Goal: Communication & Community: Answer question/provide support

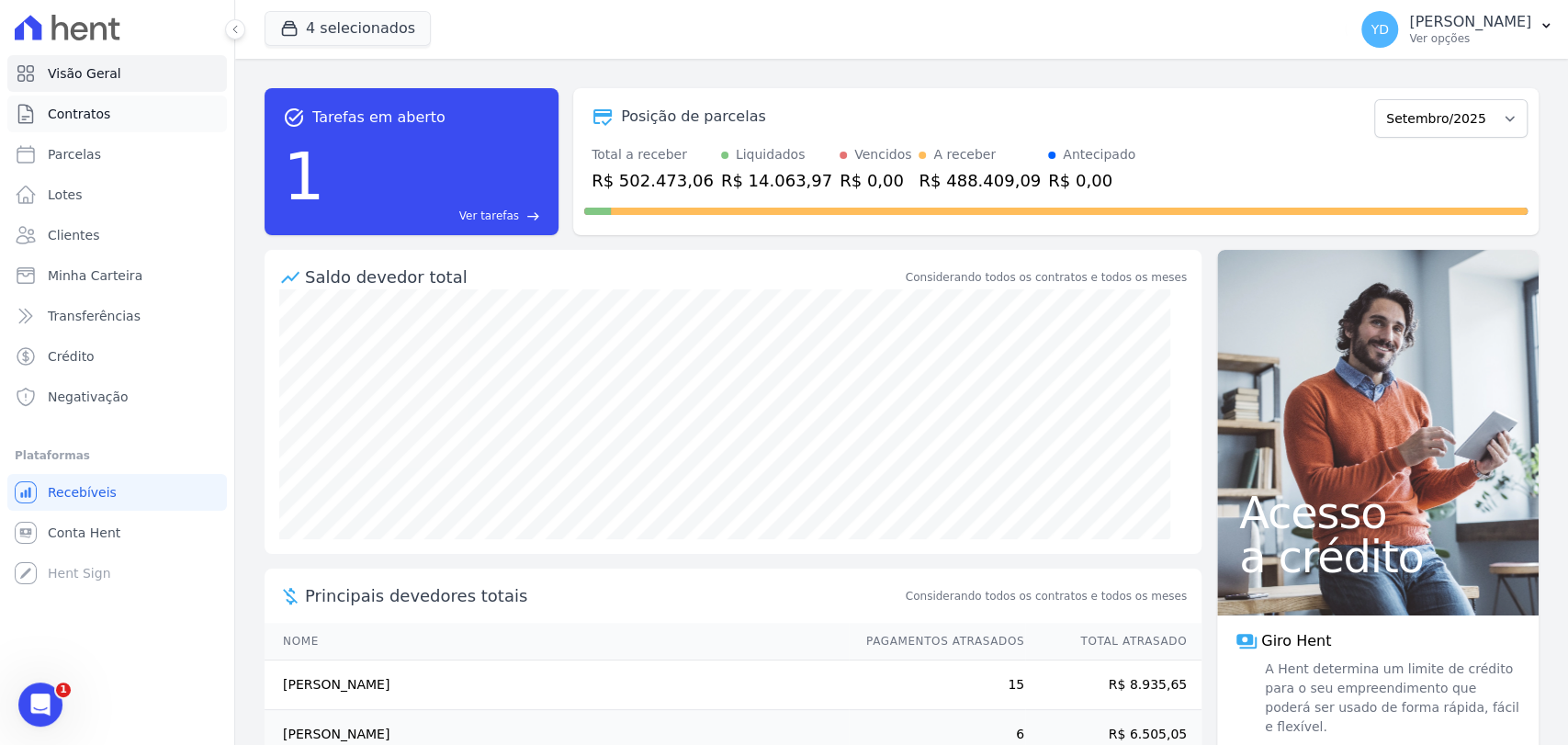
click at [131, 97] on link "Contratos" at bounding box center [117, 114] width 219 height 37
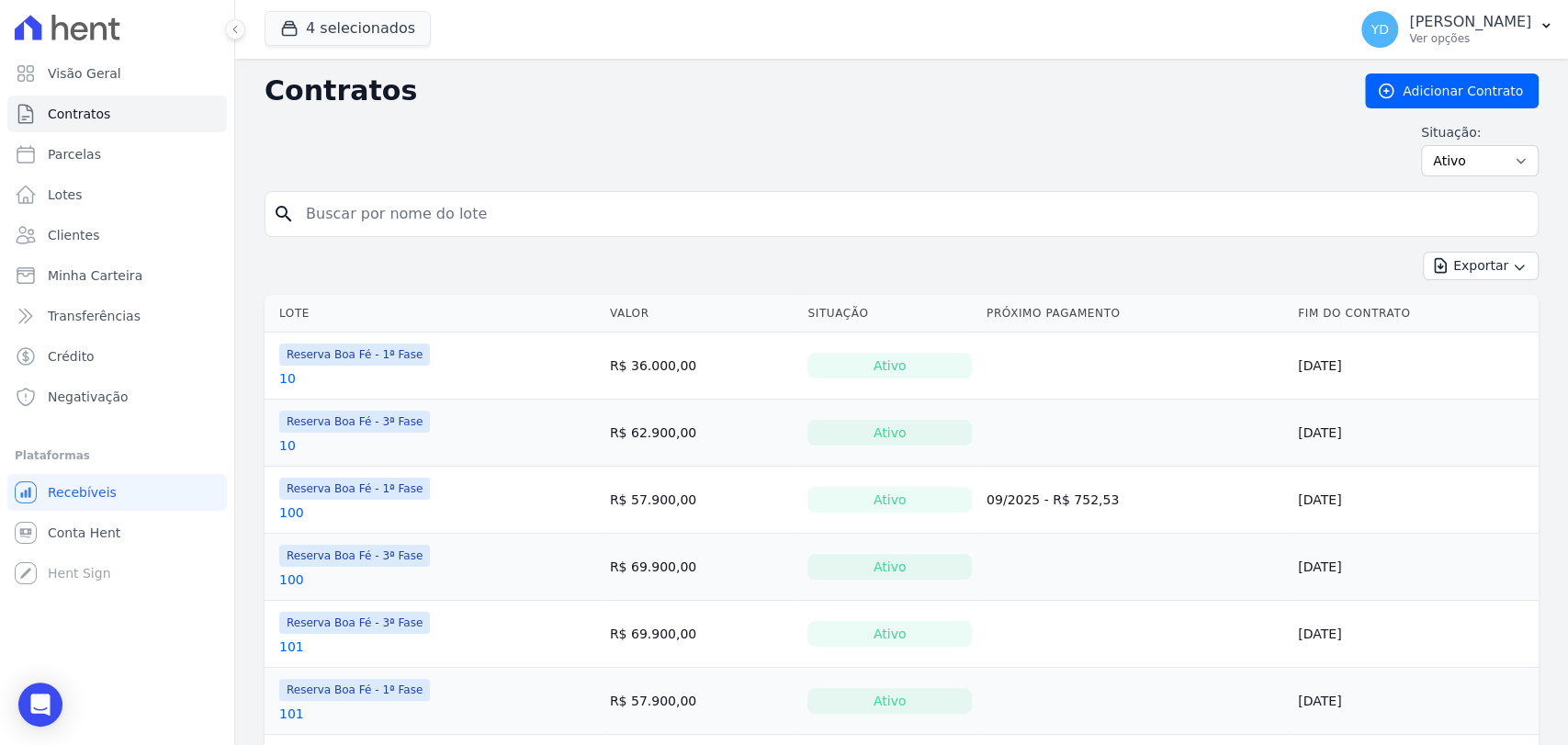
click at [397, 200] on input "search" at bounding box center [913, 214] width 1236 height 37
click at [156, 215] on ul "Visão Geral Contratos Parcelas Lotes Clientes Minha Carteira Transferências Cré…" at bounding box center [117, 235] width 219 height 360
click at [161, 227] on link "Clientes" at bounding box center [117, 235] width 219 height 37
click at [412, 217] on input "search" at bounding box center [913, 214] width 1236 height 37
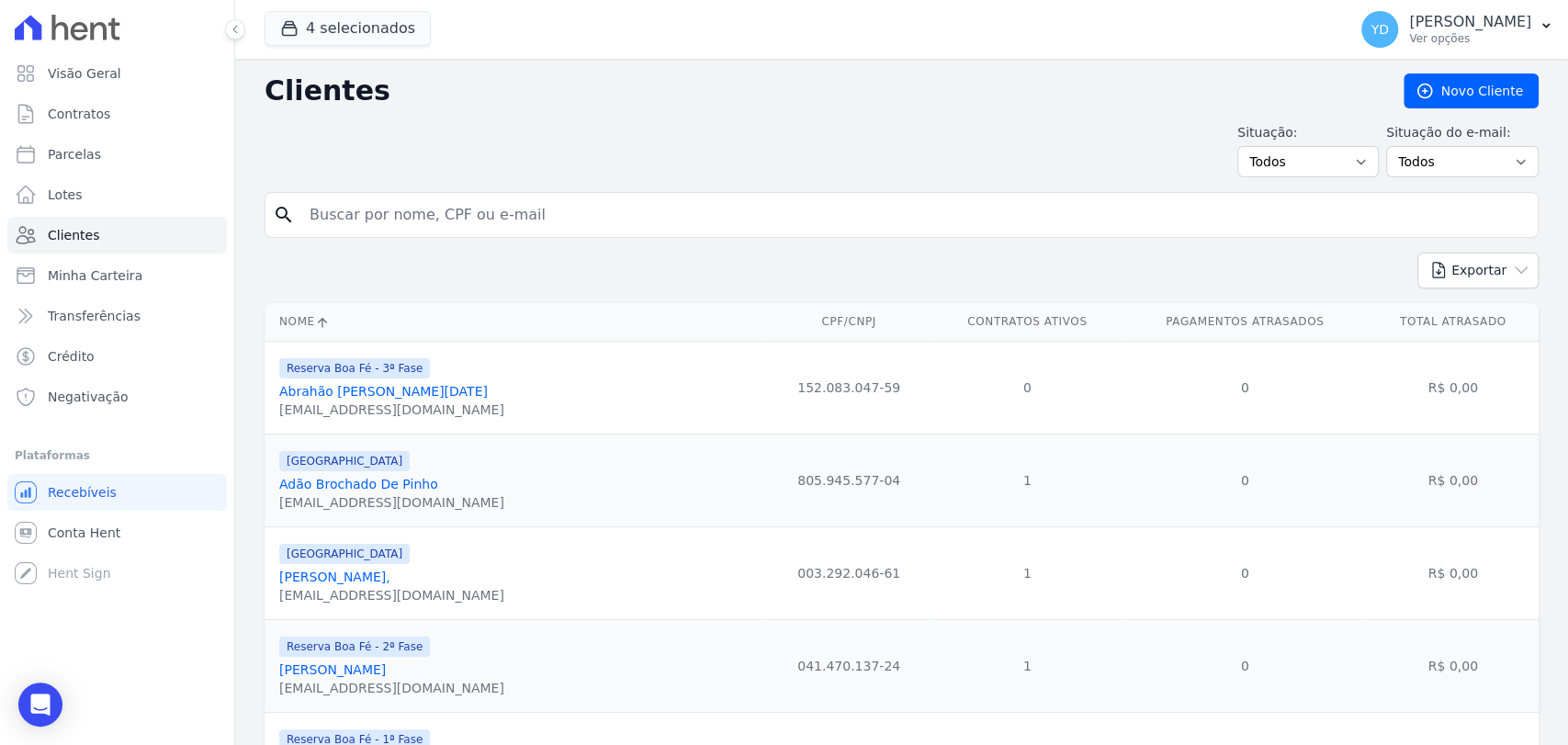
click at [412, 217] on input "search" at bounding box center [914, 215] width 1232 height 37
type input "vanda"
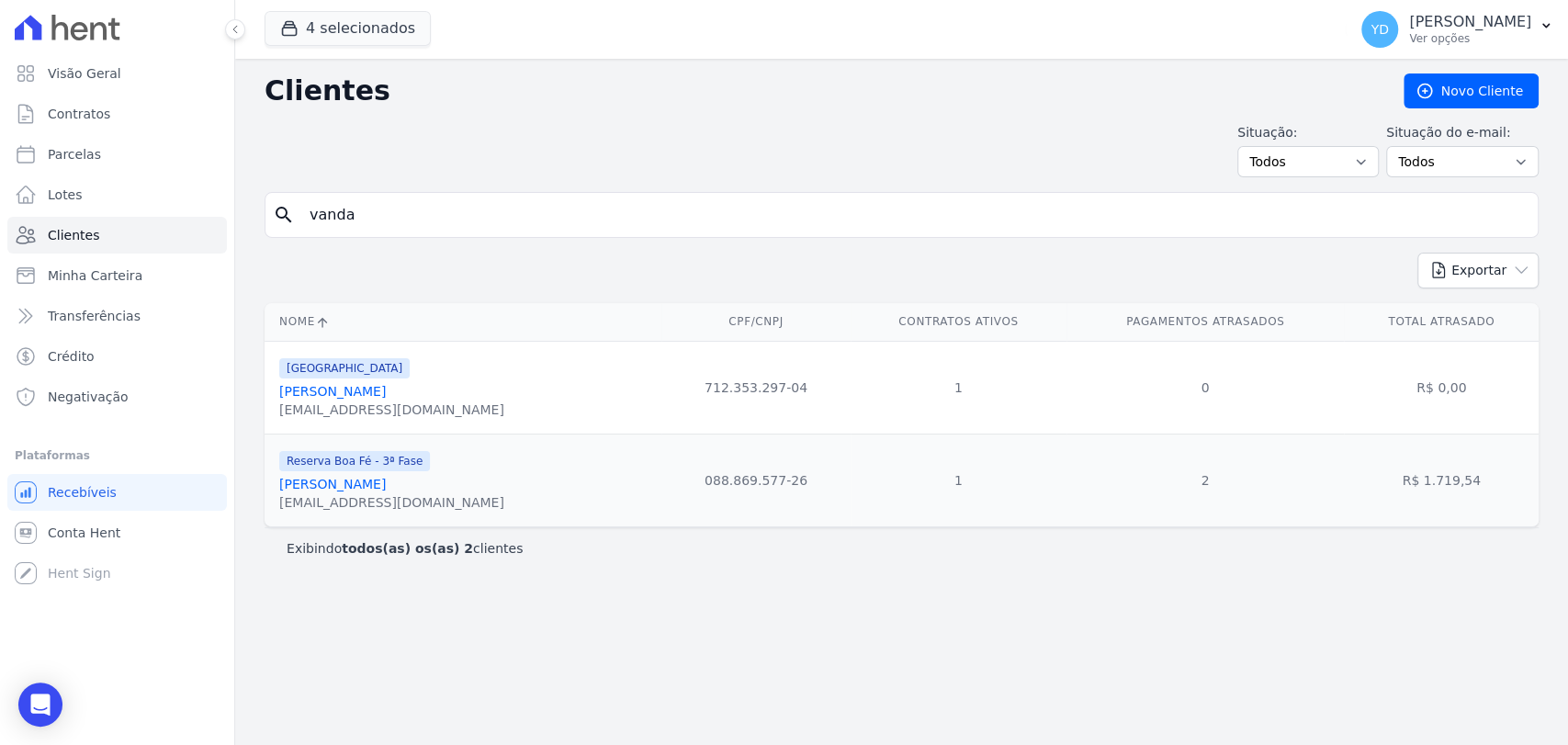
click at [343, 476] on link "Vanda Pomin De Freitas Silva" at bounding box center [332, 483] width 107 height 14
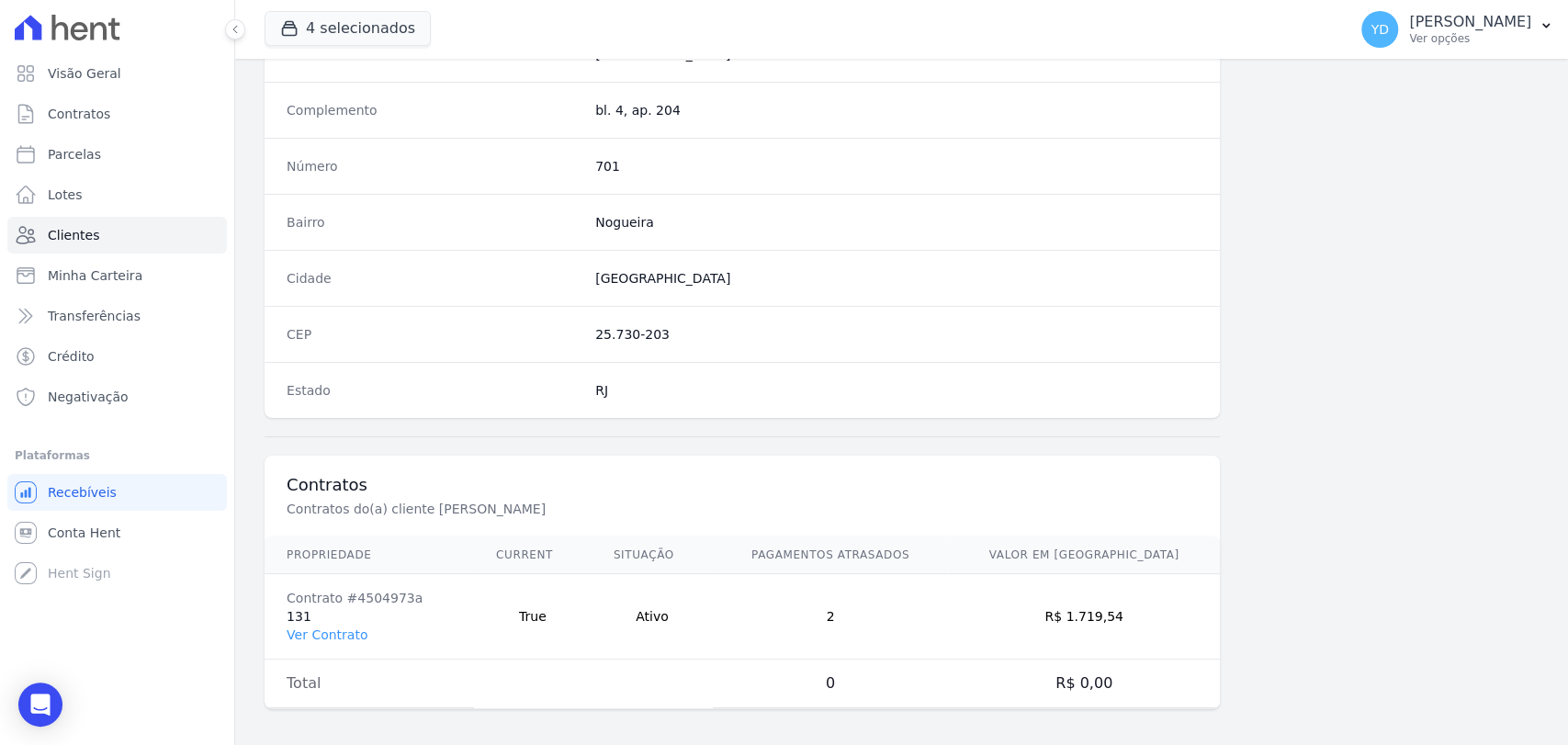
scroll to position [970, 0]
click at [337, 631] on link "Ver Contrato" at bounding box center [327, 629] width 81 height 14
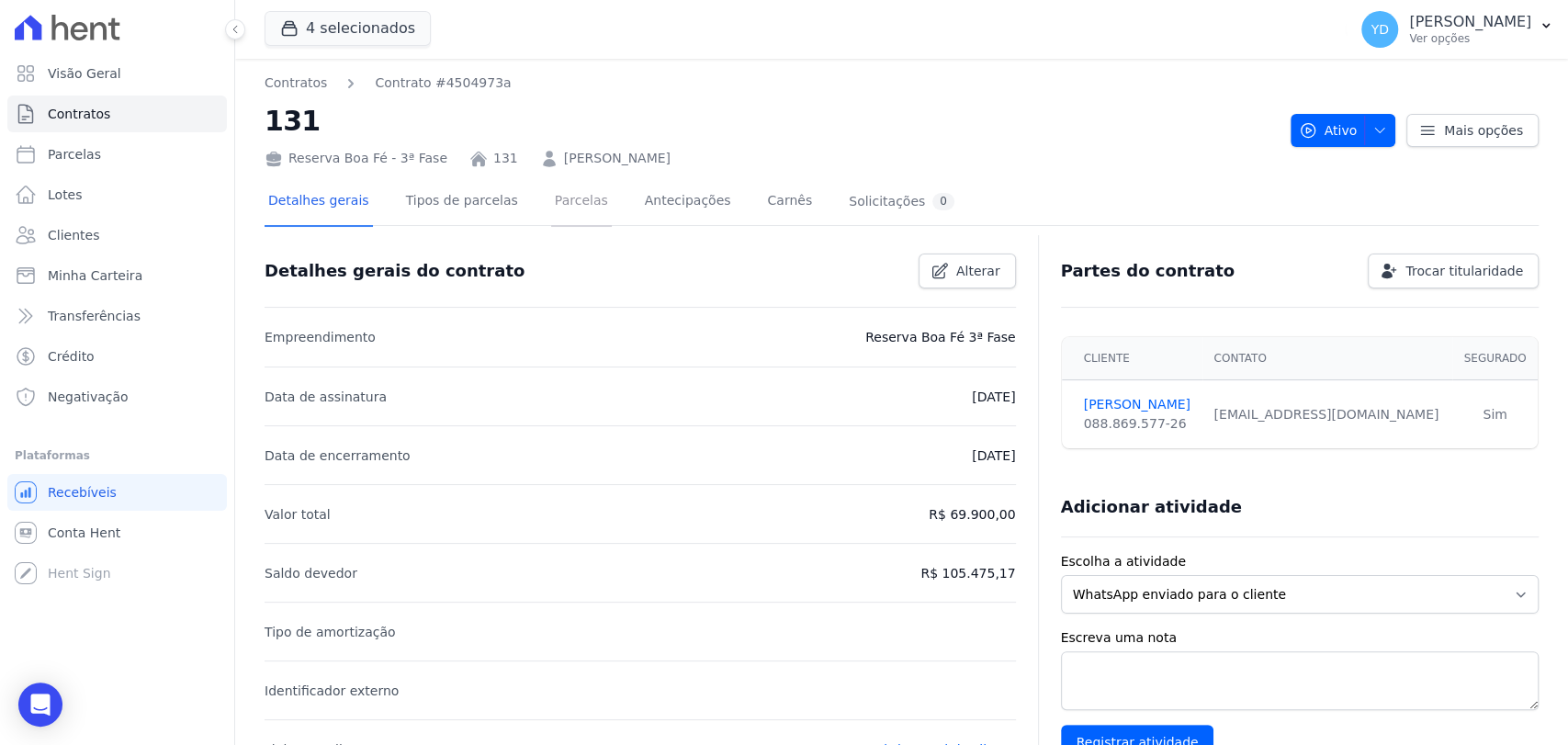
click at [567, 207] on link "Parcelas" at bounding box center [581, 202] width 61 height 49
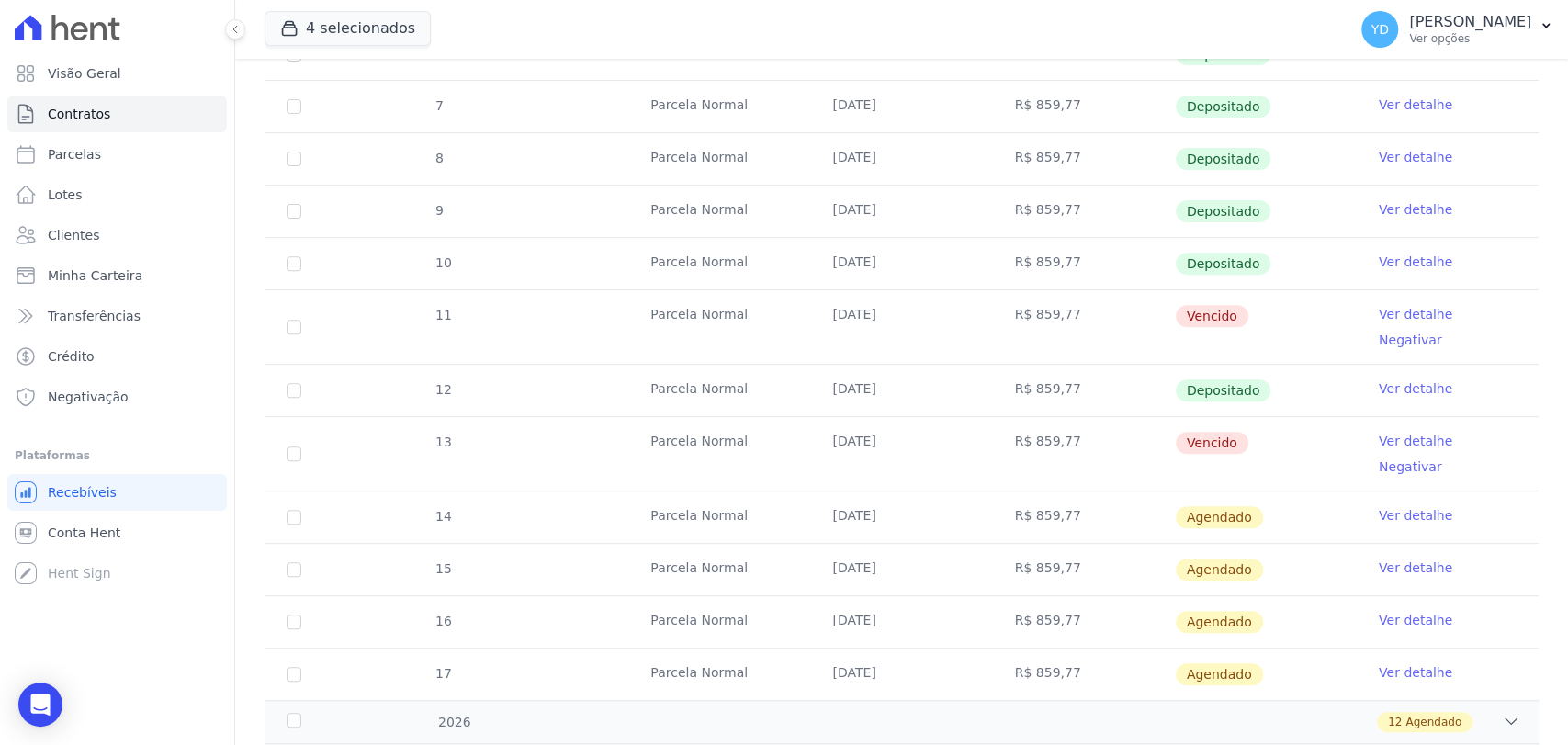
scroll to position [408, 0]
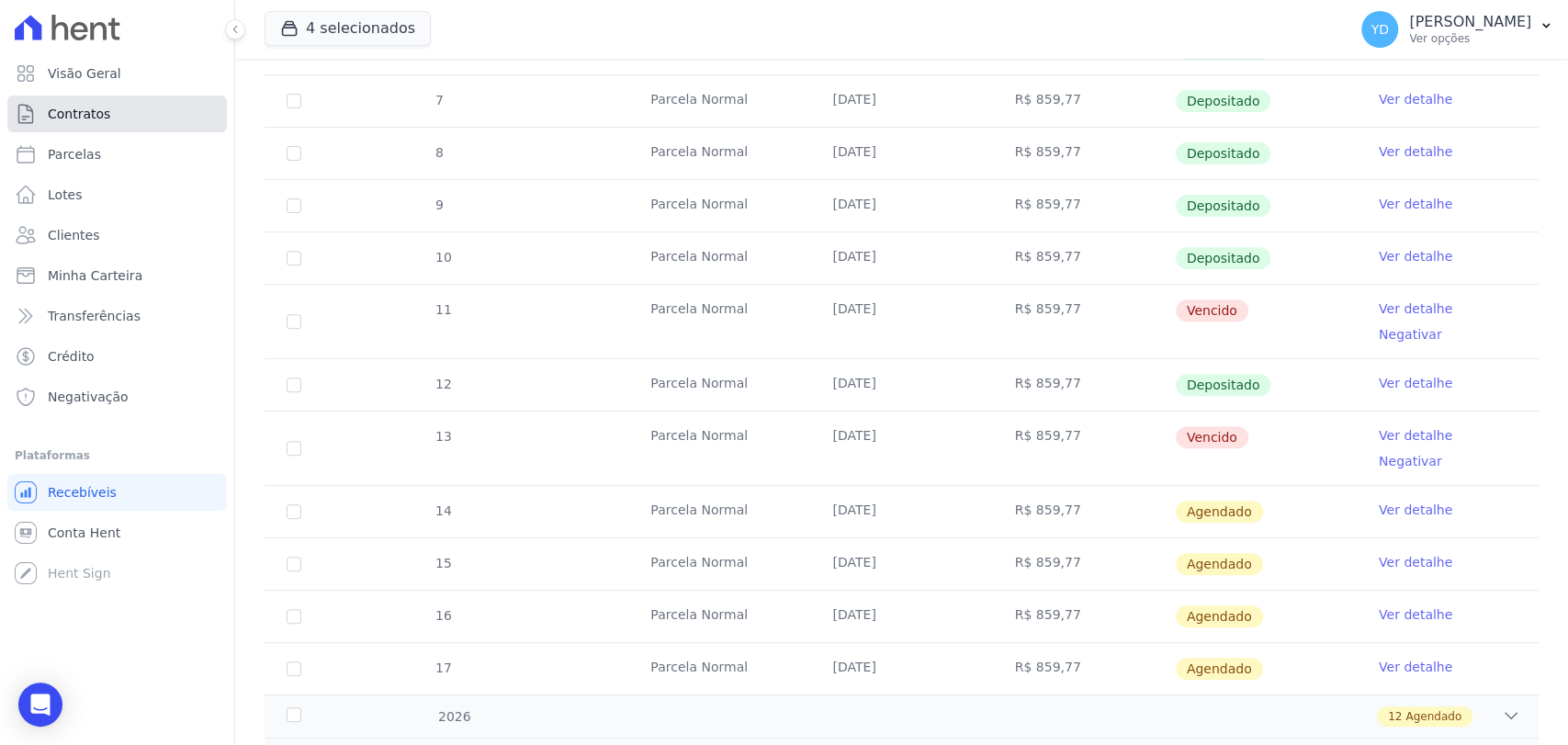
click at [176, 110] on link "Contratos" at bounding box center [117, 114] width 219 height 37
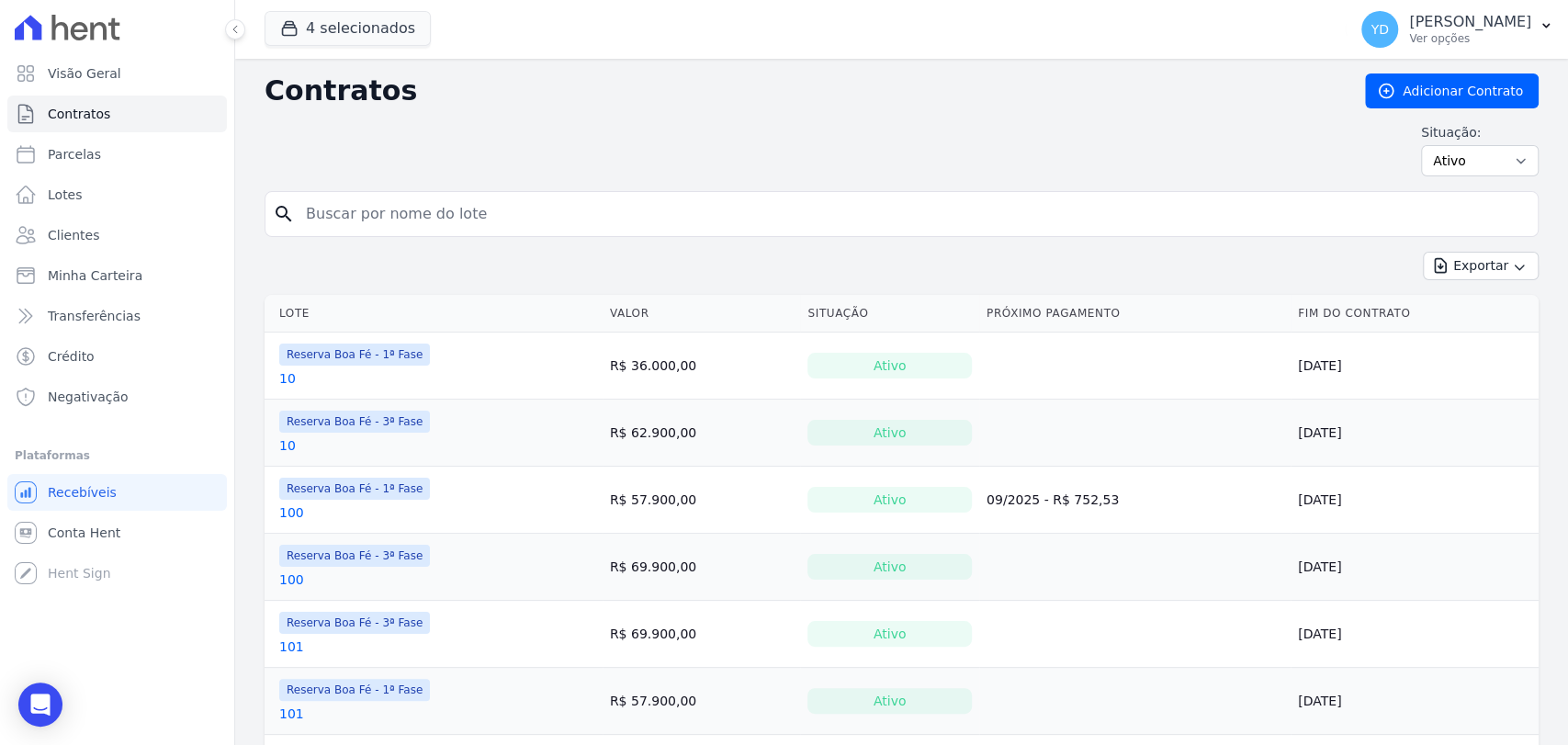
click at [560, 212] on input "search" at bounding box center [913, 214] width 1236 height 37
type input "227"
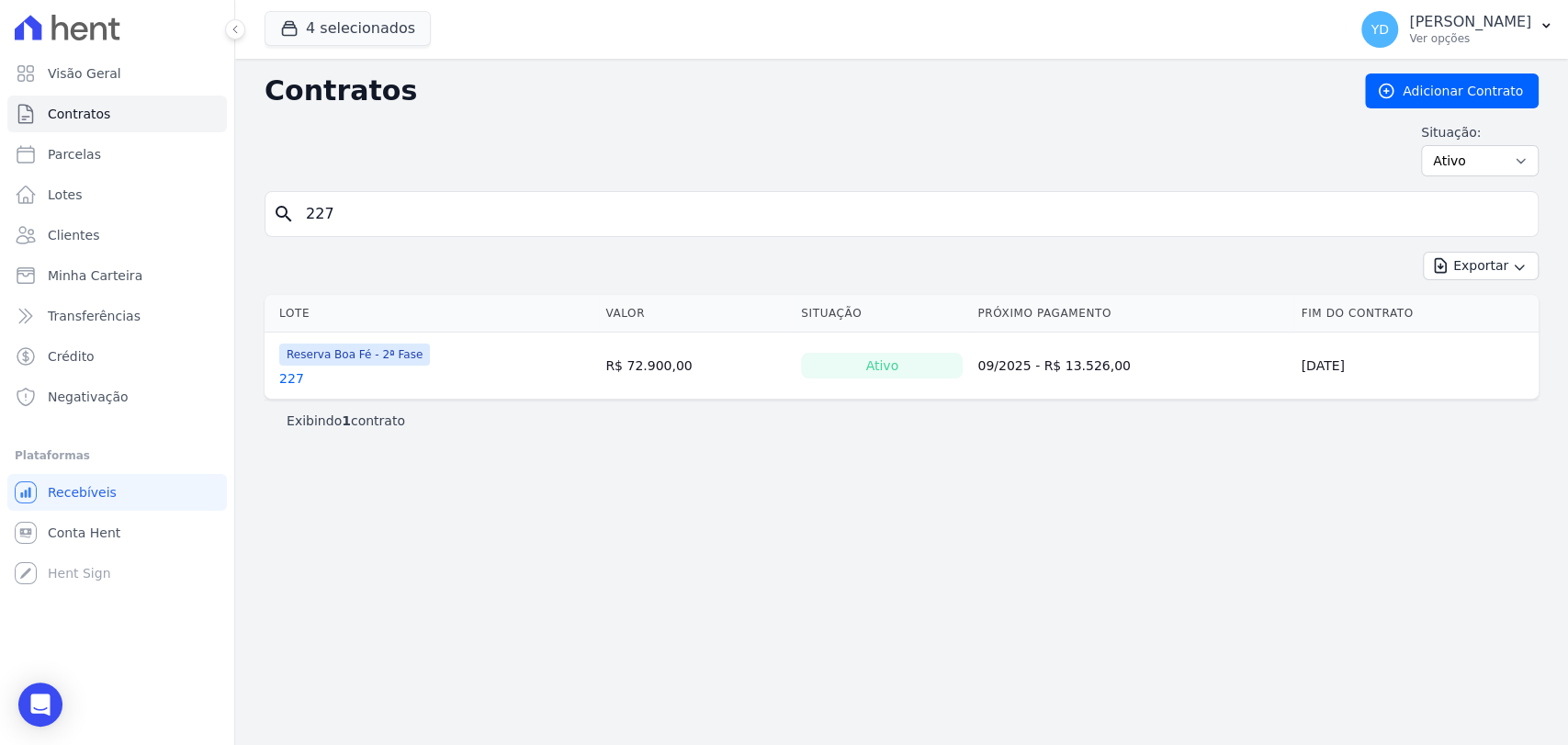
click at [292, 371] on link "227" at bounding box center [292, 378] width 25 height 18
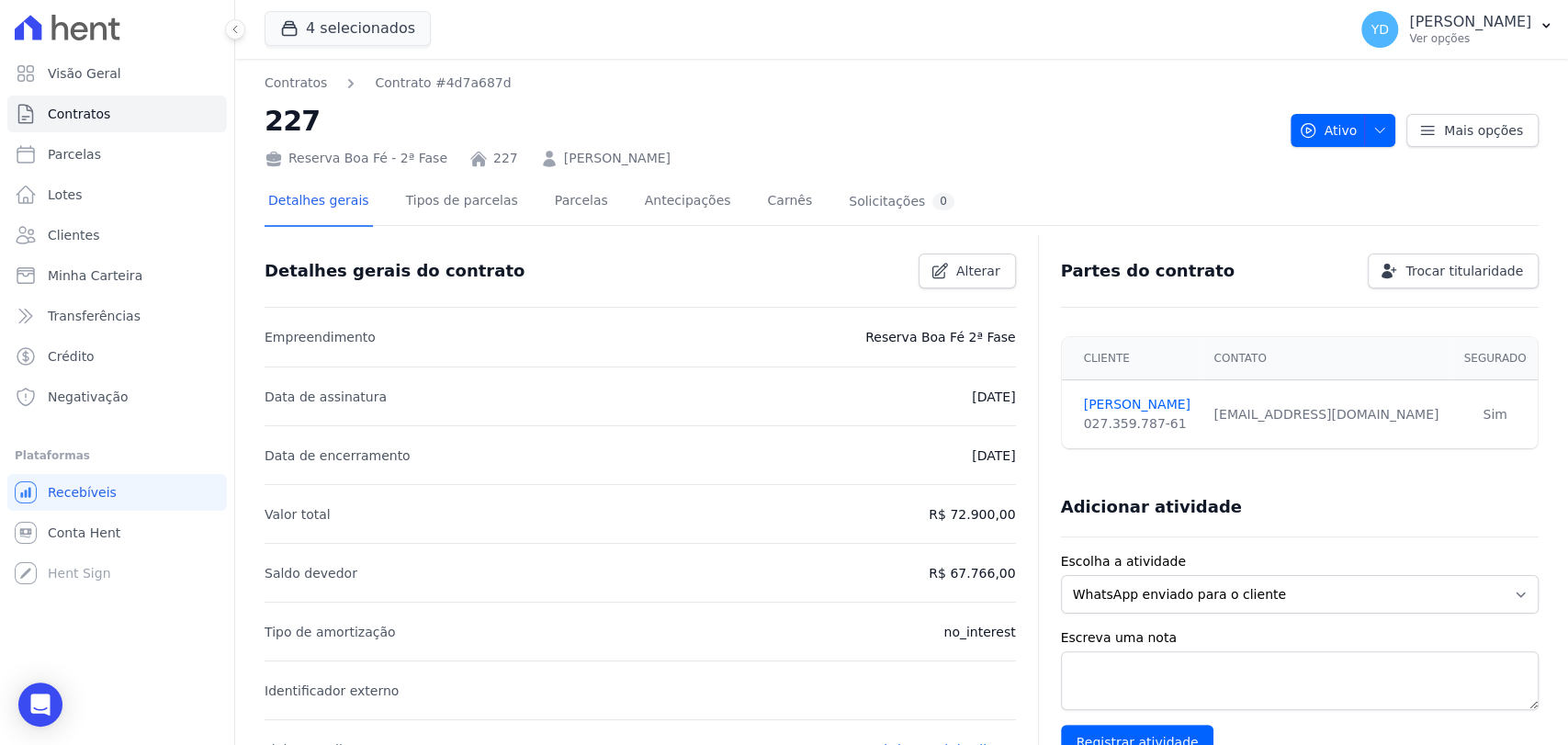
click at [569, 149] on link "ALBERTO LEOPOLDO DOS SANTOS CLAVERY" at bounding box center [617, 159] width 107 height 19
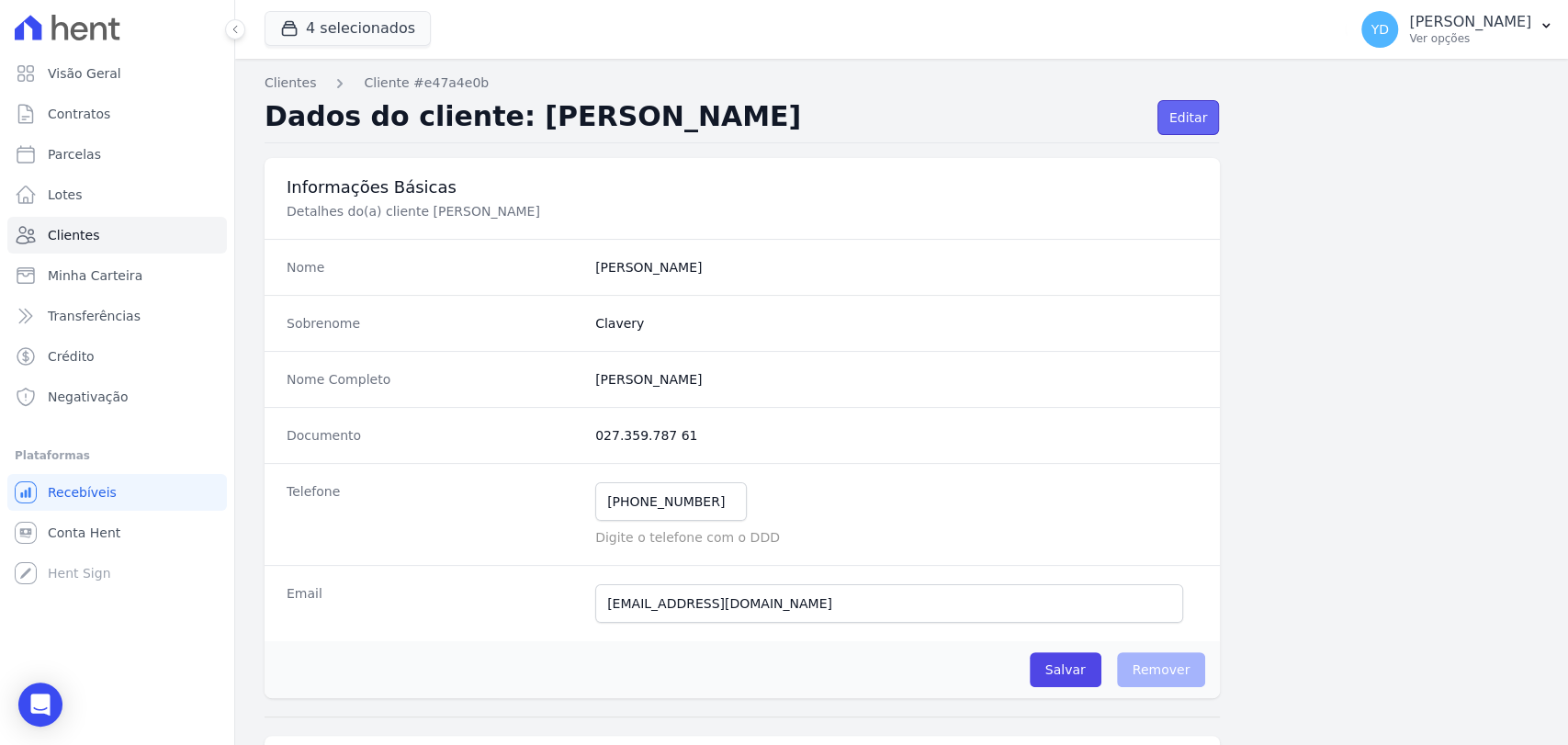
click at [1158, 105] on link "Editar" at bounding box center [1189, 117] width 62 height 35
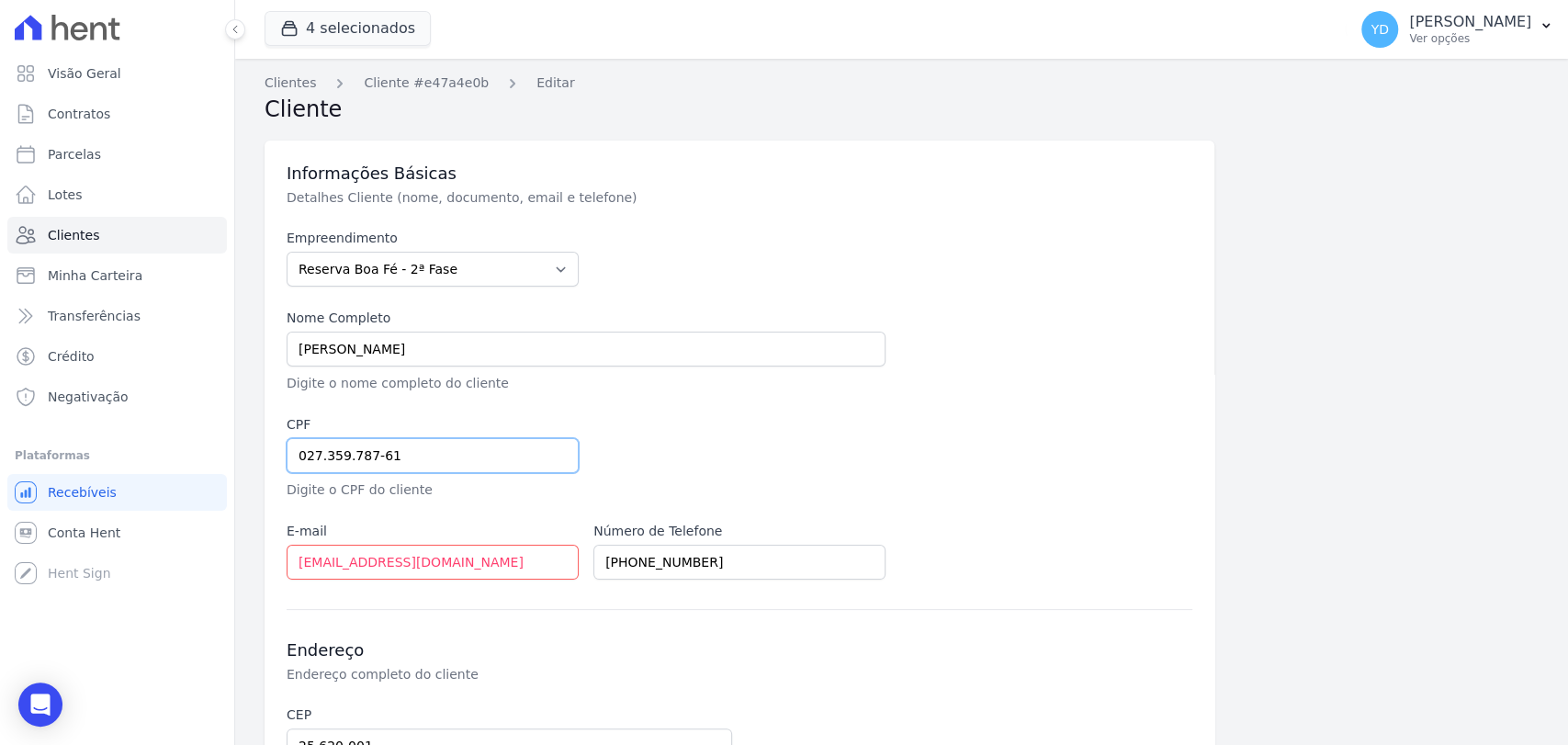
click at [445, 466] on input "027.359.787-61" at bounding box center [432, 455] width 292 height 35
paste input "7673250799"
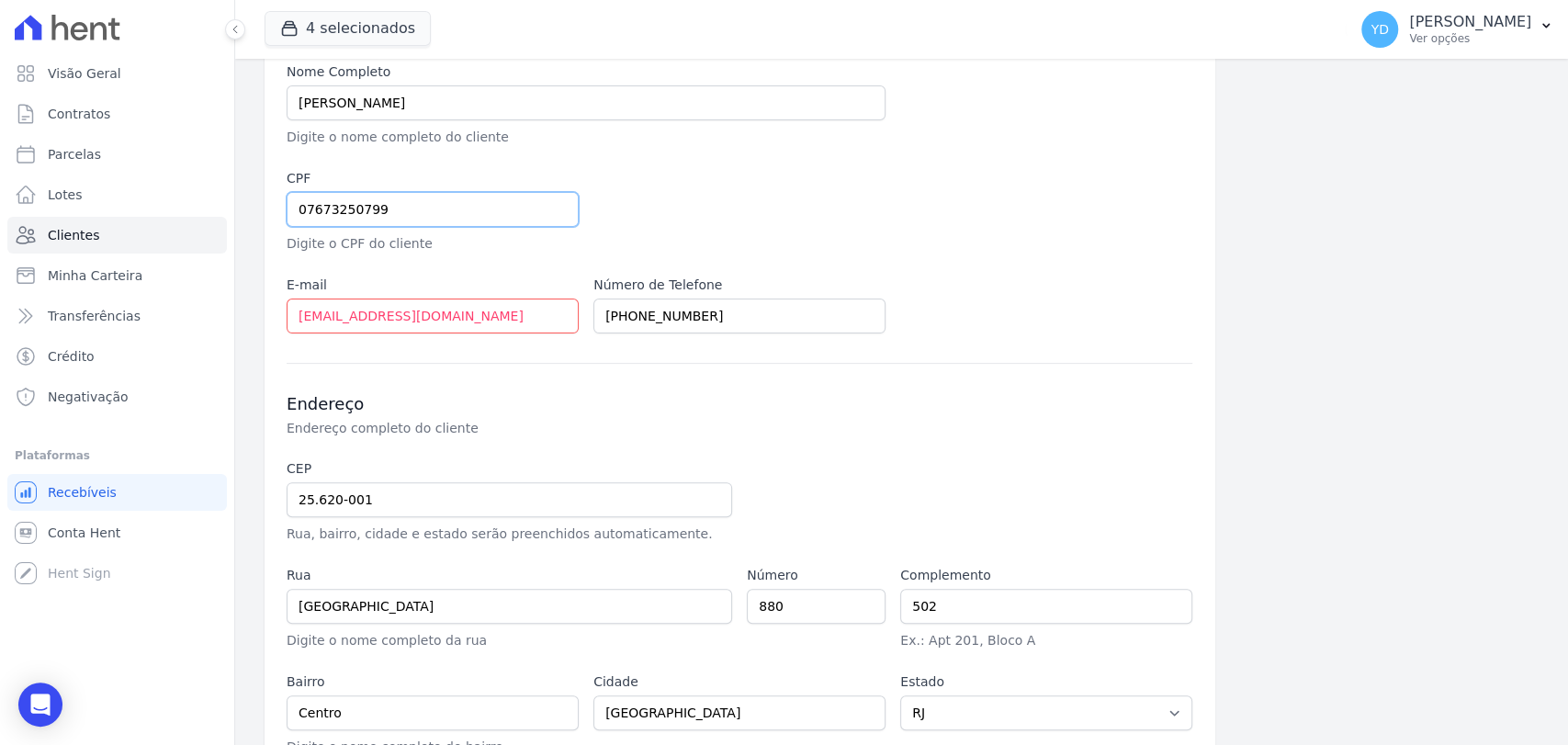
scroll to position [350, 0]
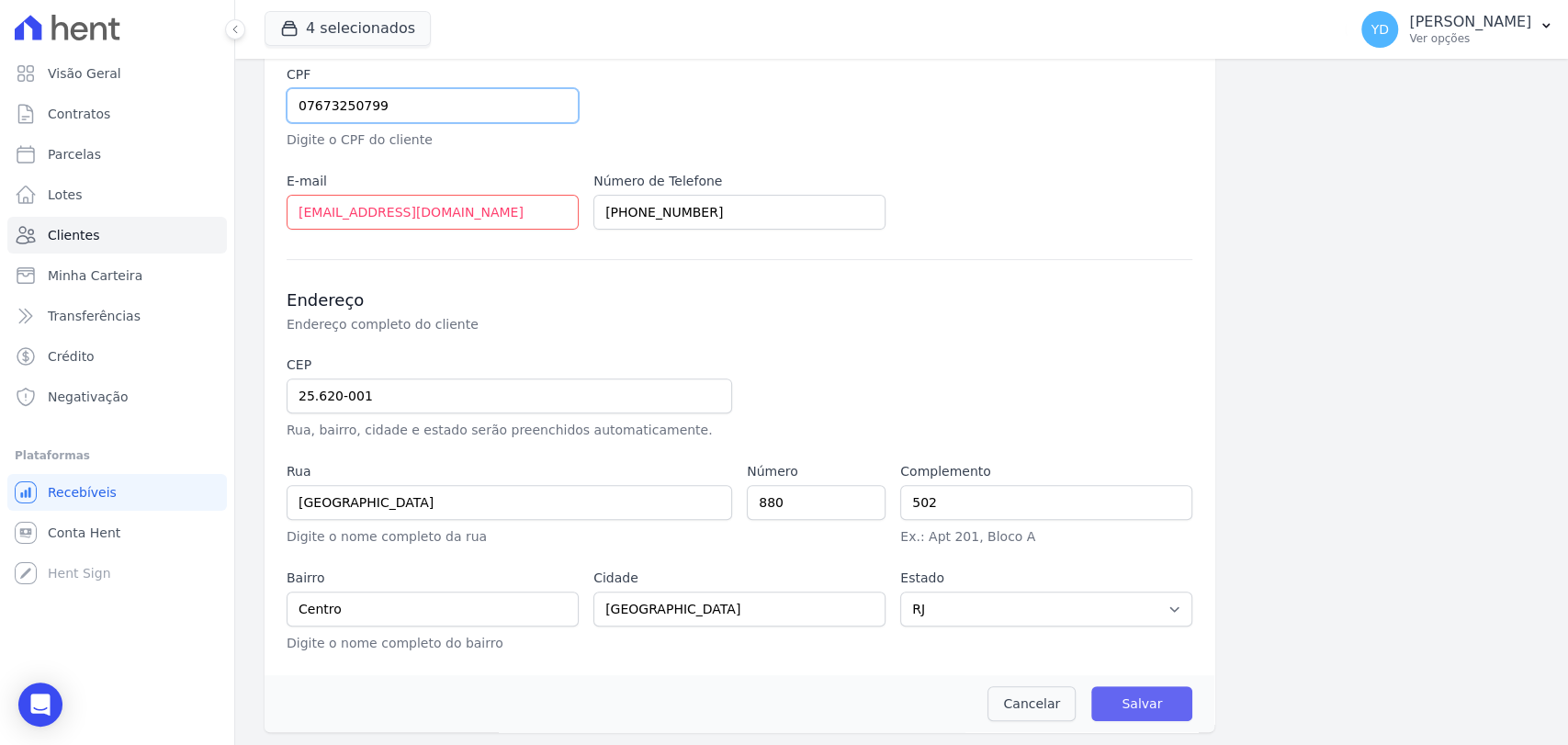
type input "07673250799"
click at [1097, 691] on input "Salvar" at bounding box center [1142, 704] width 101 height 35
click at [1133, 697] on input "Salvar" at bounding box center [1142, 704] width 101 height 35
click at [1149, 708] on input "Salvar" at bounding box center [1142, 704] width 101 height 35
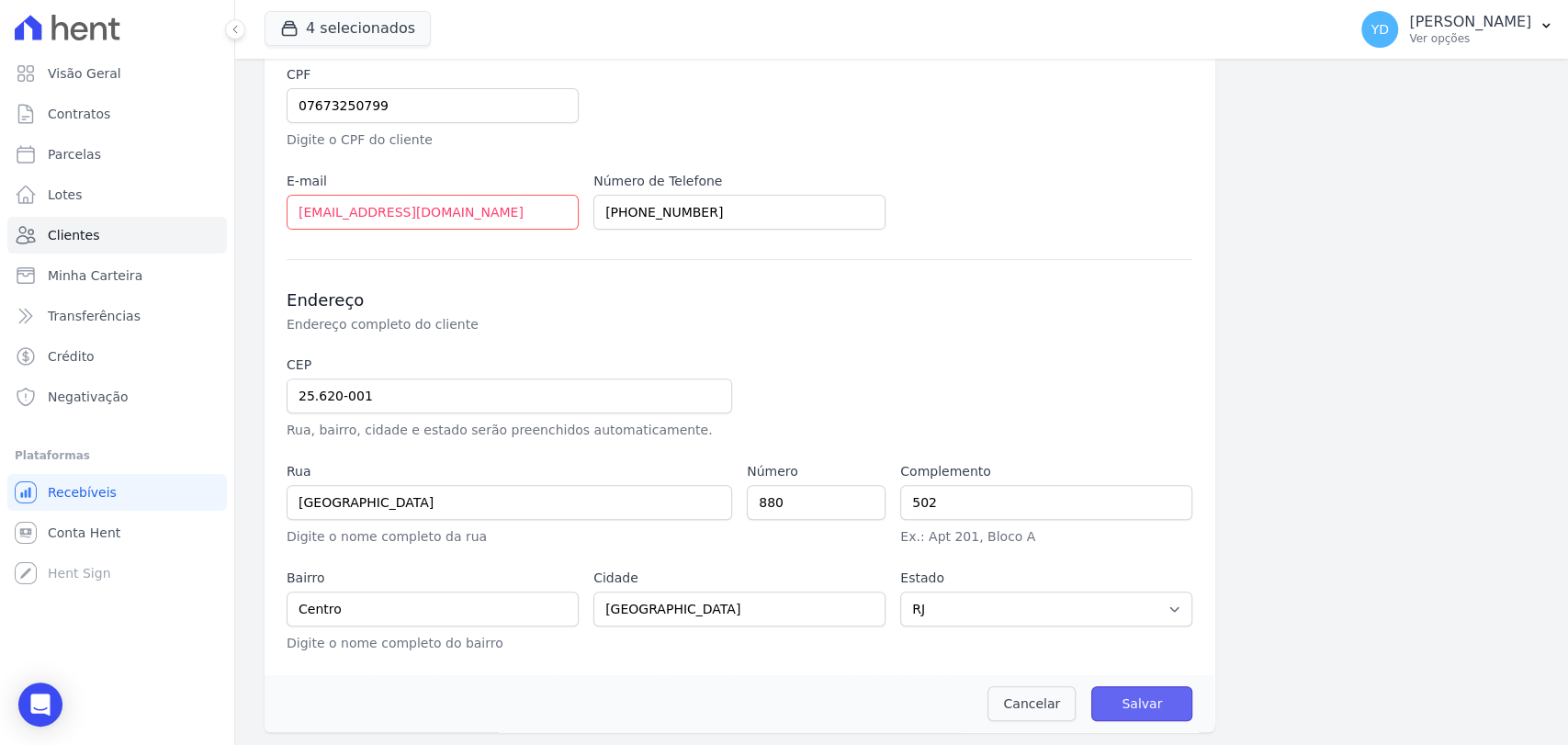
click at [1149, 708] on input "Salvar" at bounding box center [1142, 704] width 101 height 35
click at [1023, 693] on link "Cancelar" at bounding box center [1032, 704] width 89 height 35
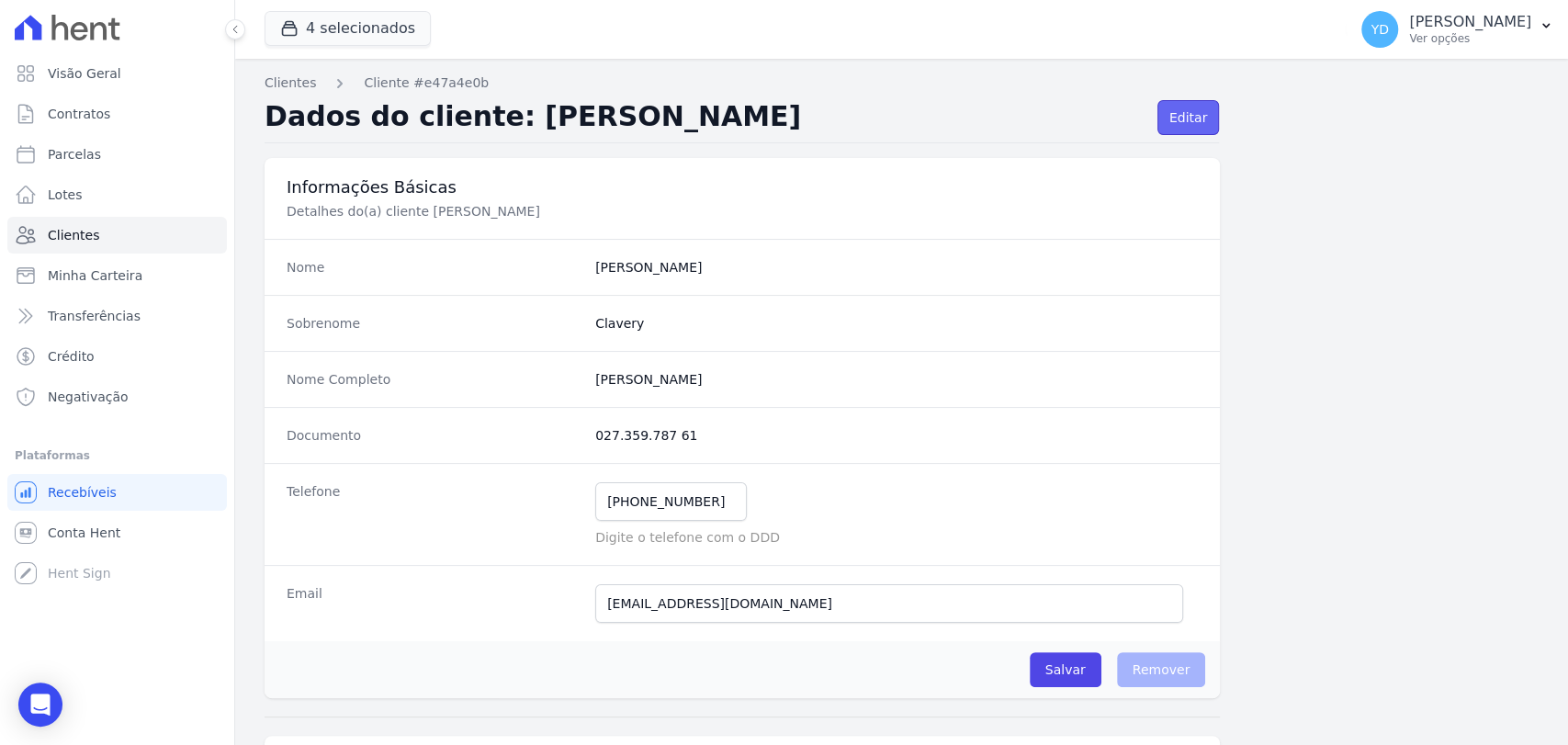
click at [1161, 114] on link "Editar" at bounding box center [1189, 117] width 62 height 35
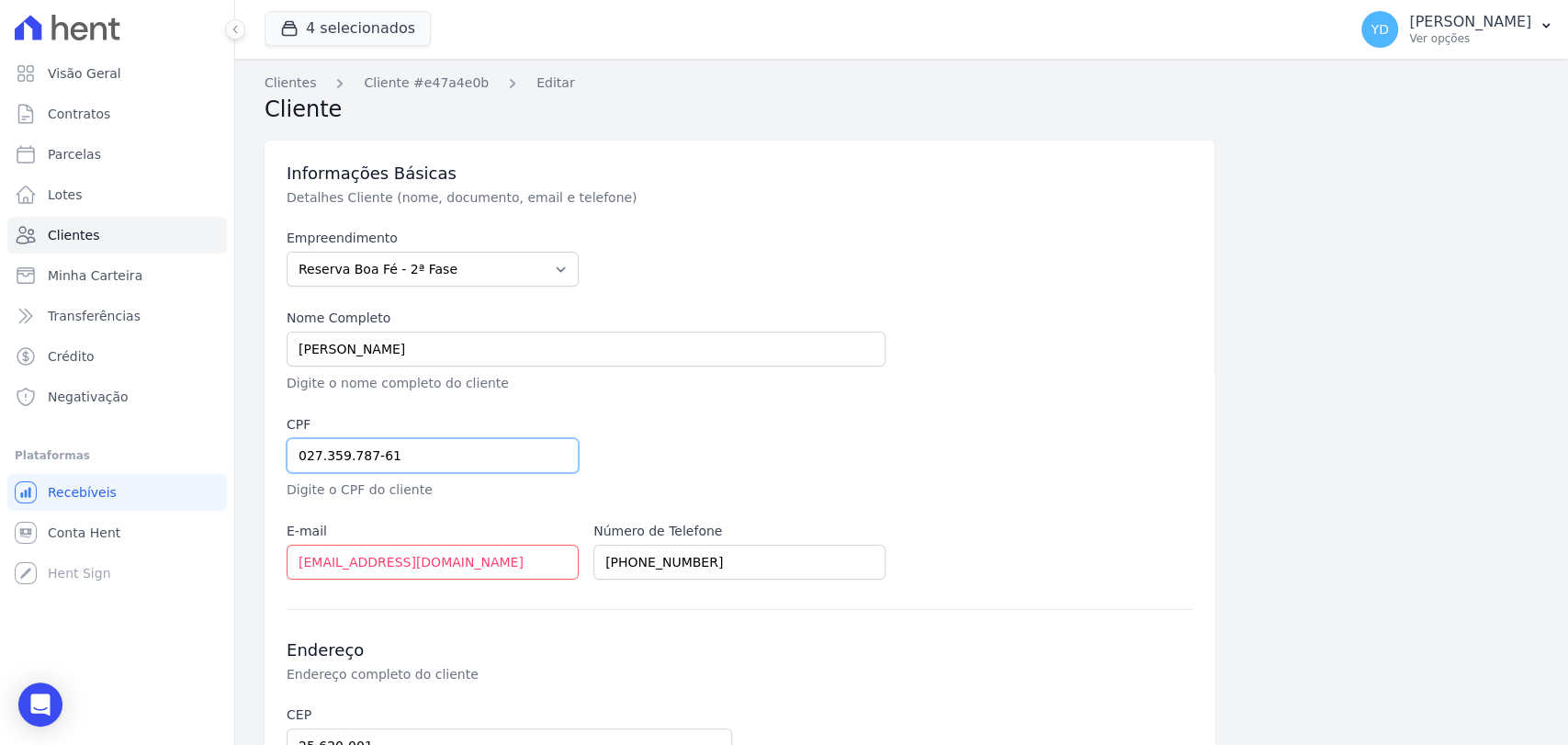
click at [468, 450] on input "027.359.787-61" at bounding box center [432, 455] width 292 height 35
paste input "7673250799"
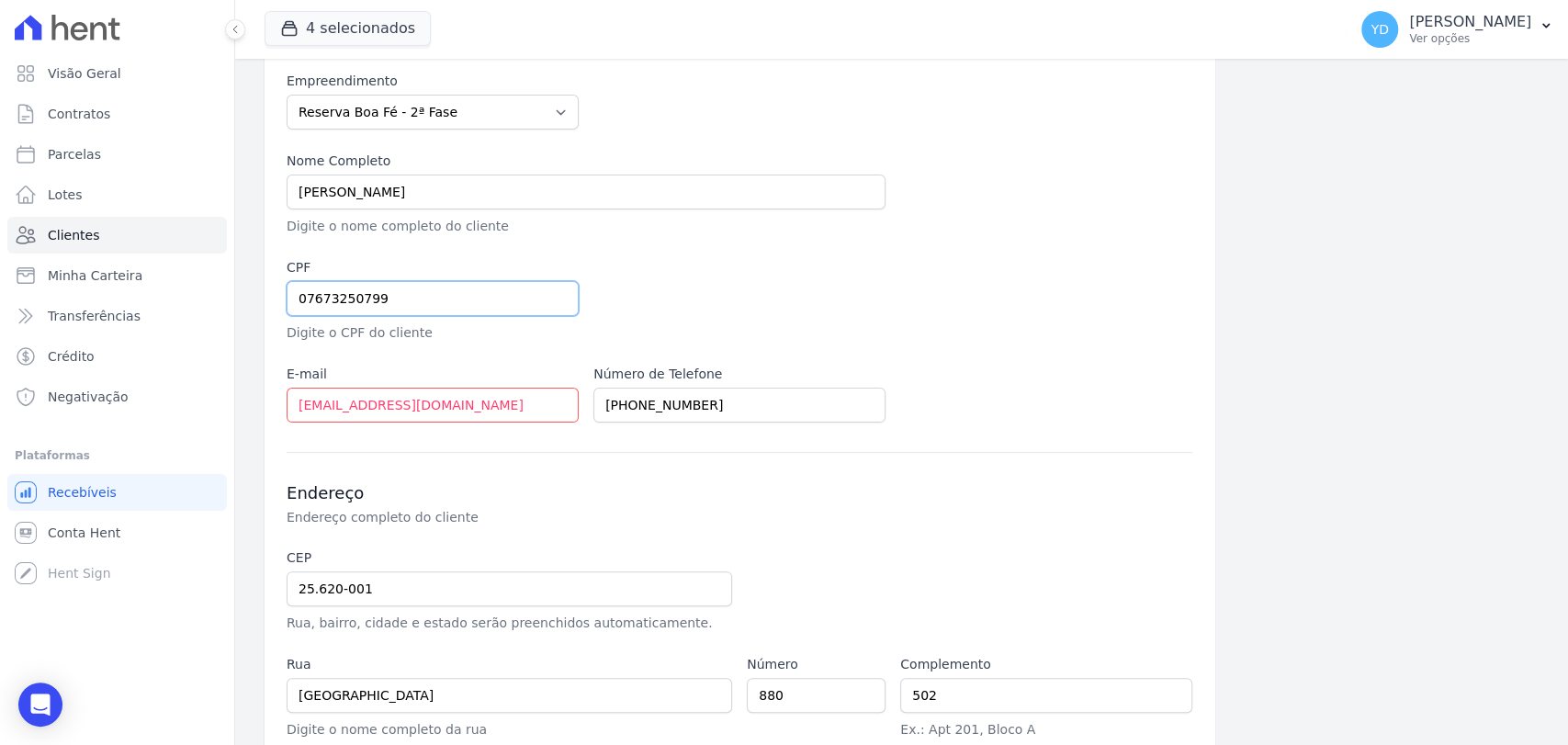
scroll to position [350, 0]
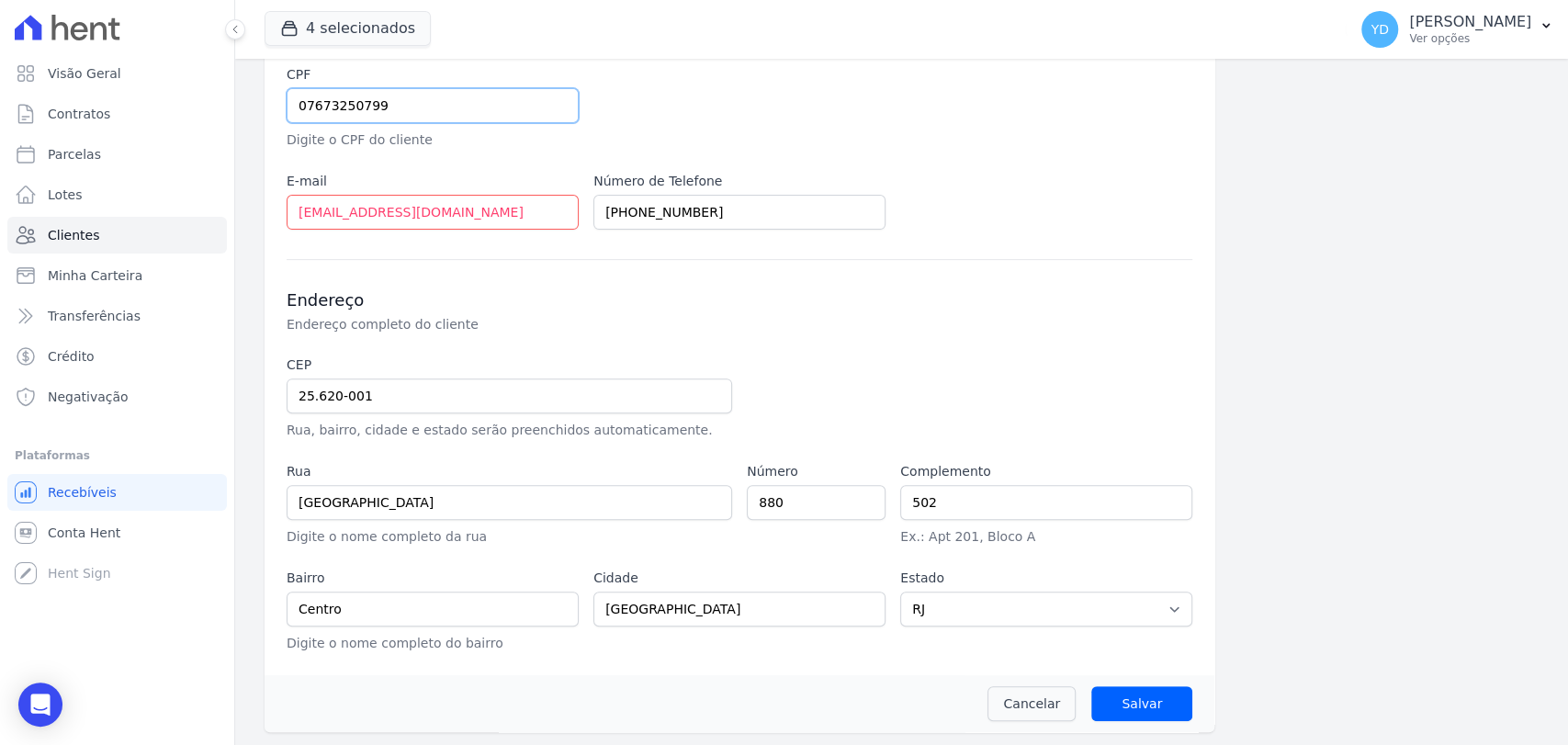
type input "07673250799"
drag, startPoint x: 1171, startPoint y: 722, endPoint x: 1156, endPoint y: 701, distance: 25.8
click at [1170, 721] on div "Cancelar Salvar" at bounding box center [739, 703] width 950 height 57
click at [1156, 701] on input "Salvar" at bounding box center [1142, 704] width 101 height 35
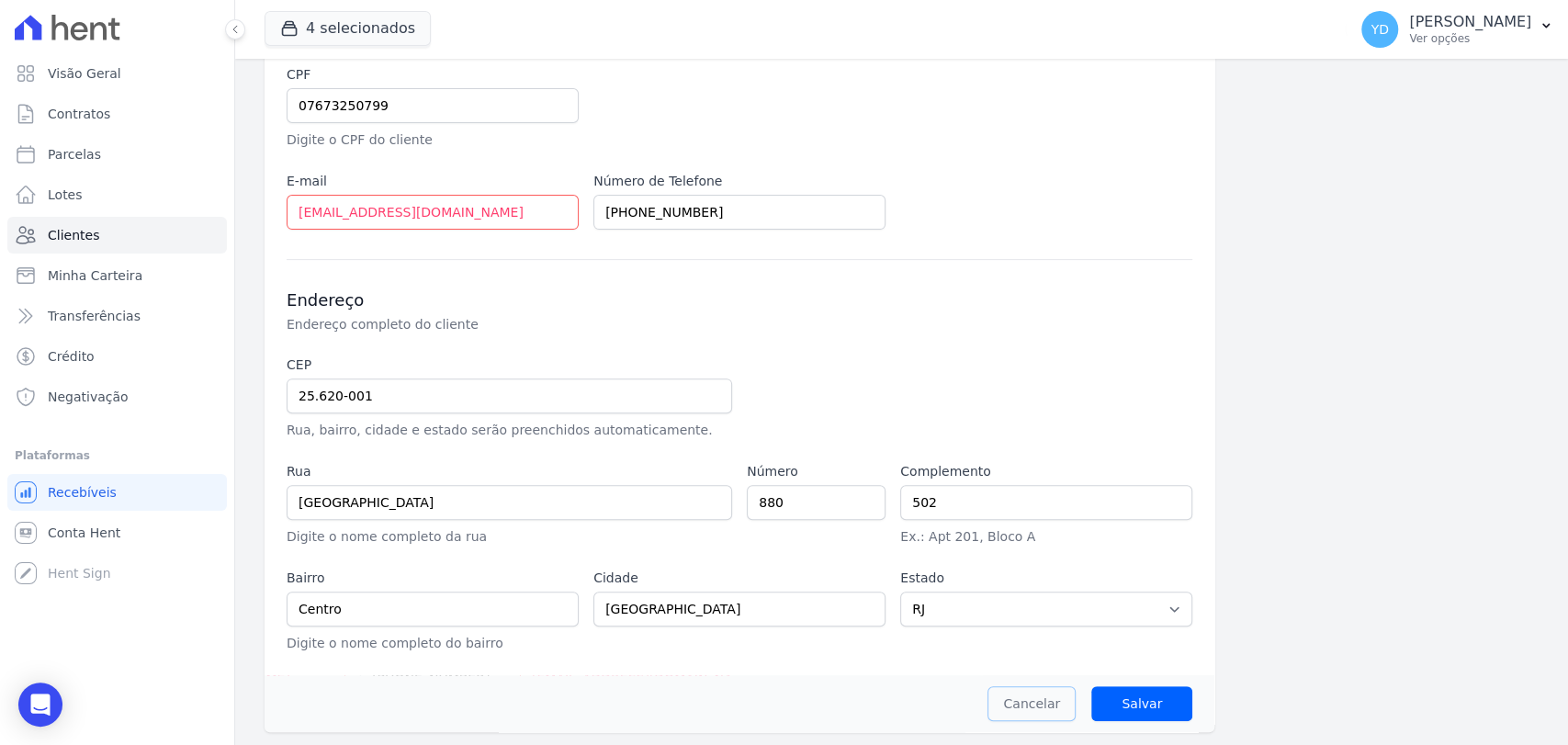
click at [1068, 686] on link "Cancelar" at bounding box center [1032, 704] width 89 height 35
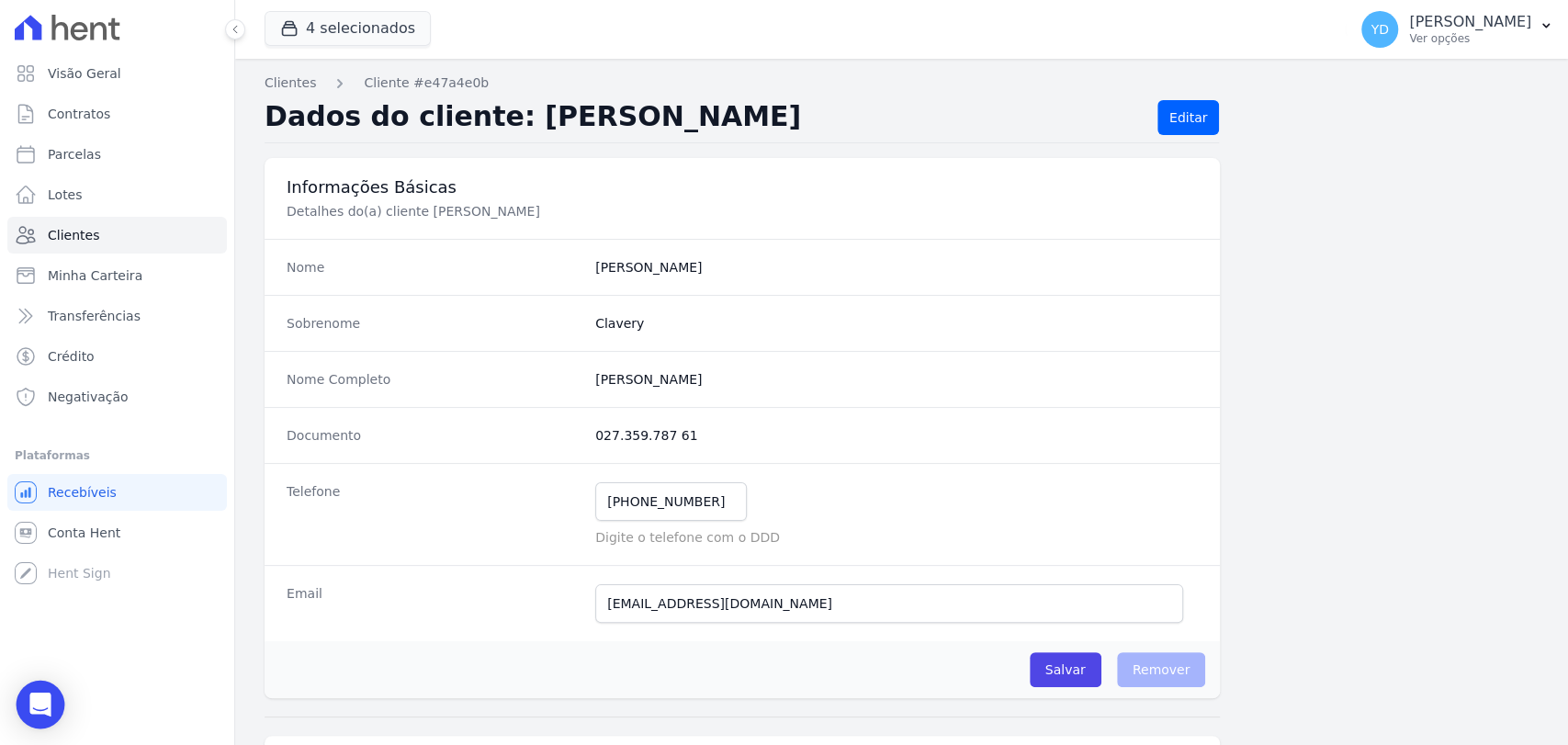
click at [55, 693] on div "Open Intercom Messenger" at bounding box center [40, 705] width 49 height 49
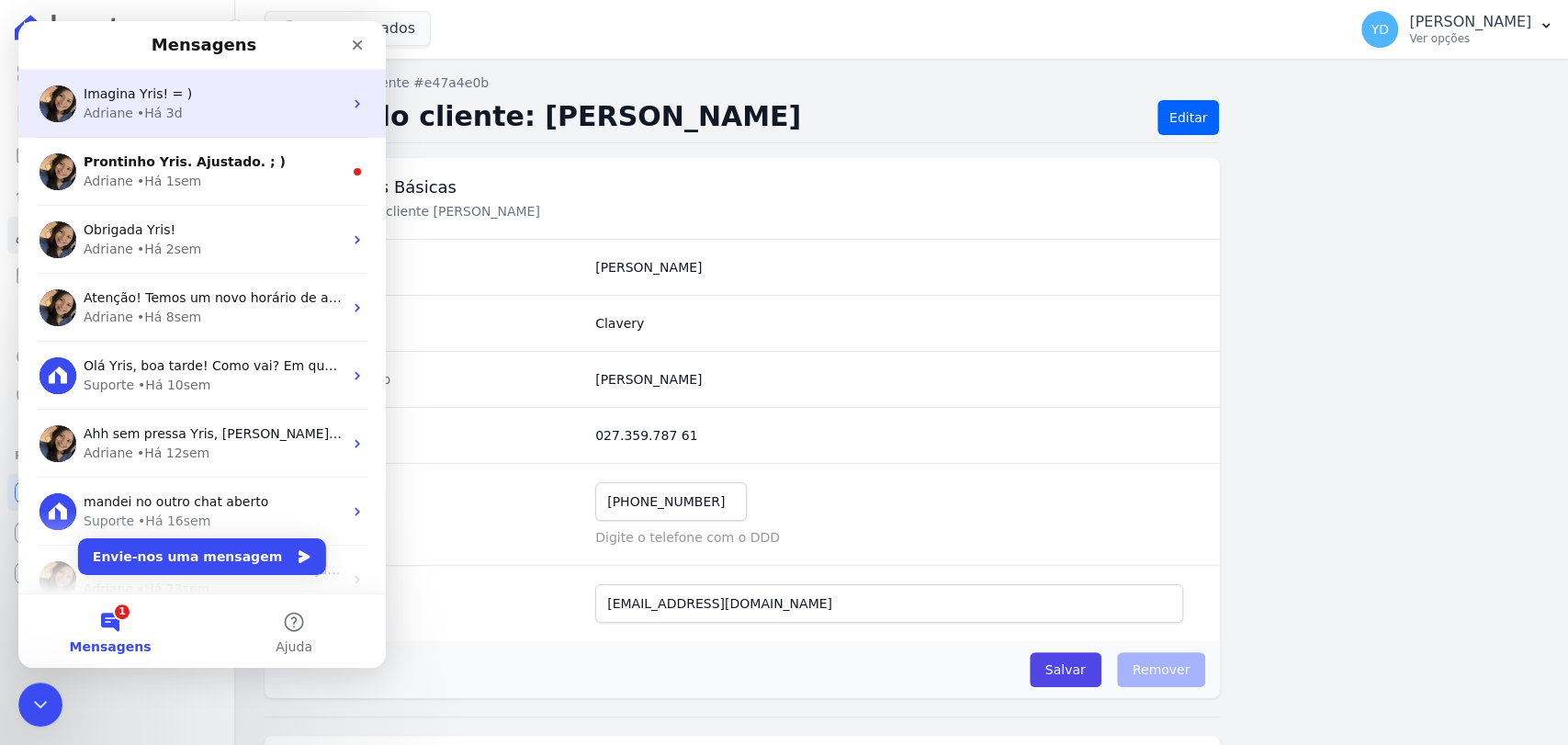
click at [258, 123] on div "Imagina Yris! = ) Adriane • Há 3d" at bounding box center [202, 104] width 368 height 68
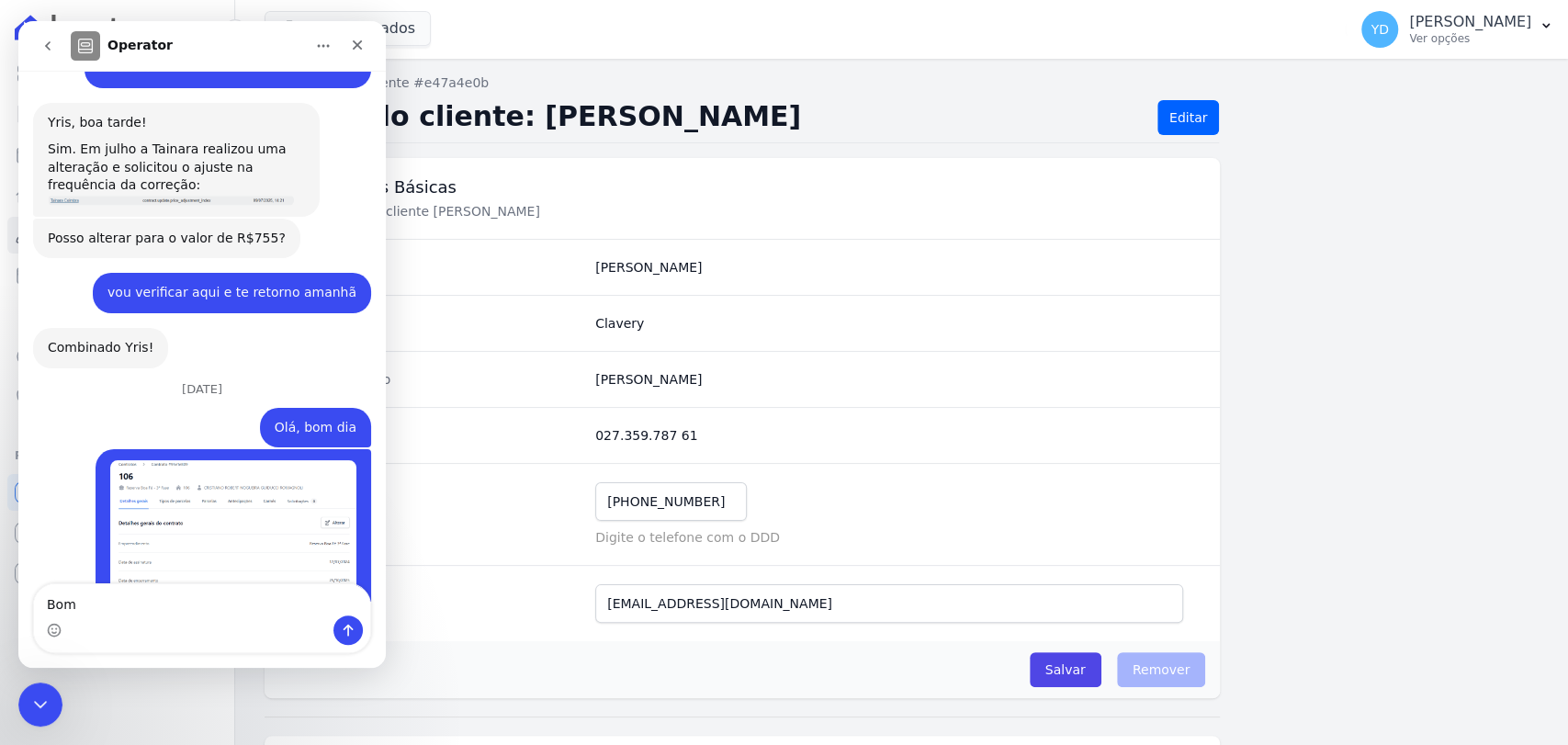
scroll to position [15787, 0]
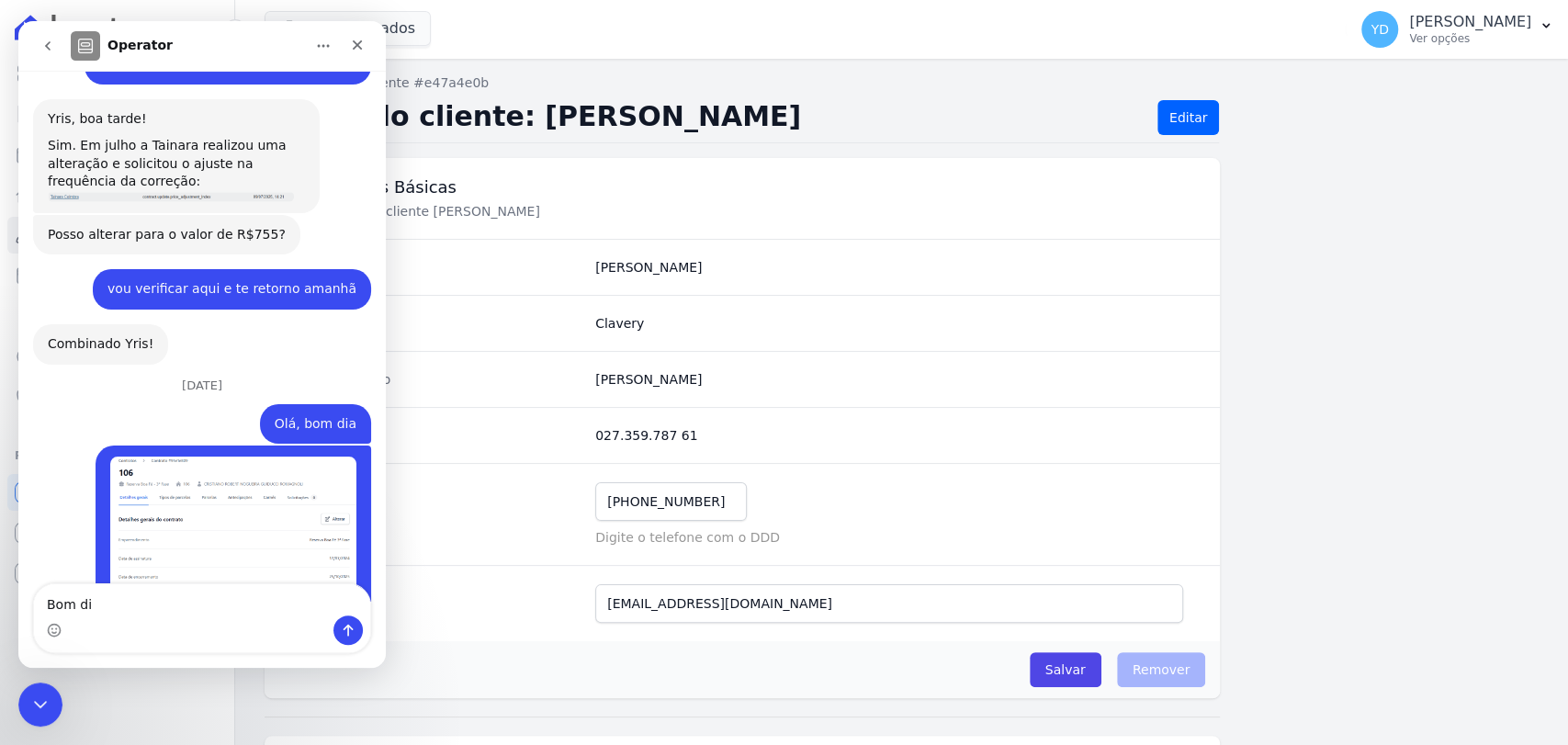
type textarea "Bom dia"
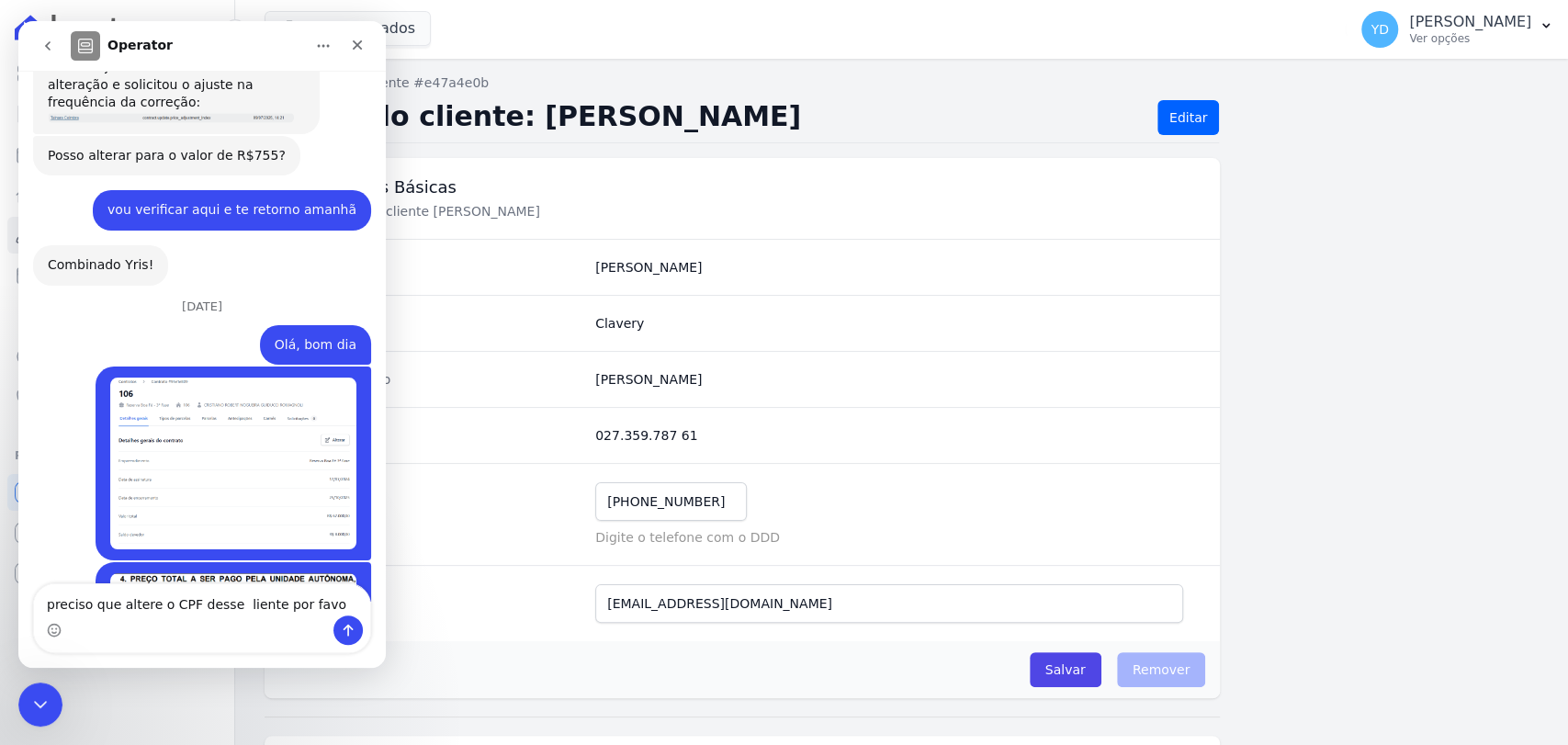
type textarea "preciso que altere o CPF desse liente por favor"
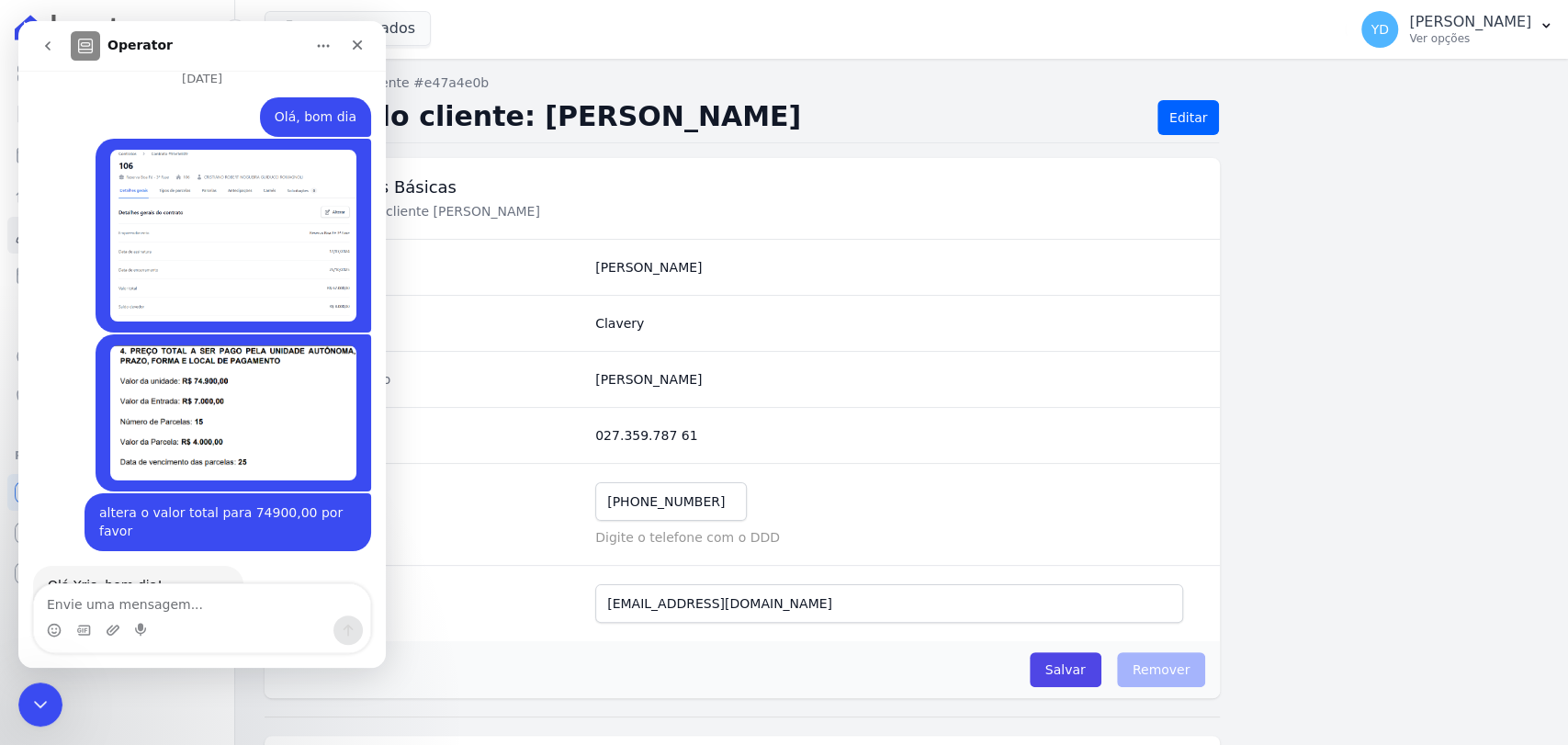
scroll to position [16110, 0]
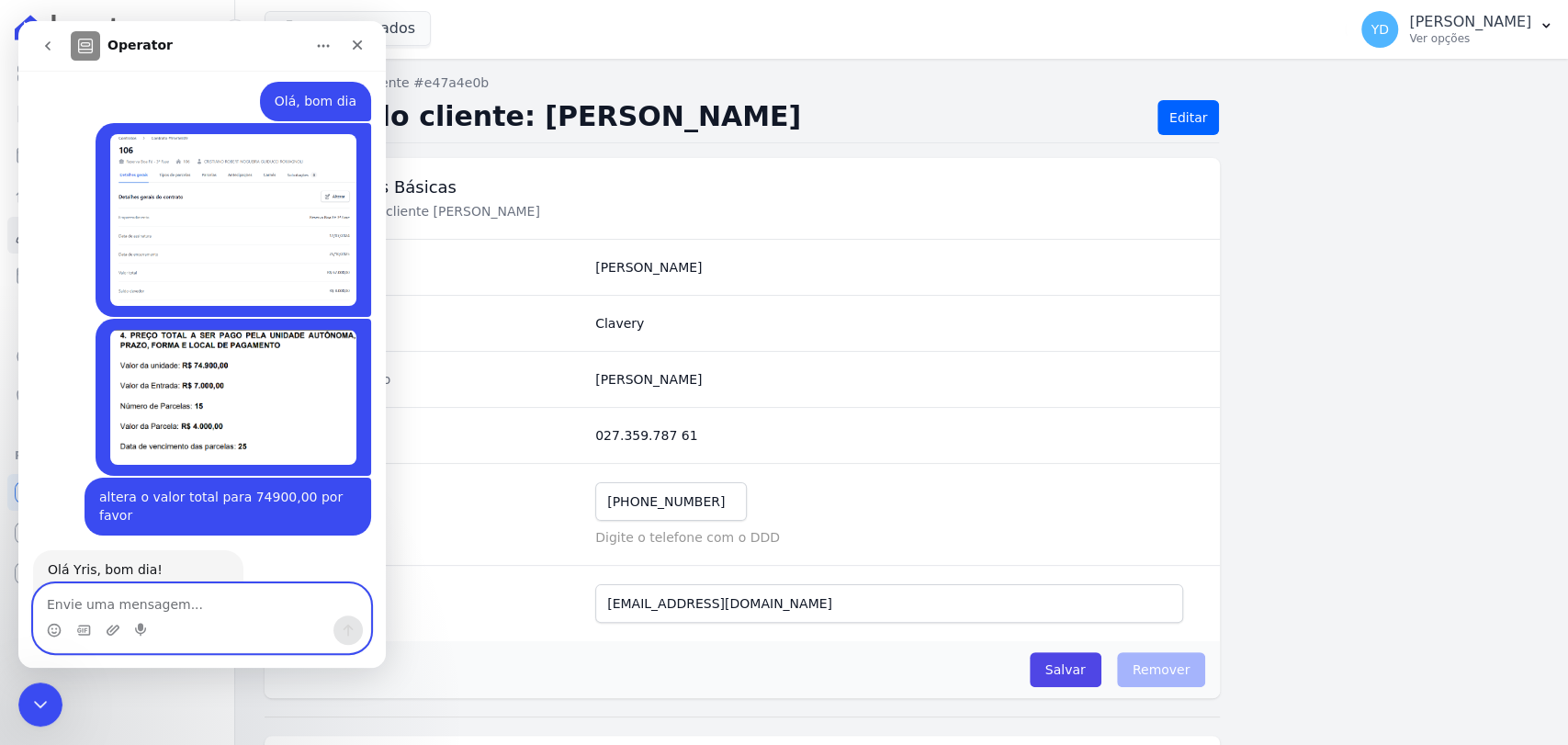
paste textarea "07673250799"
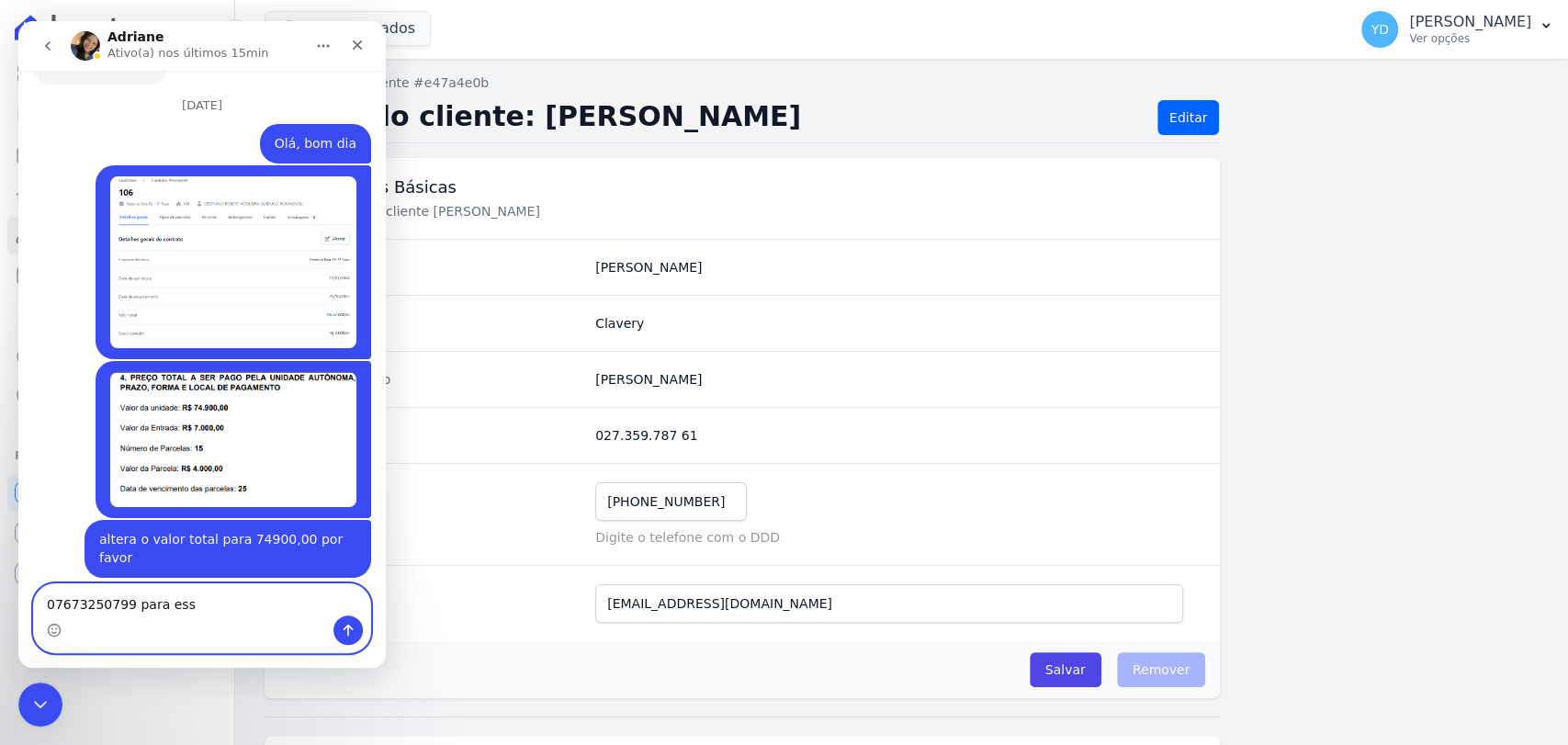
scroll to position [16152, 0]
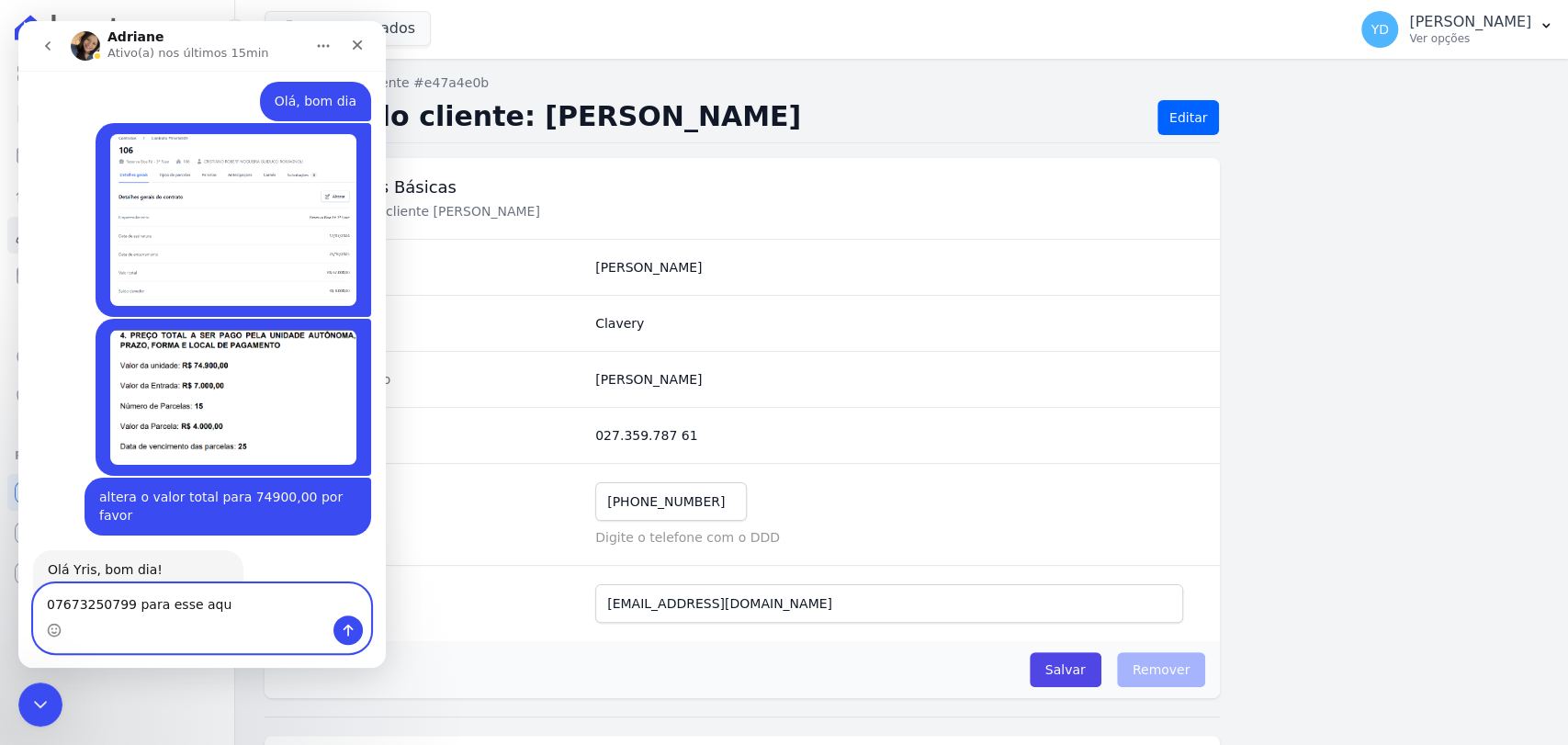
type textarea "07673250799 para esse aqui"
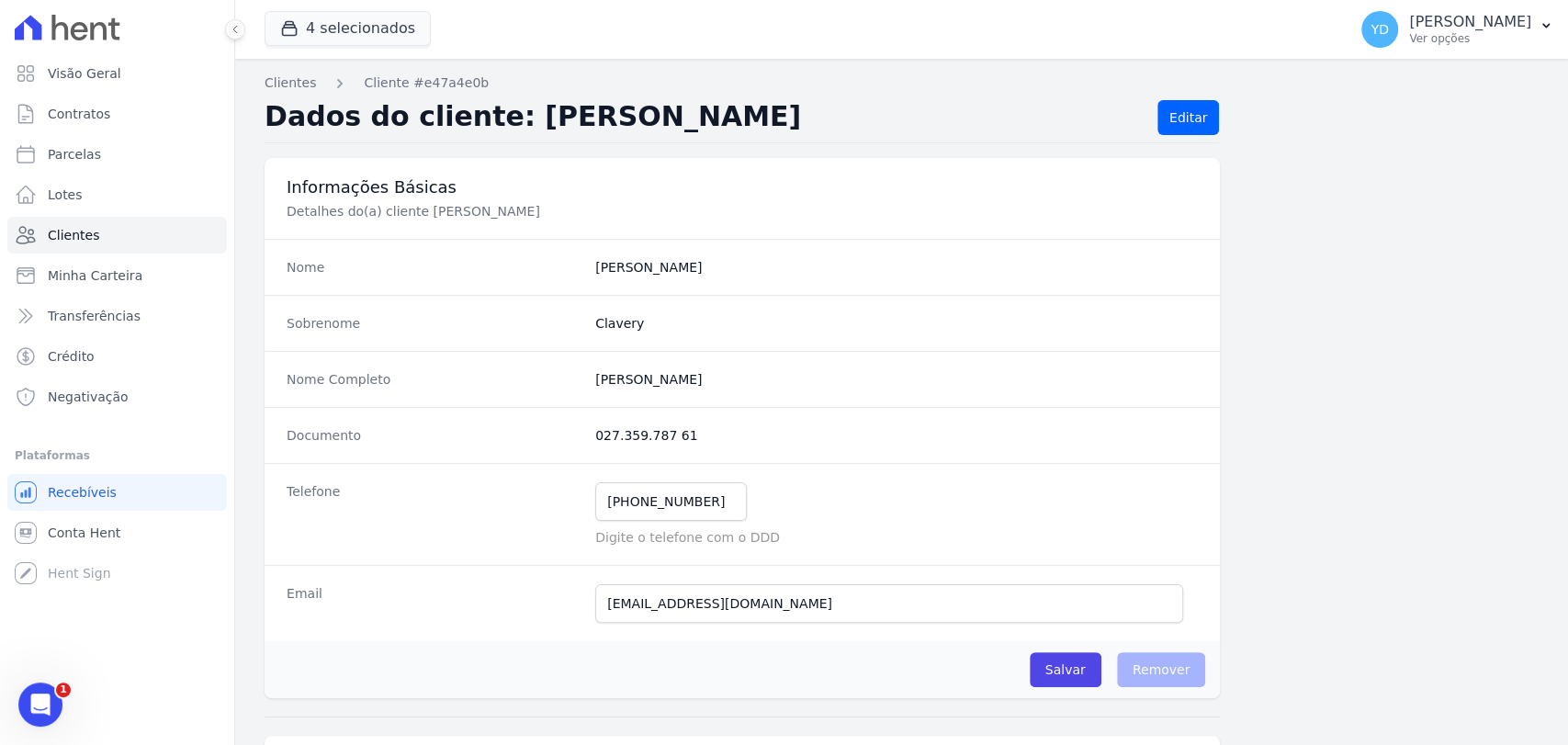
scroll to position [16264, 0]
click at [43, 695] on icon "Abrir mensagem da Intercom" at bounding box center [38, 702] width 30 height 30
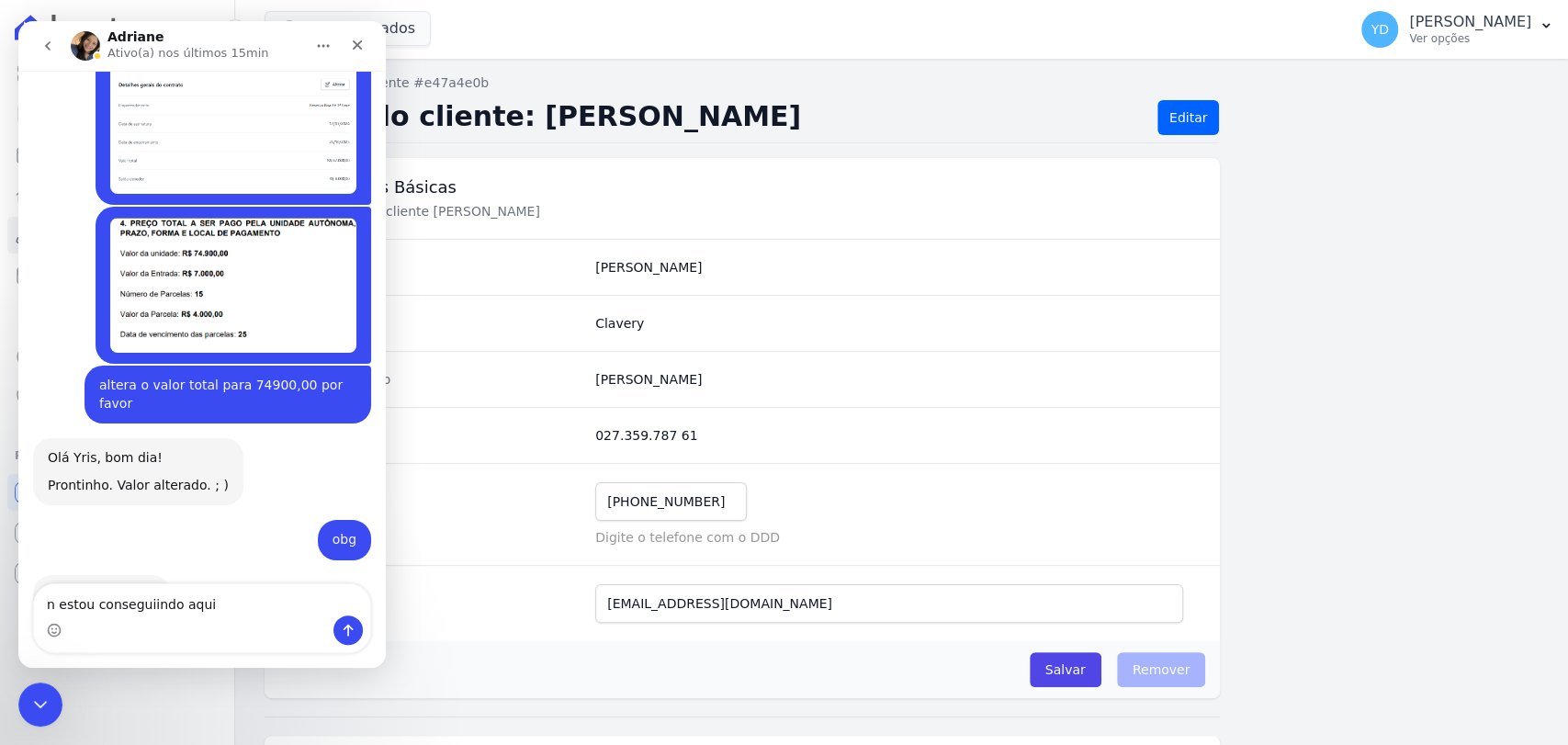
type textarea "n estou conseguiindo aqui4"
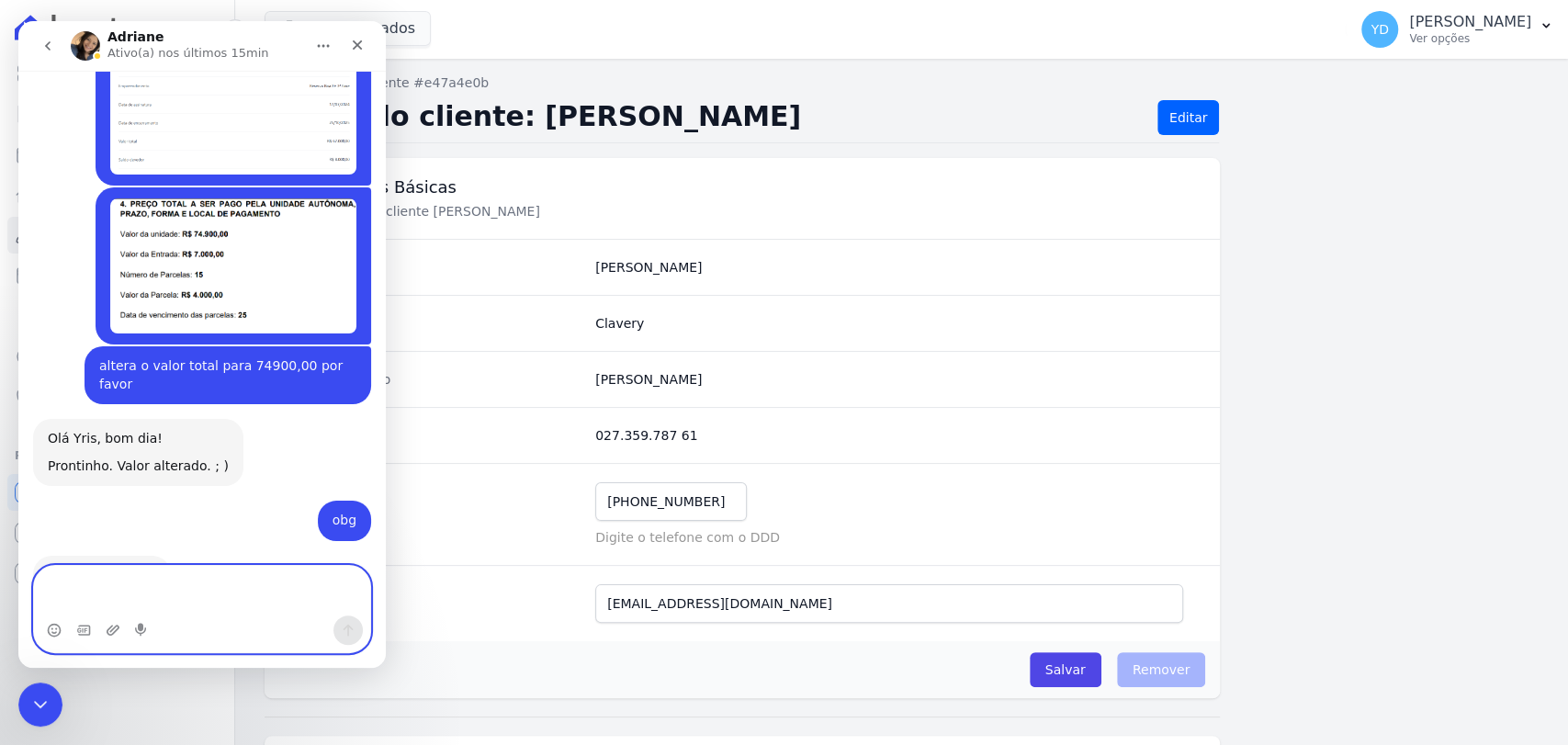
scroll to position [16367, 0]
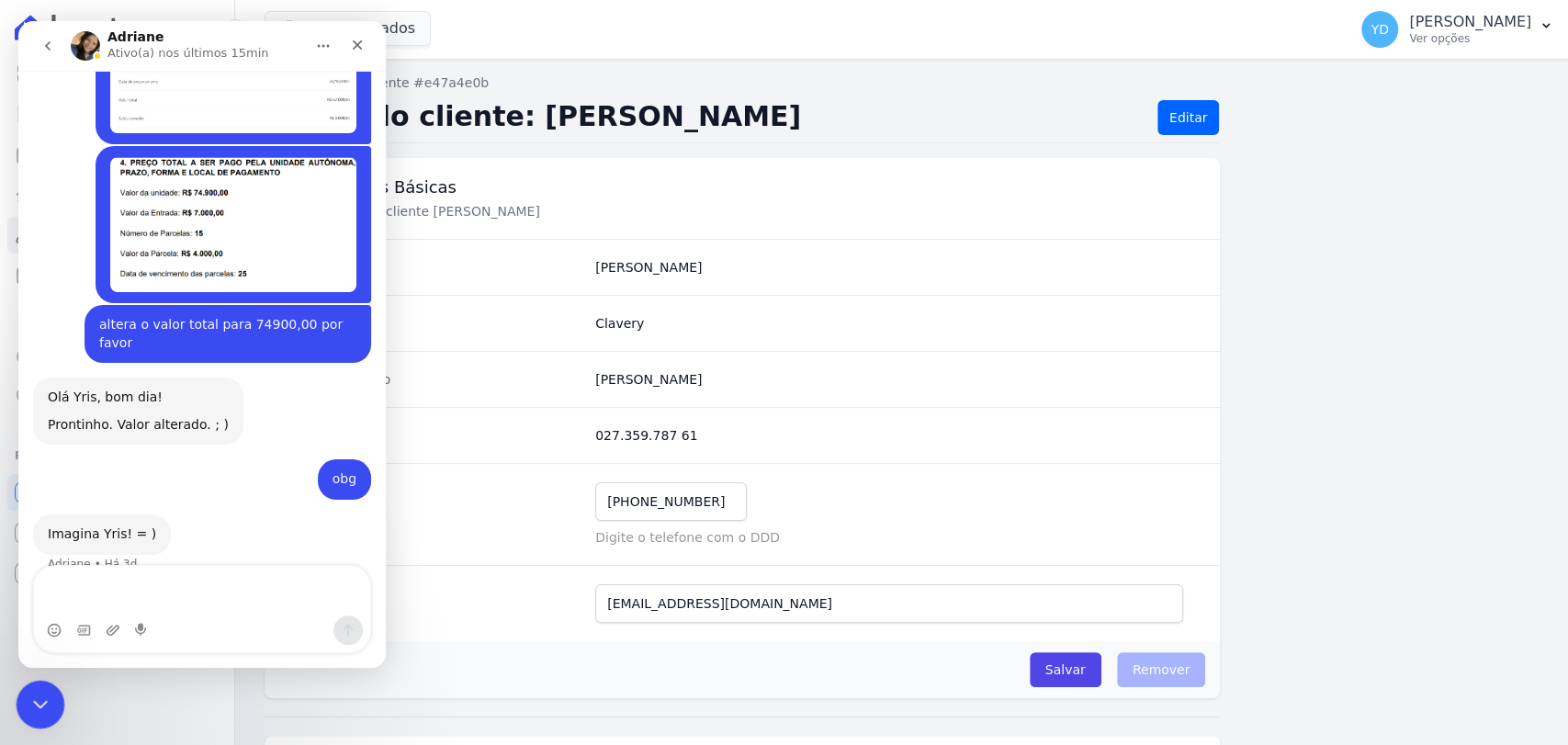
click at [56, 694] on div "Fechar mensagem da Intercom" at bounding box center [38, 702] width 44 height 44
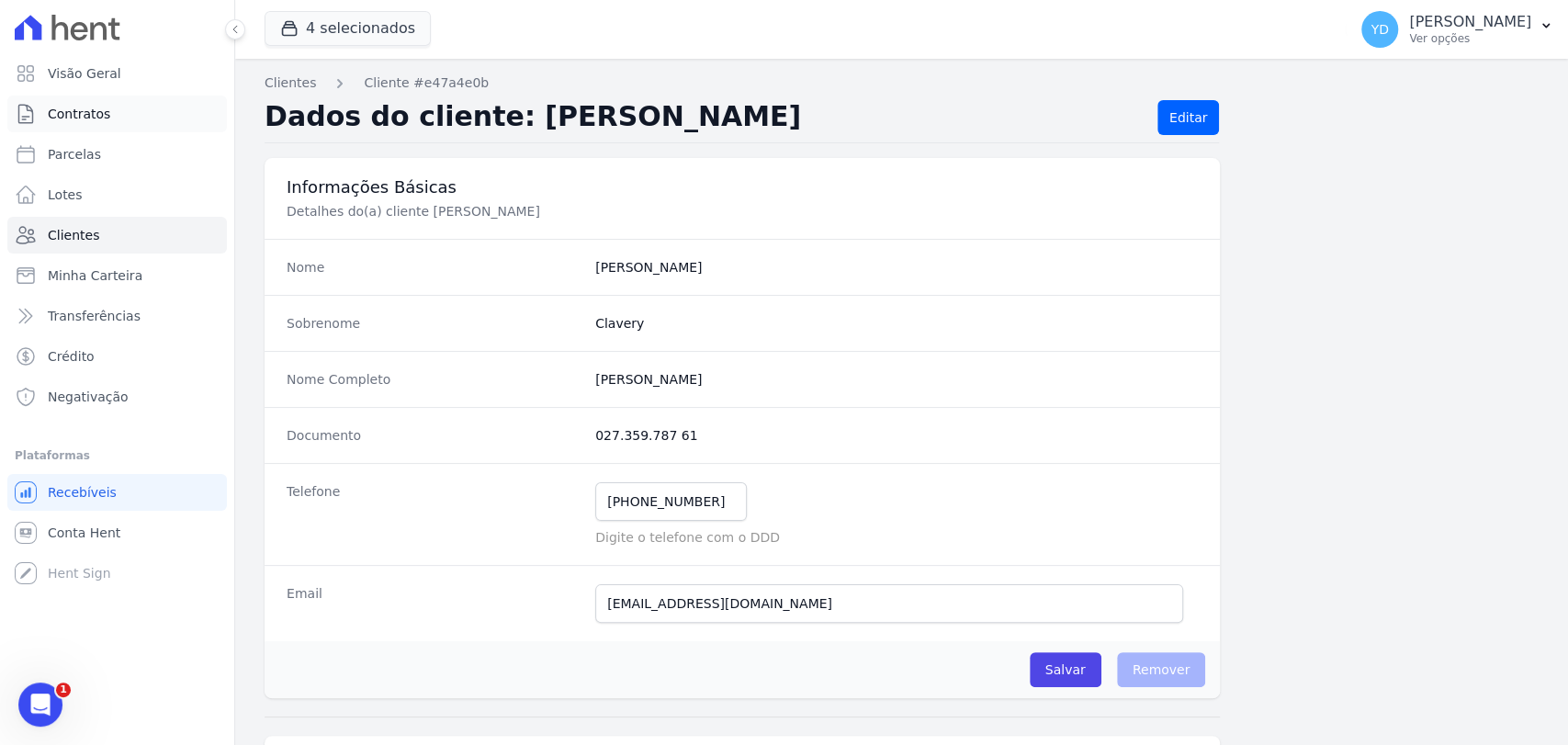
click at [181, 116] on link "Contratos" at bounding box center [117, 114] width 219 height 37
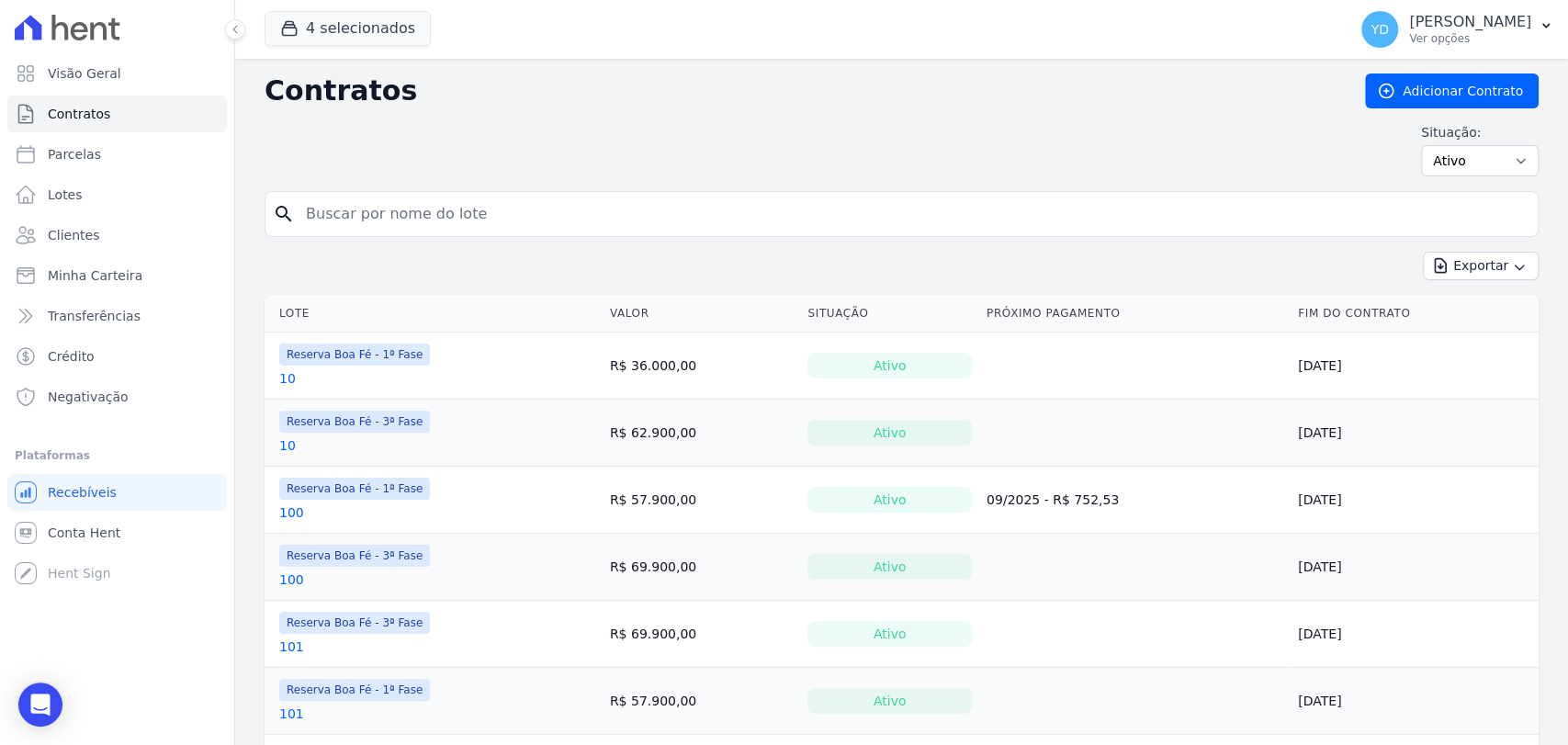
click at [332, 200] on input "search" at bounding box center [913, 214] width 1236 height 37
type input "173"
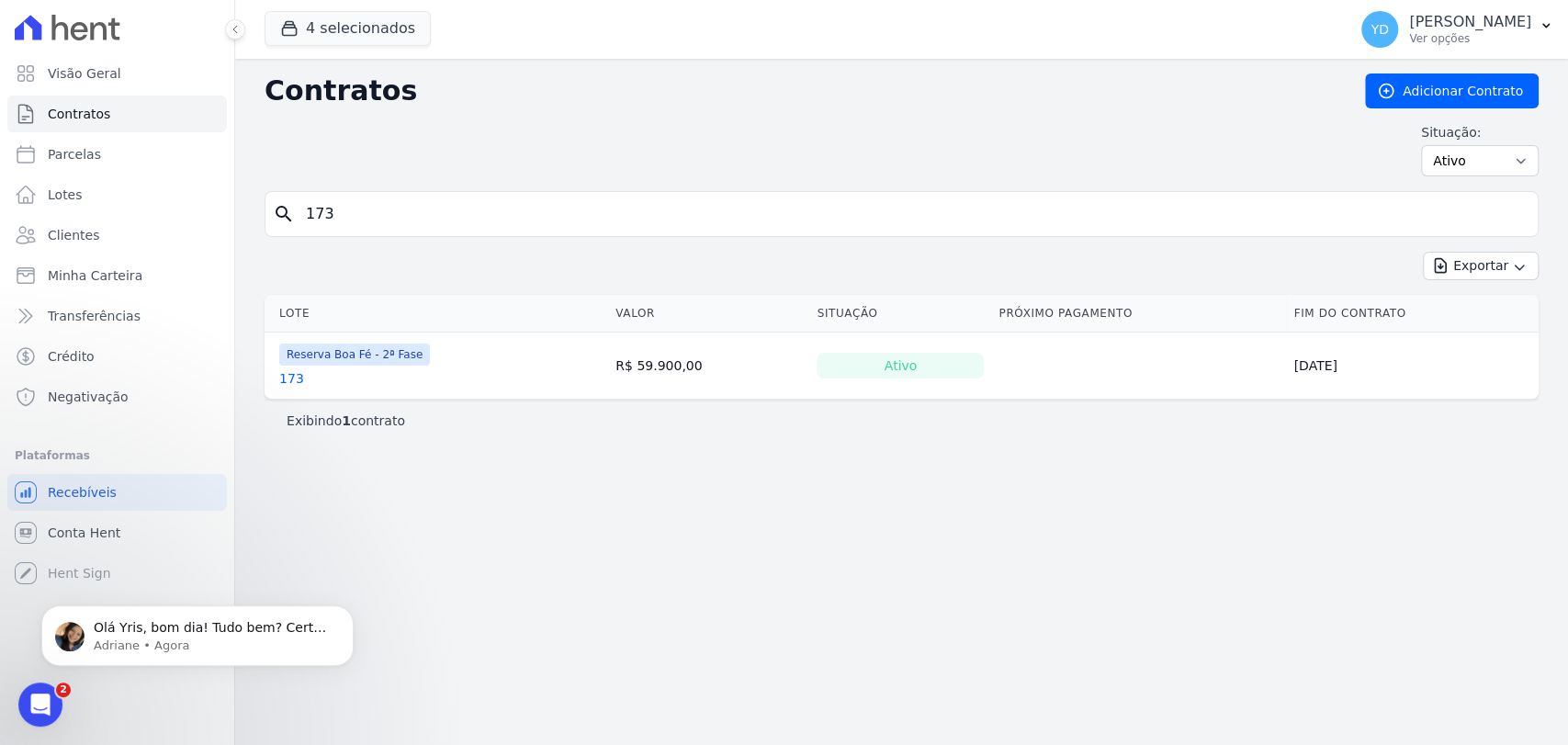
click at [386, 238] on form "search 173" at bounding box center [902, 221] width 1274 height 61
click at [378, 215] on input "173" at bounding box center [913, 214] width 1236 height 37
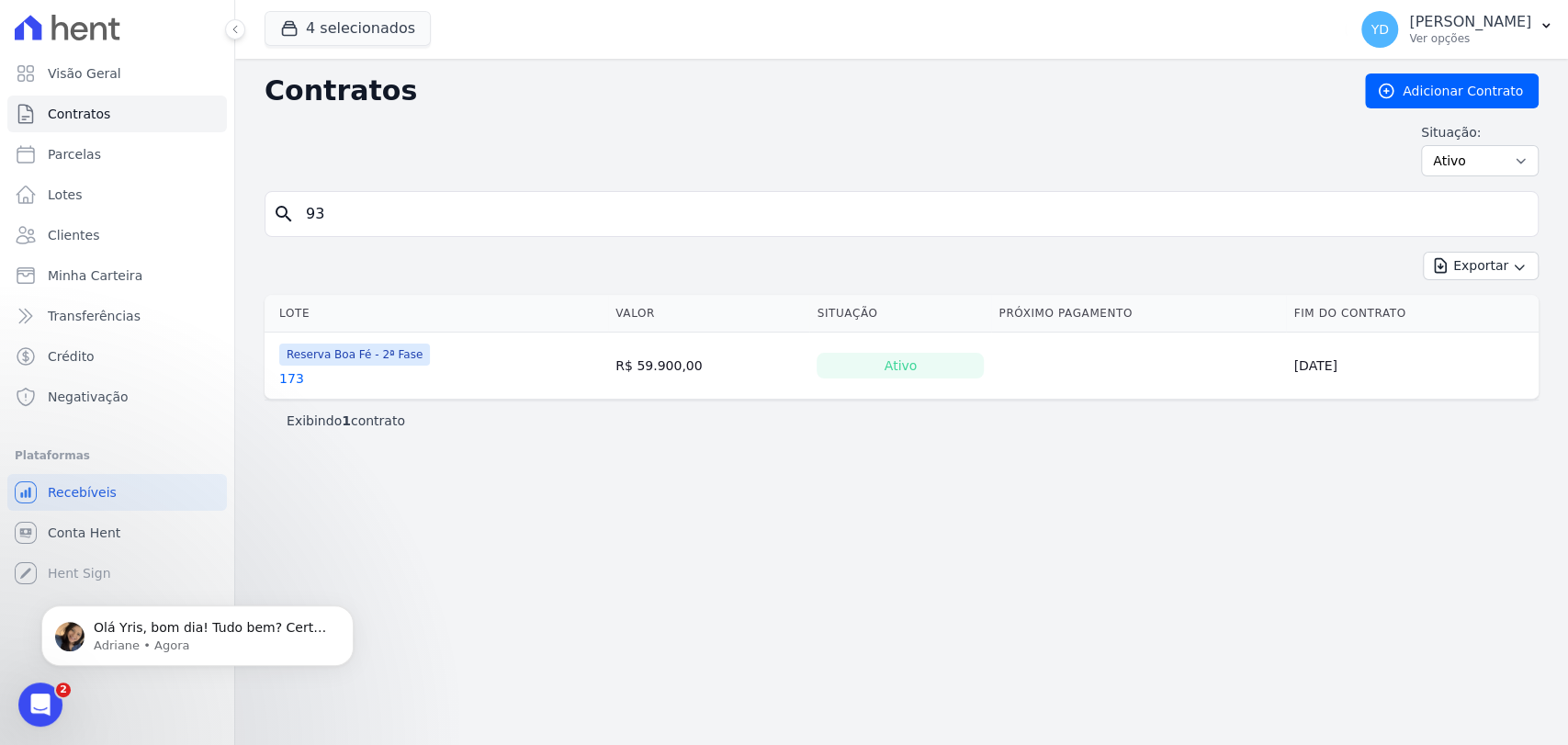
type input "93"
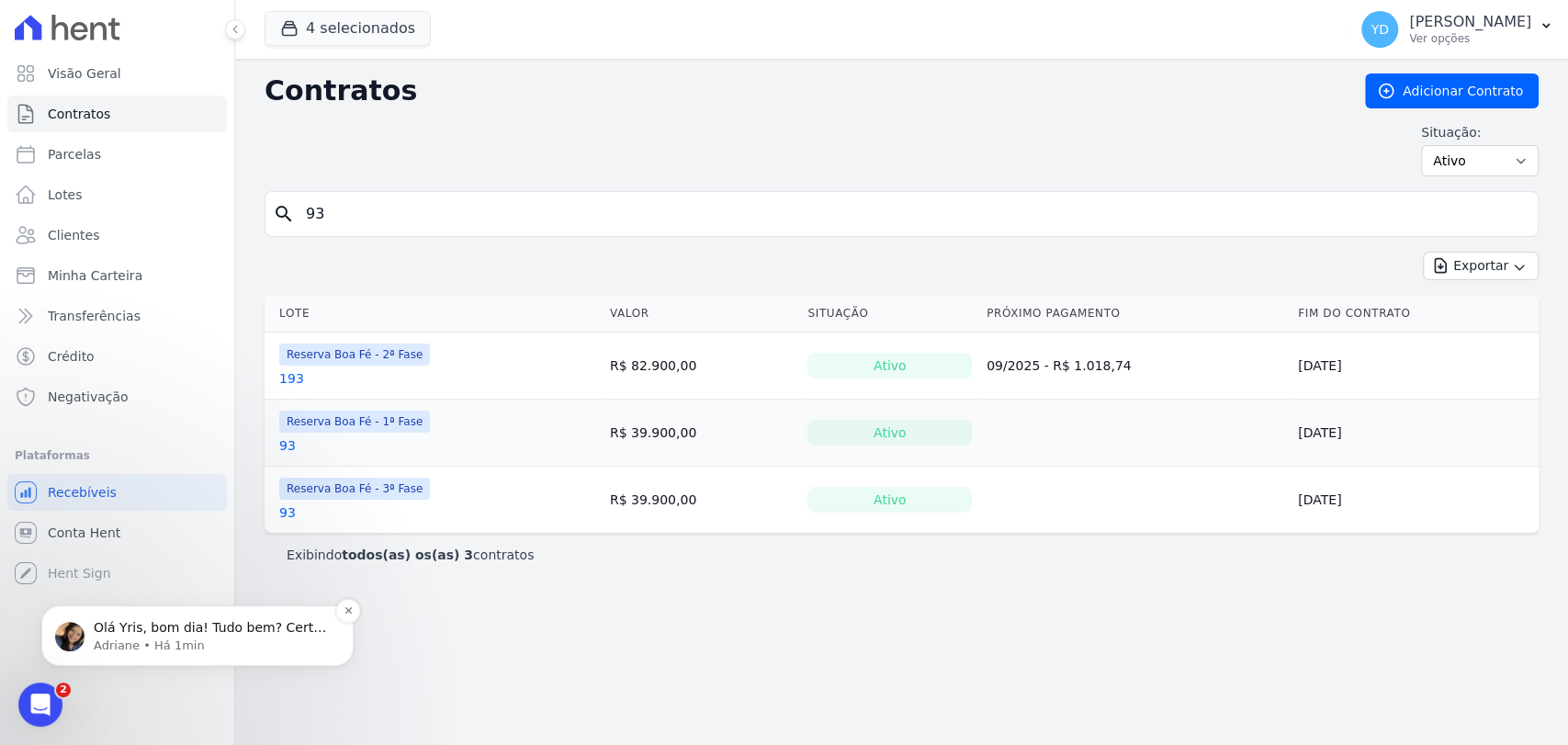
click at [246, 649] on p "Adriane • Há 1min" at bounding box center [212, 645] width 237 height 16
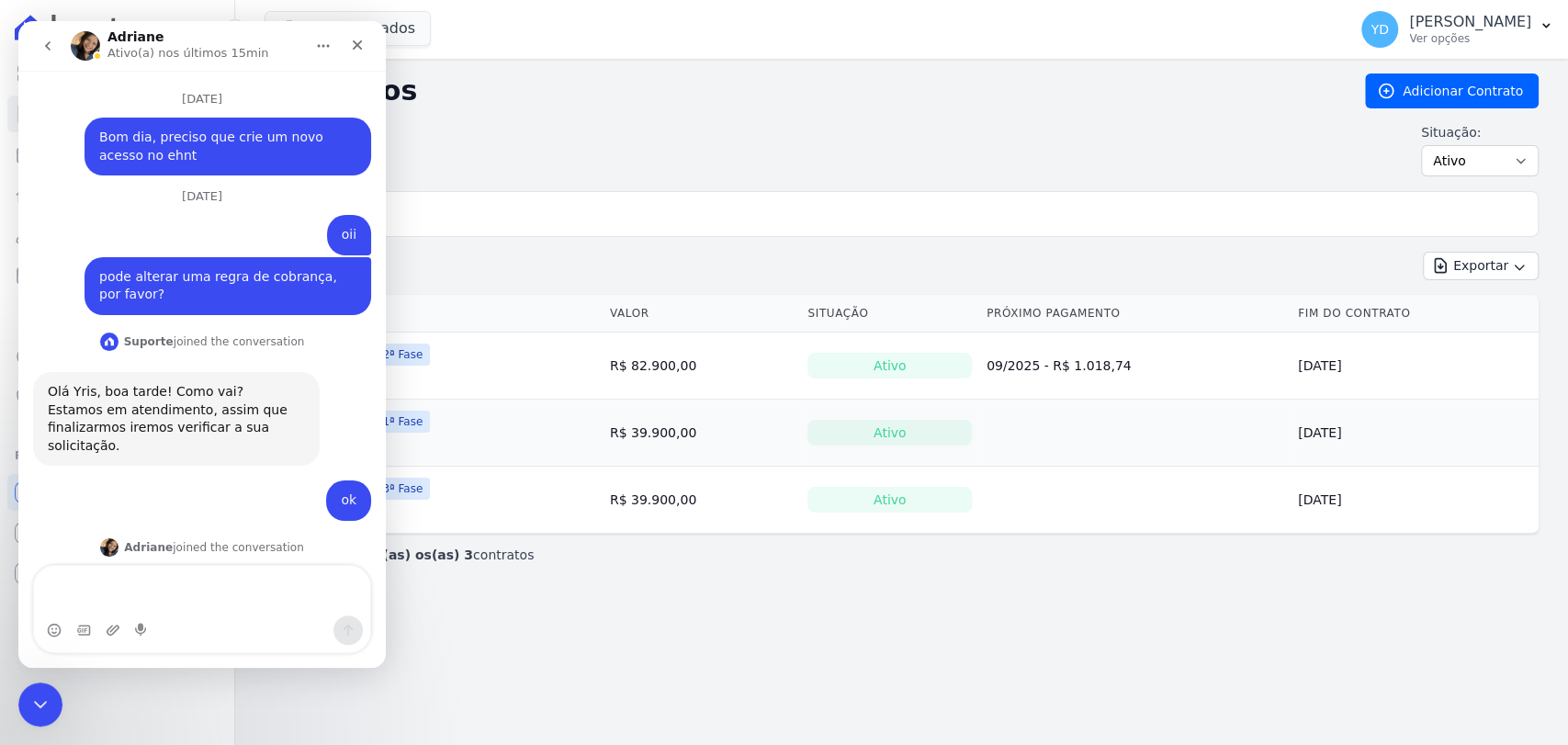
scroll to position [46, 0]
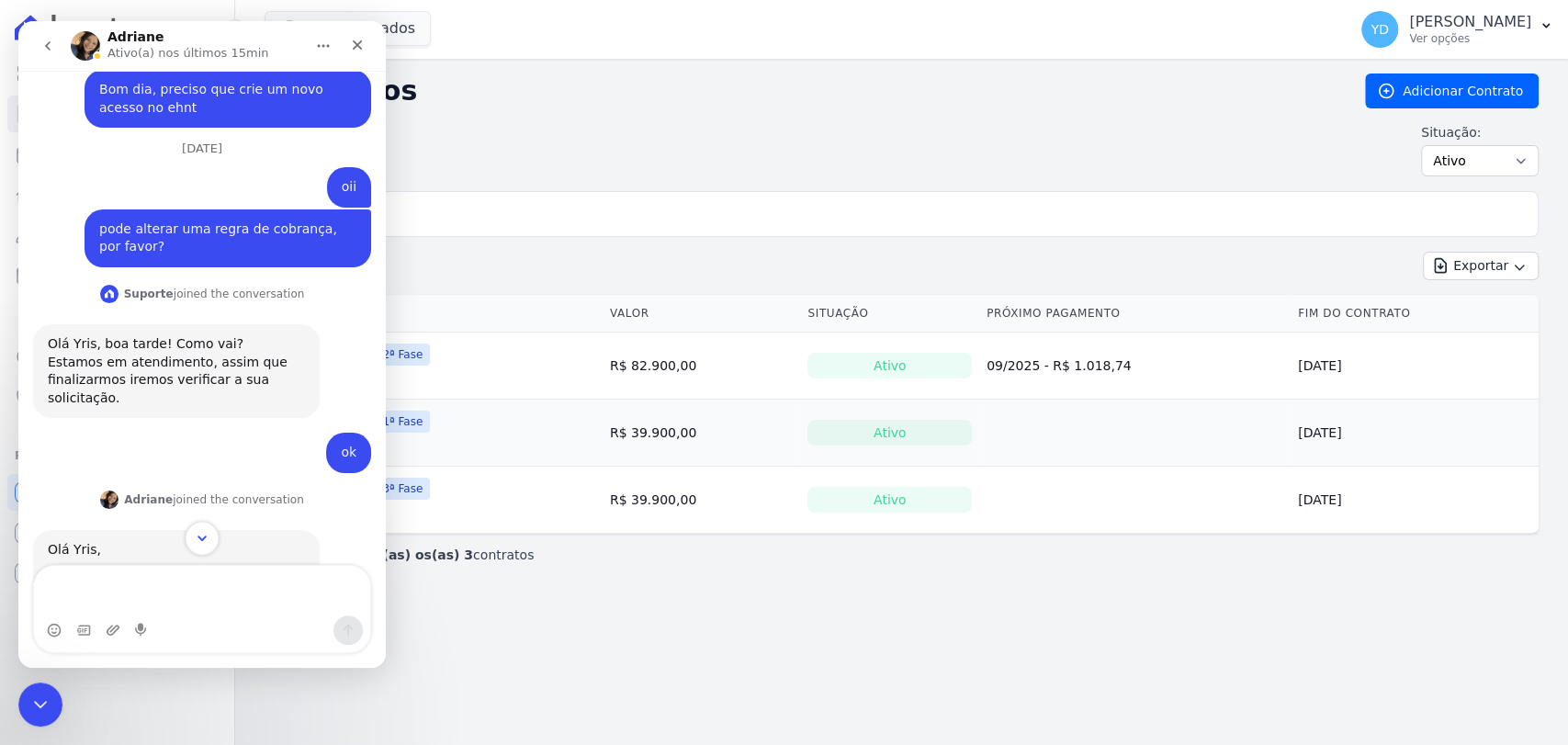
click at [205, 534] on icon "Scroll to bottom" at bounding box center [201, 538] width 16 height 16
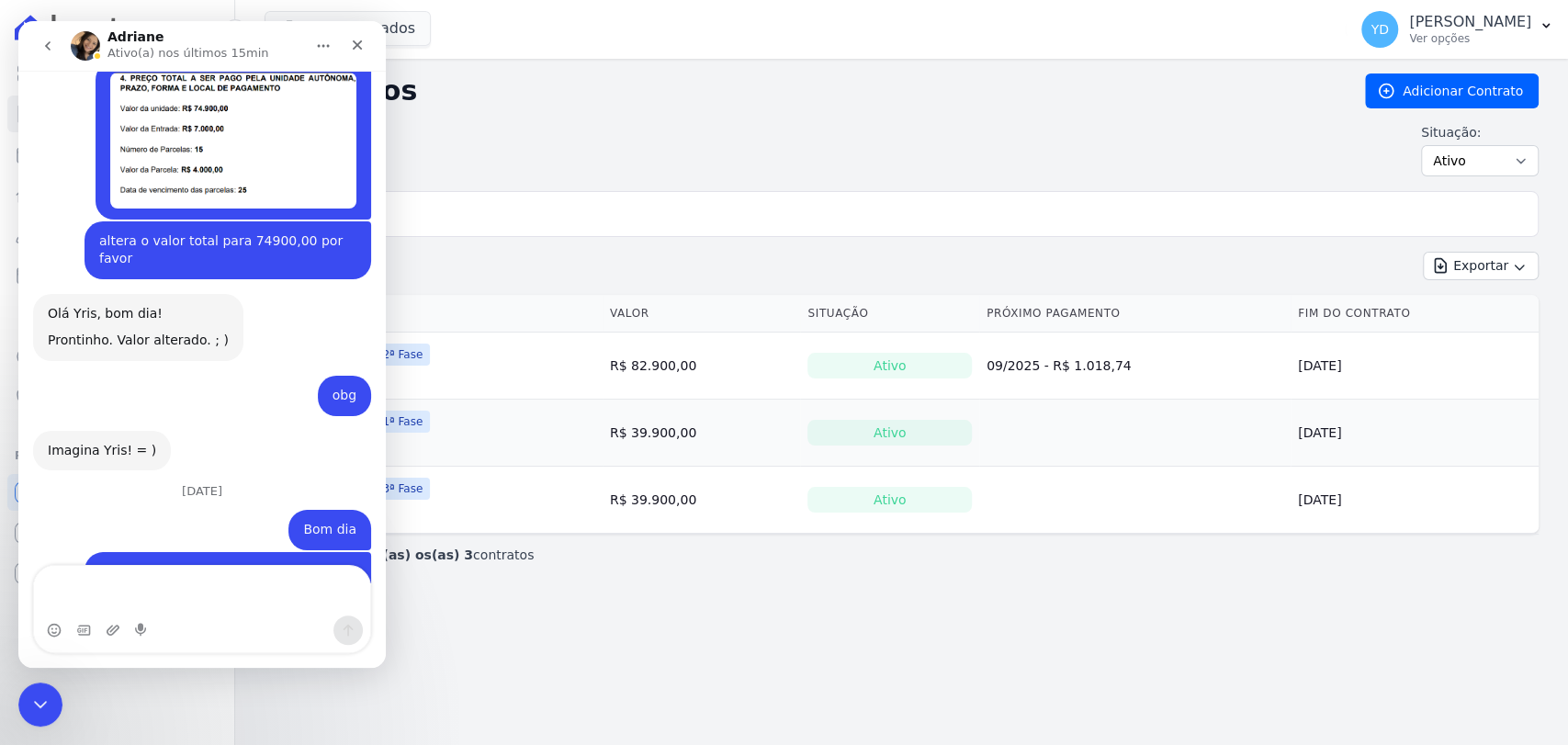
scroll to position [15958, 0]
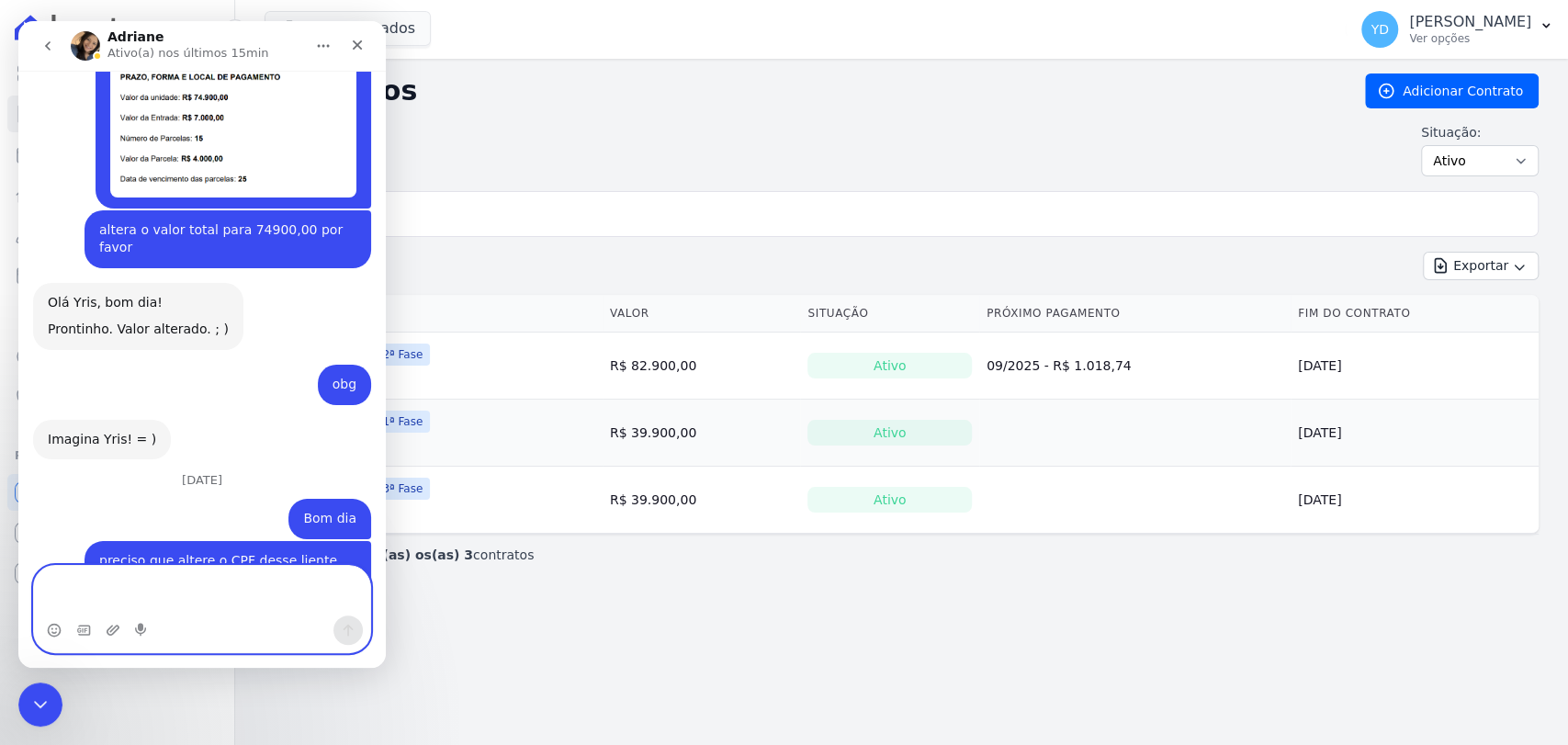
click at [215, 589] on textarea "Envie uma mensagem..." at bounding box center [201, 591] width 336 height 50
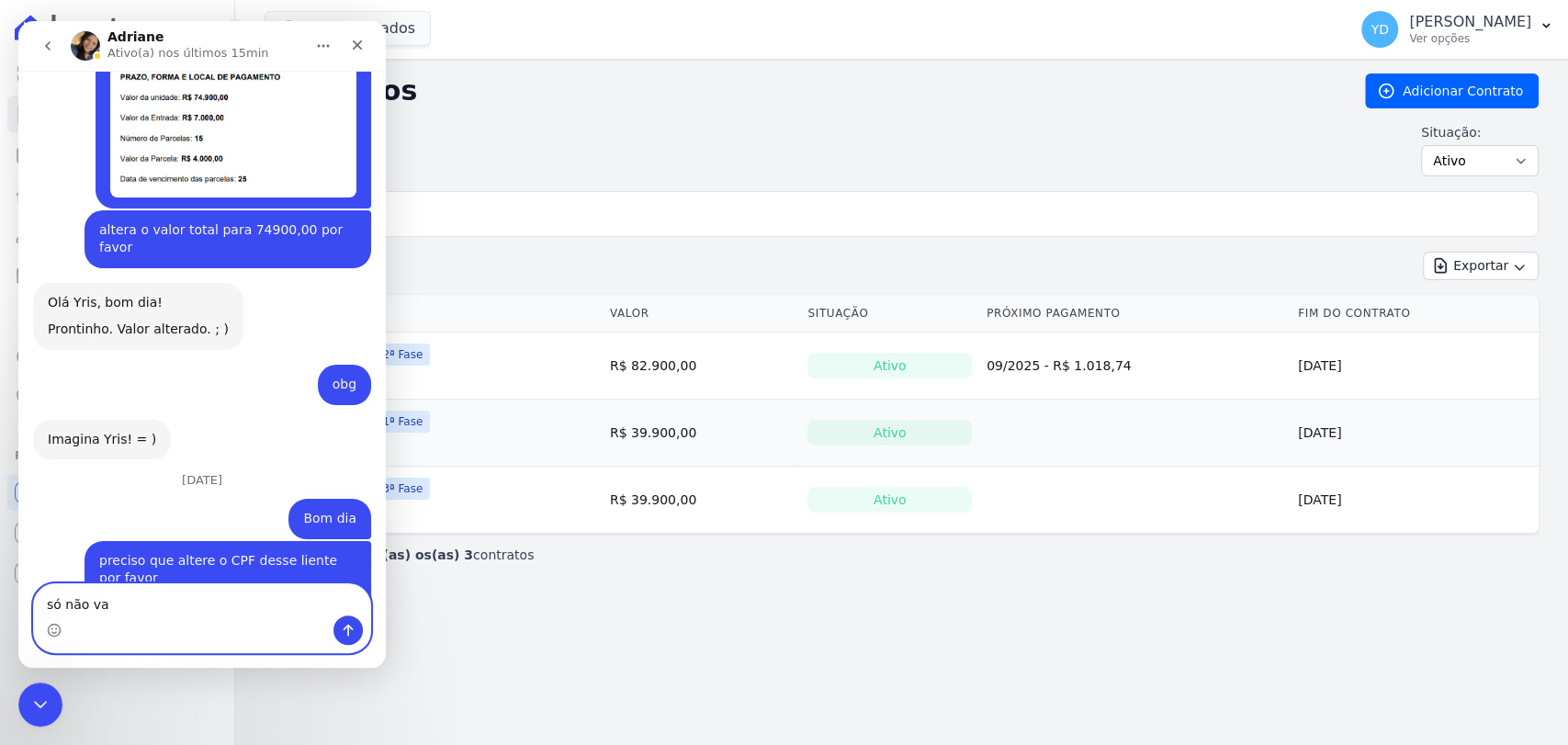
type textarea "só não vai"
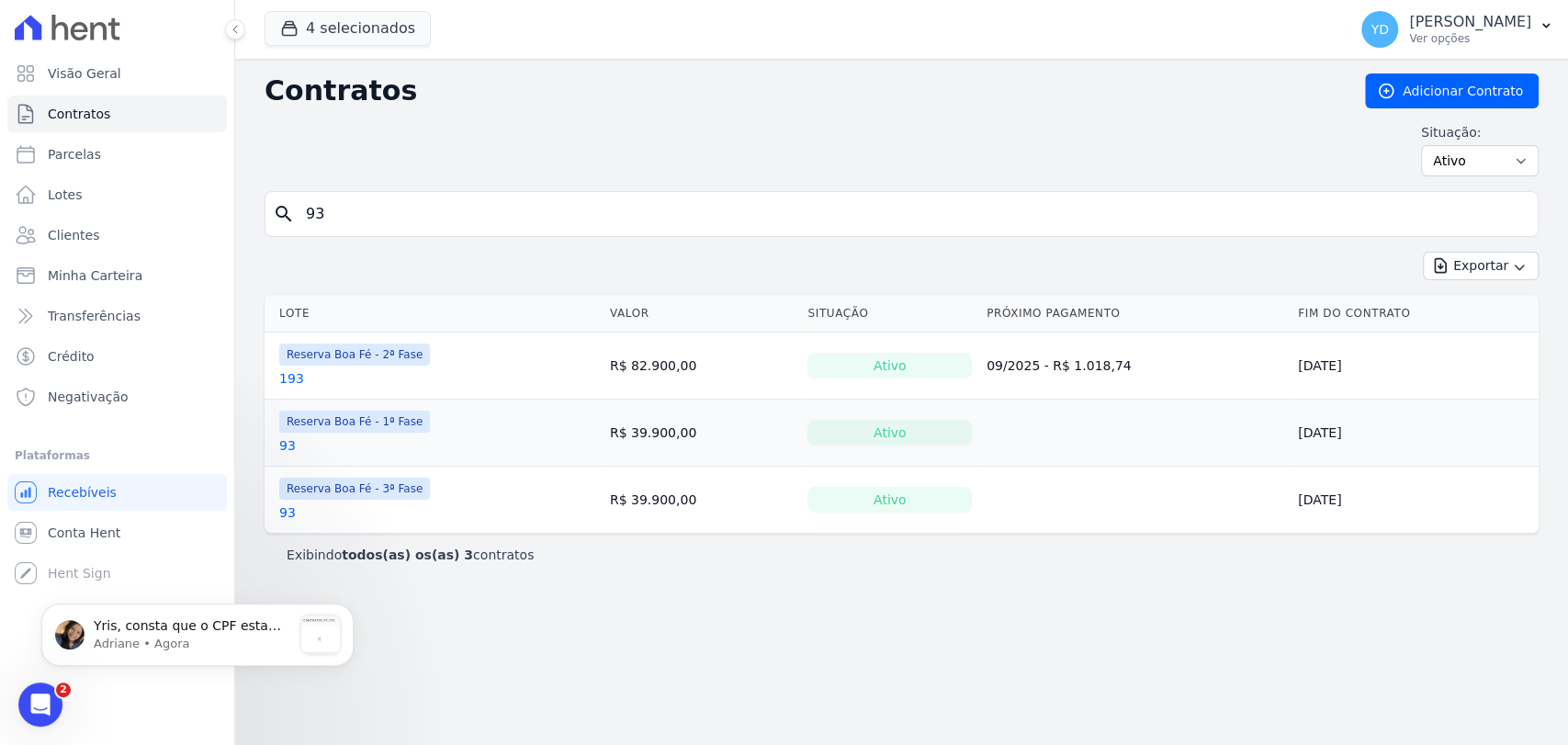
scroll to position [16123, 0]
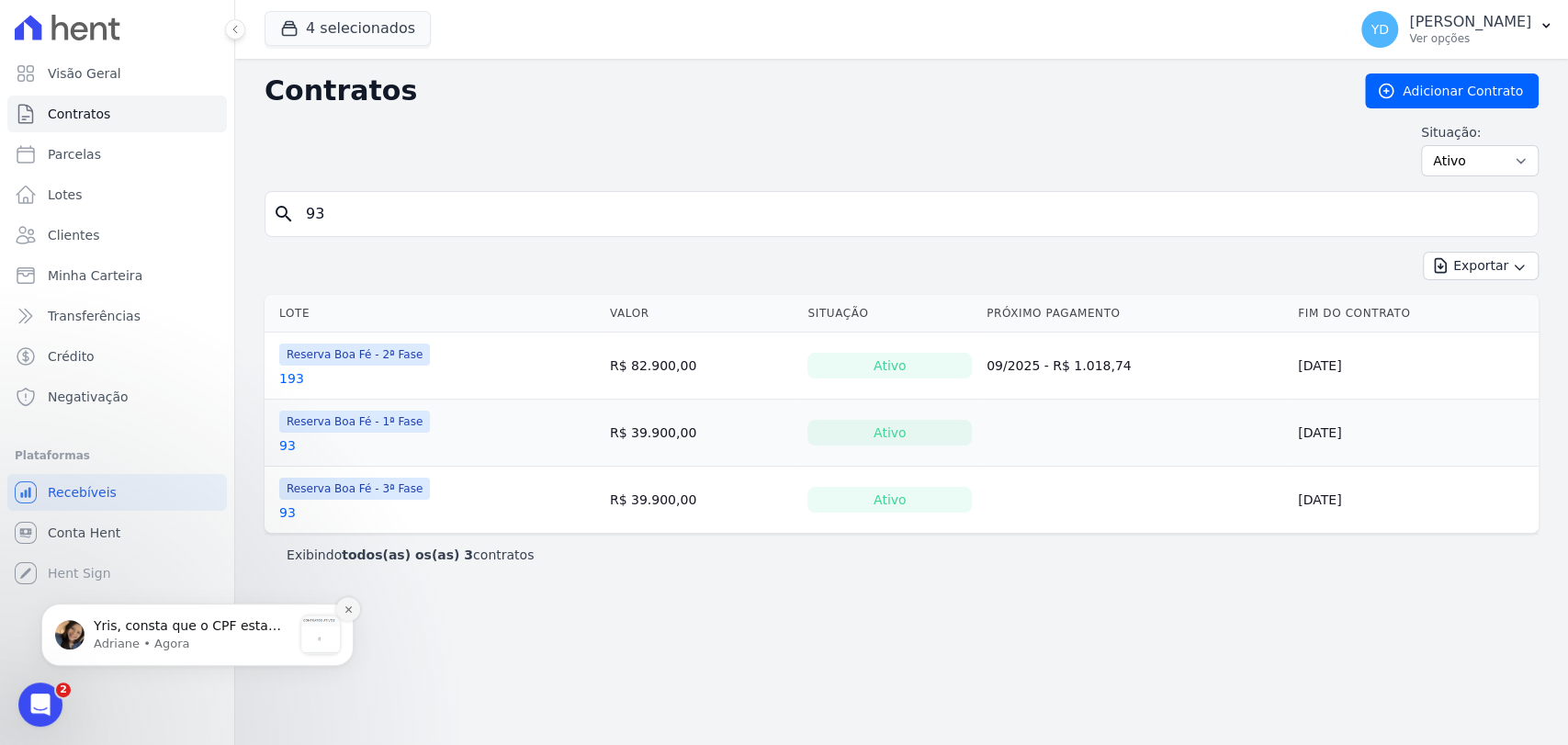
click at [348, 612] on icon "Dismiss notification" at bounding box center [348, 609] width 10 height 10
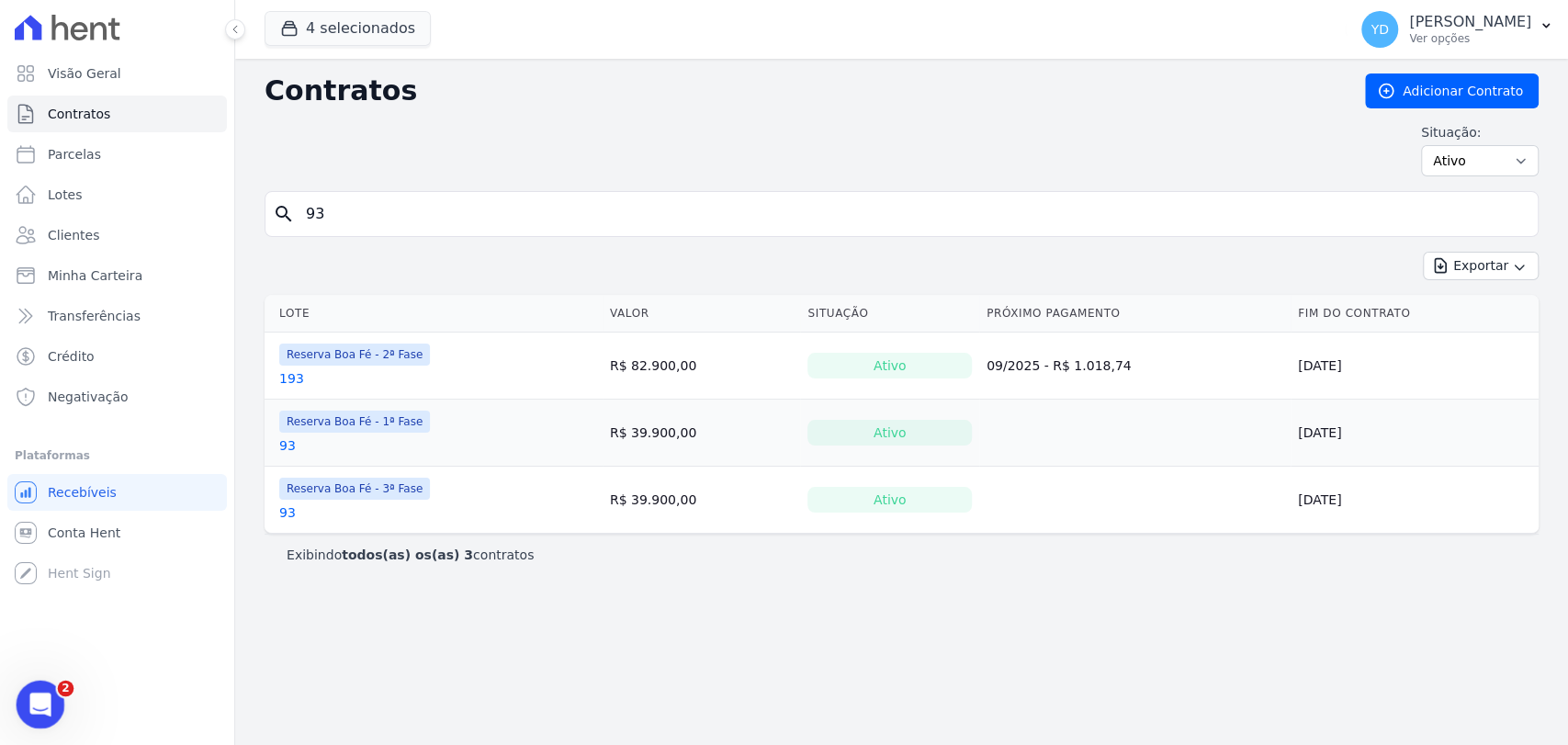
click at [56, 695] on div "Abrir mensagem da Intercom" at bounding box center [38, 702] width 61 height 61
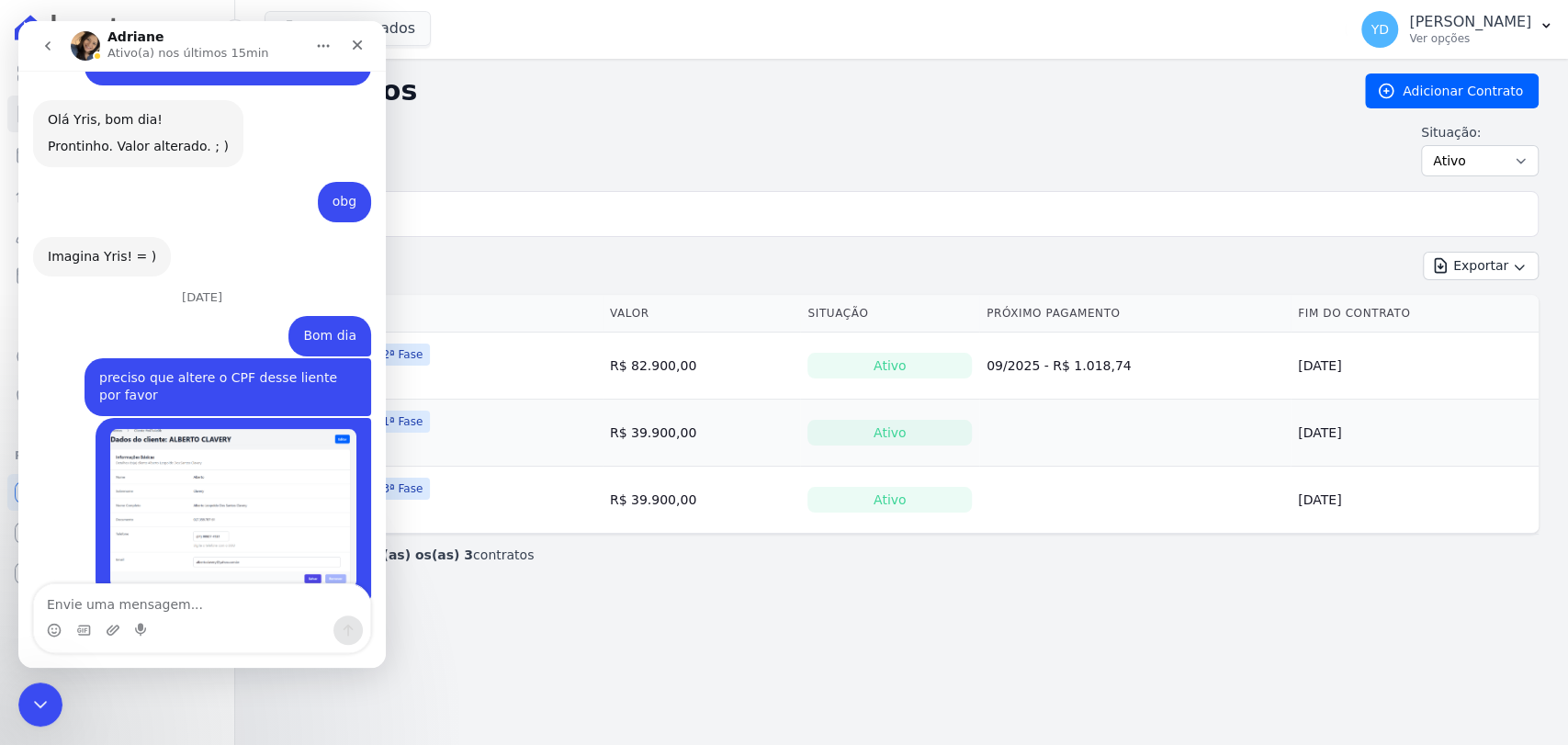
scroll to position [16154, 0]
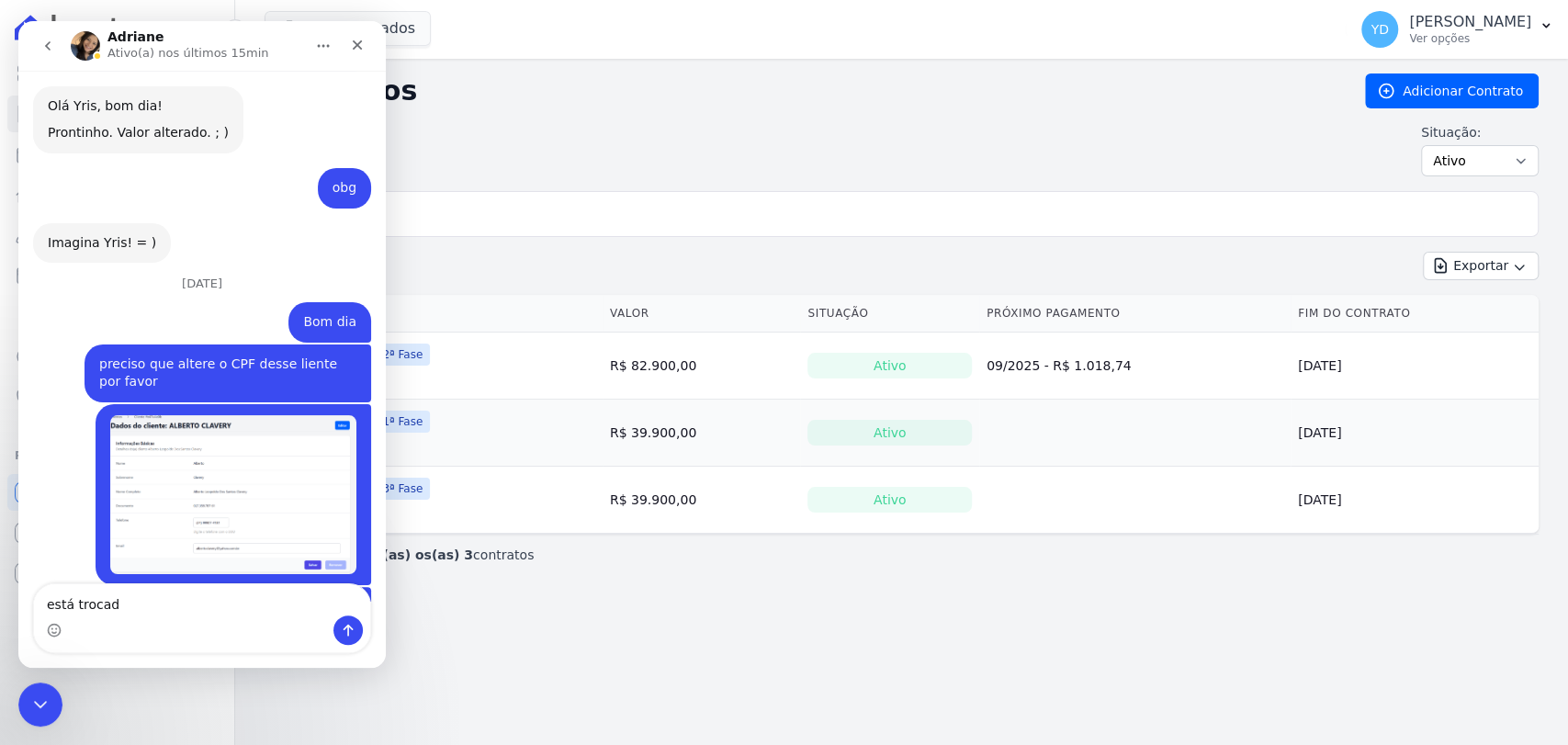
type textarea "está trocado"
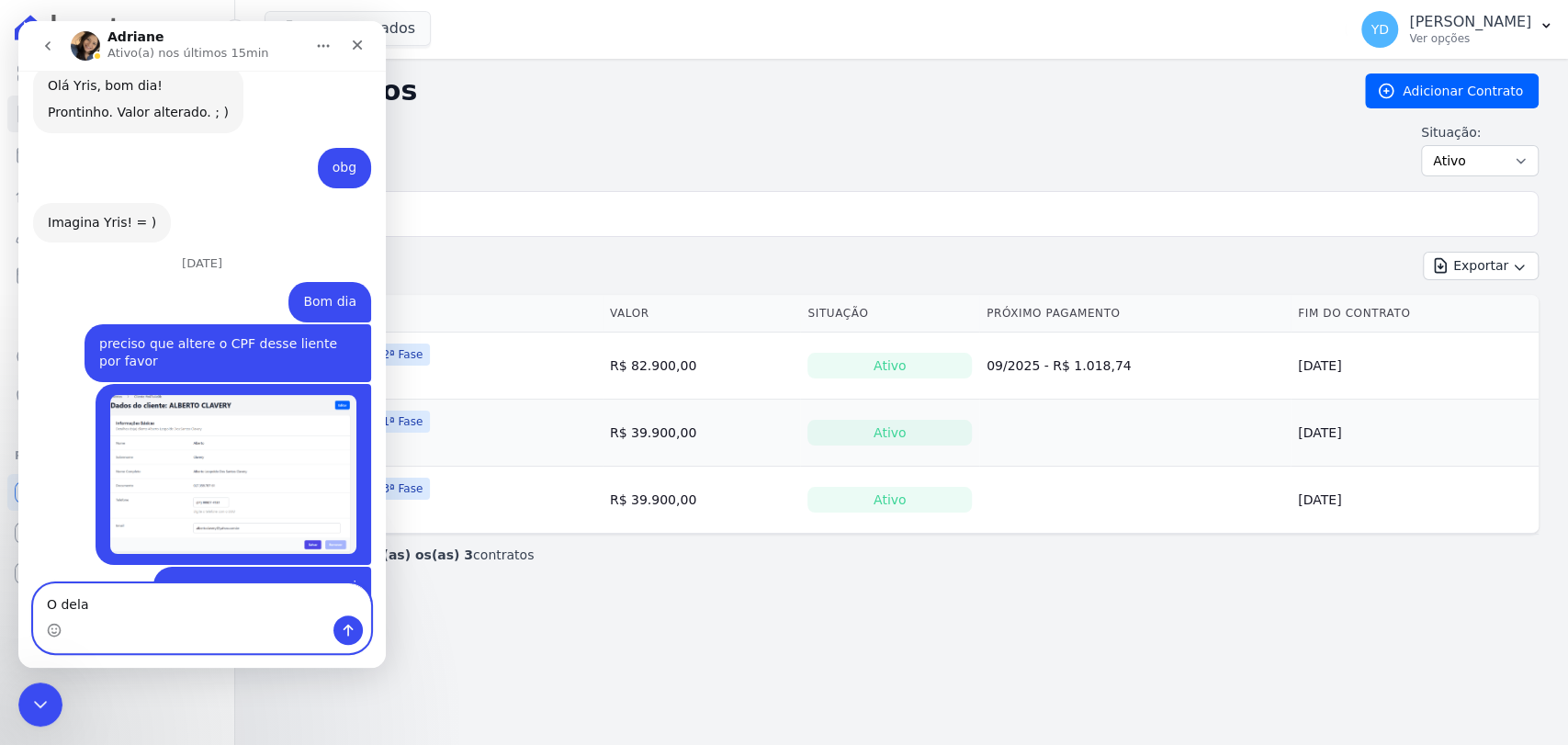
scroll to position [16221, 0]
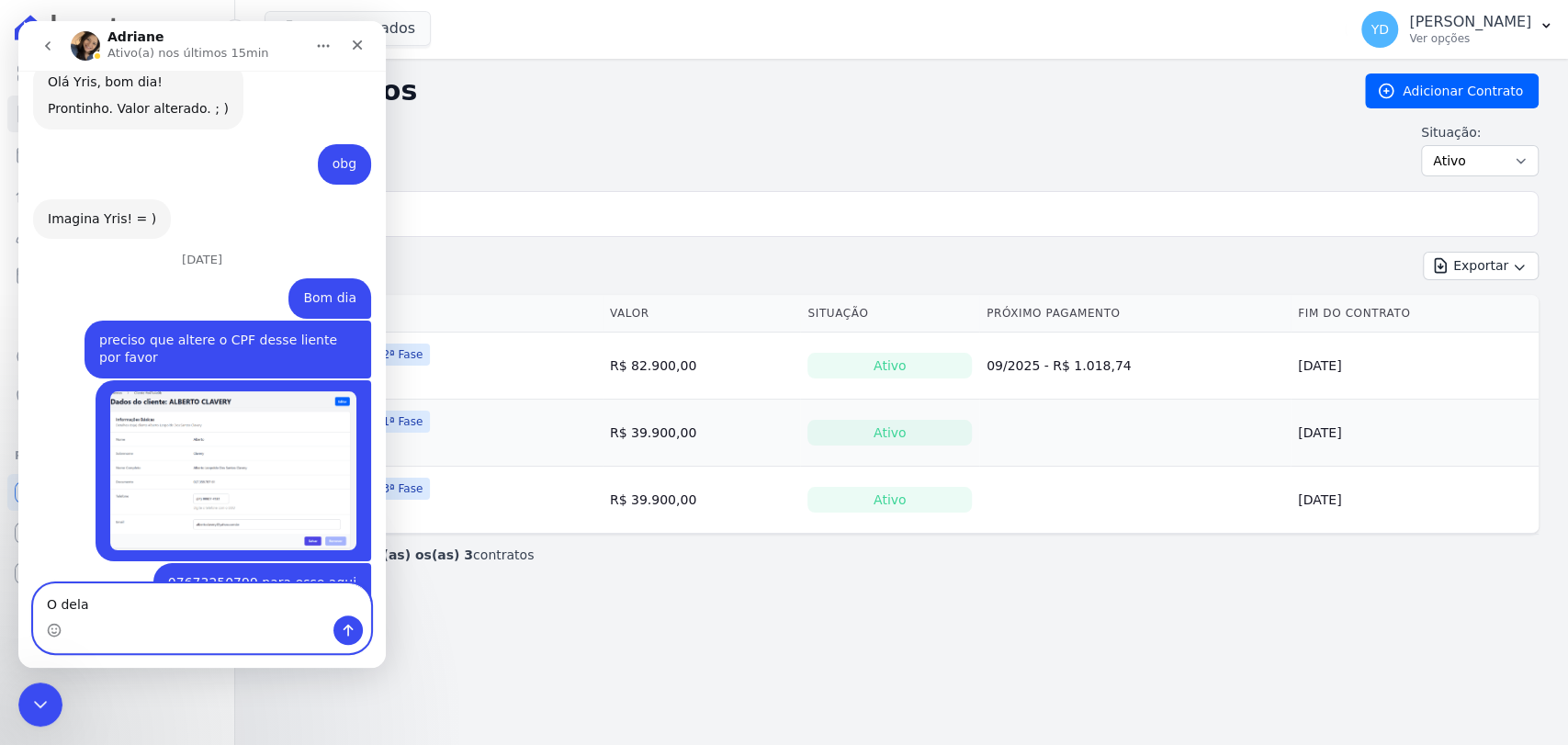
type textarea "O dela"
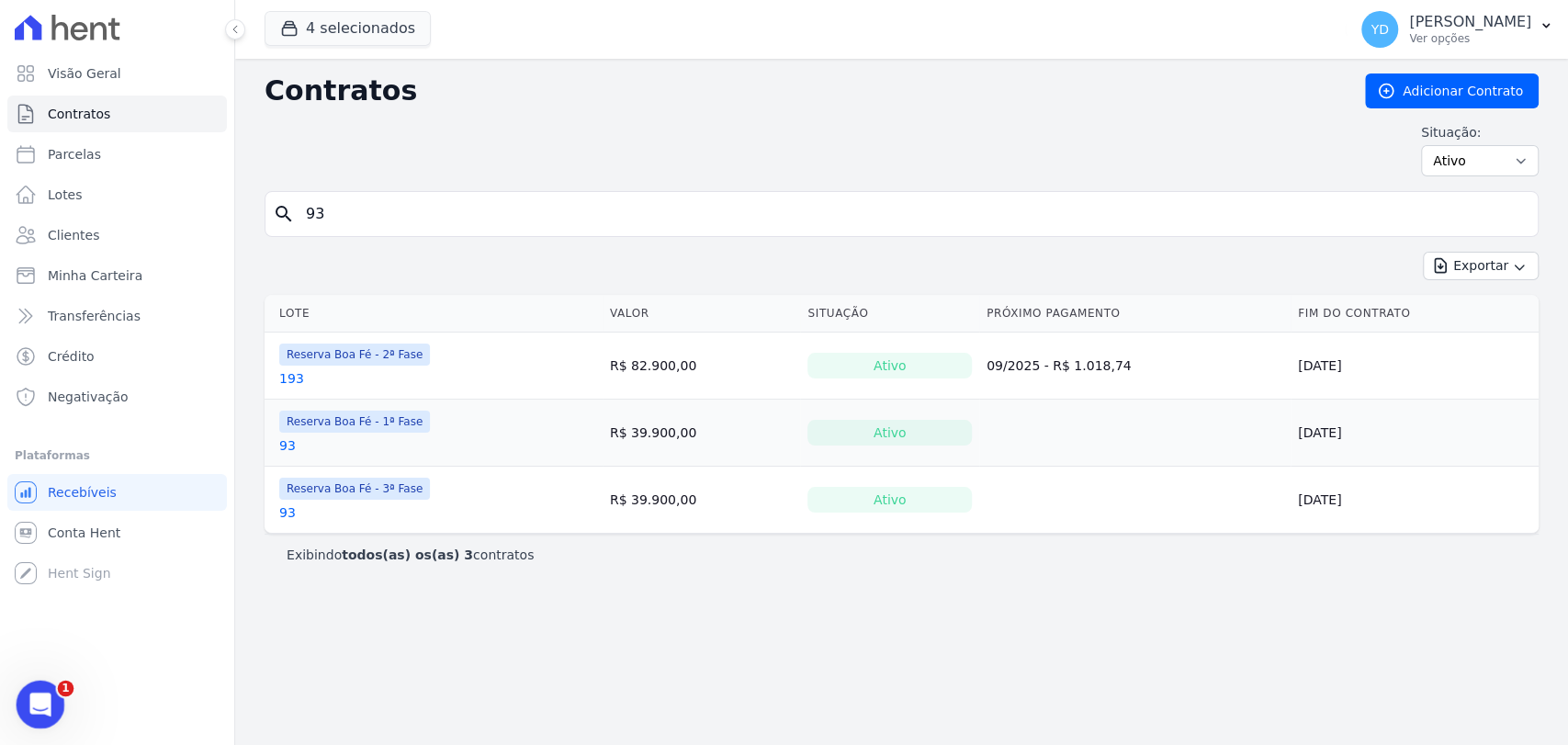
drag, startPoint x: 41, startPoint y: 697, endPoint x: 109, endPoint y: 1355, distance: 661.5
click at [42, 696] on icon "Abrir mensagem da Intercom" at bounding box center [38, 702] width 30 height 30
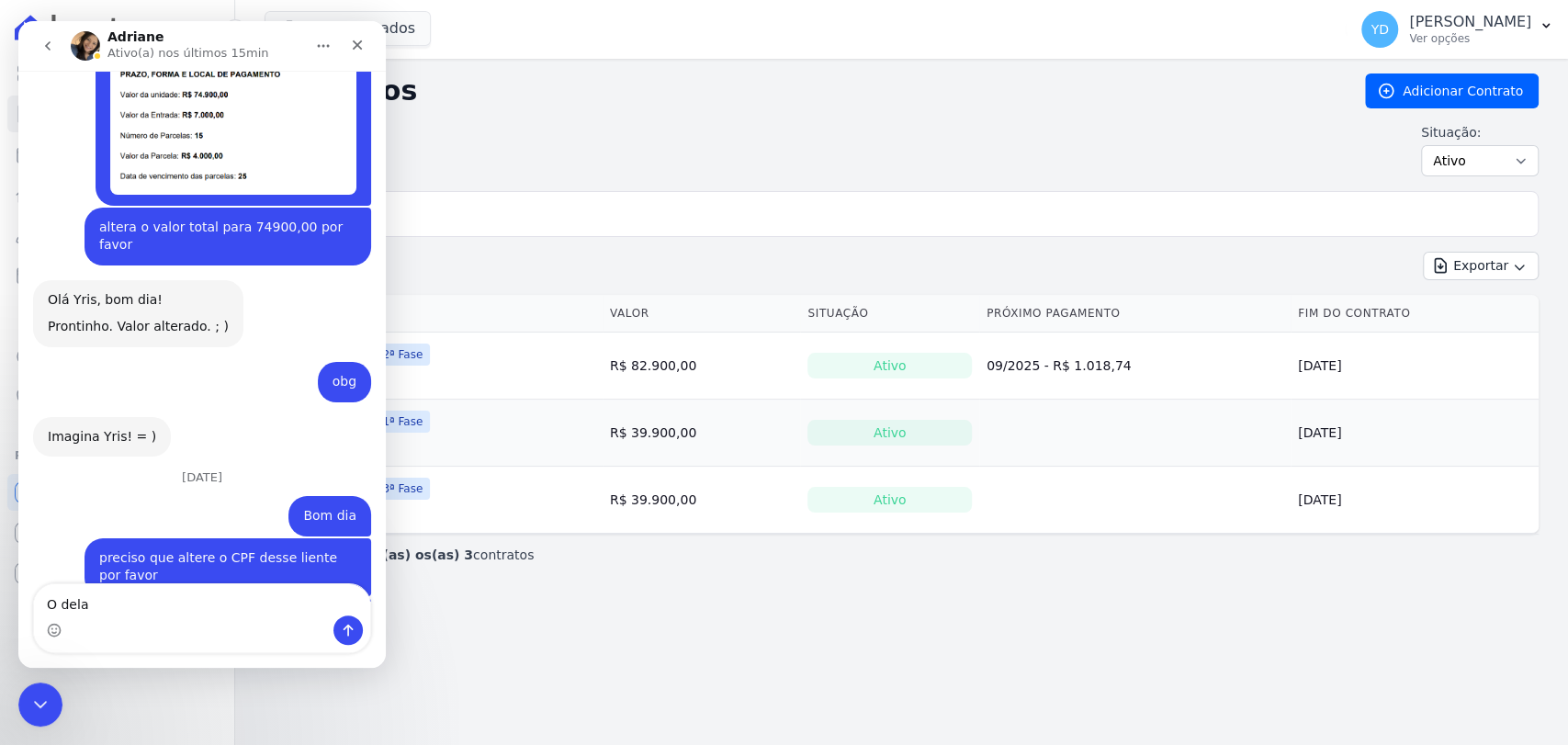
click at [138, 602] on textarea "O dela" at bounding box center [201, 600] width 336 height 31
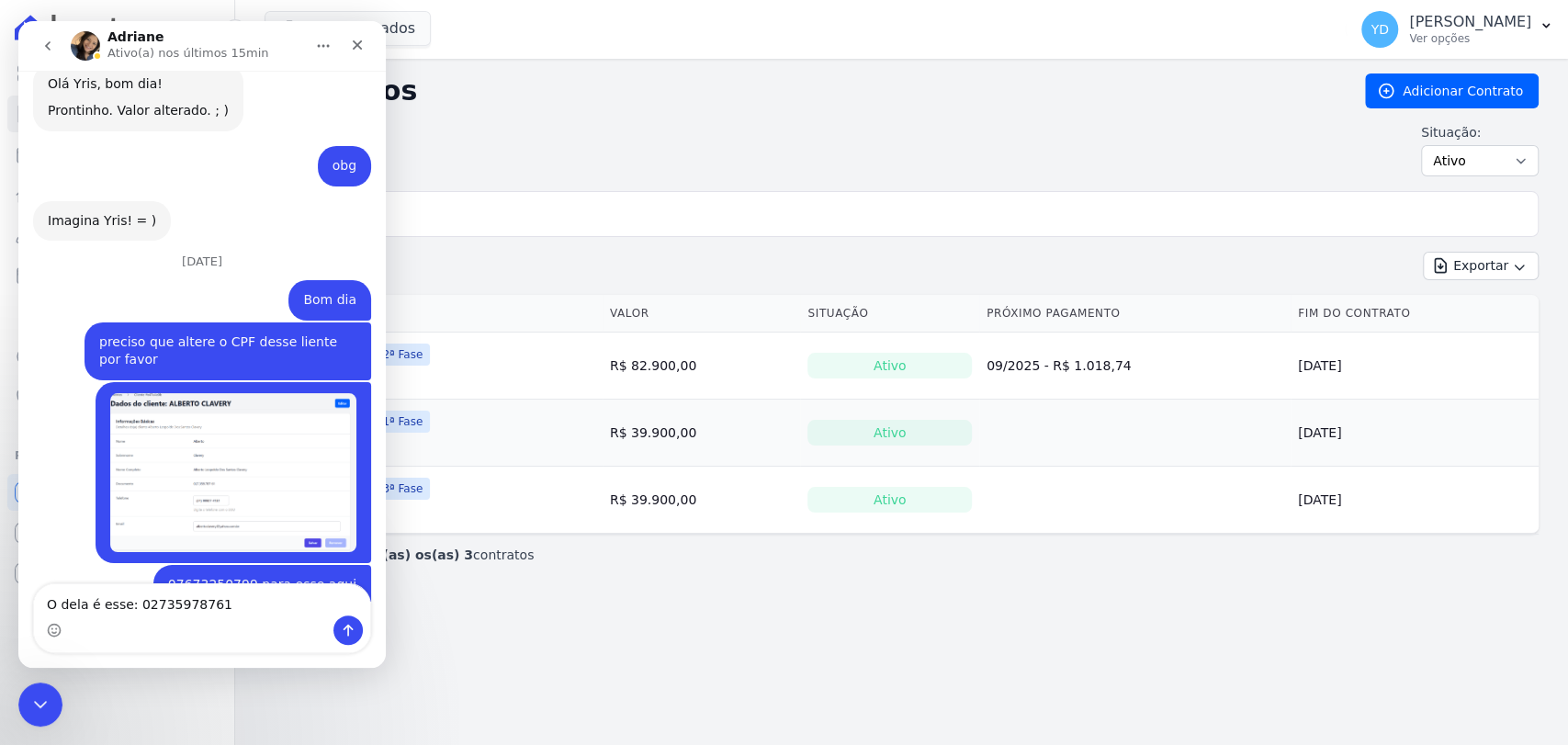
scroll to position [16240, 0]
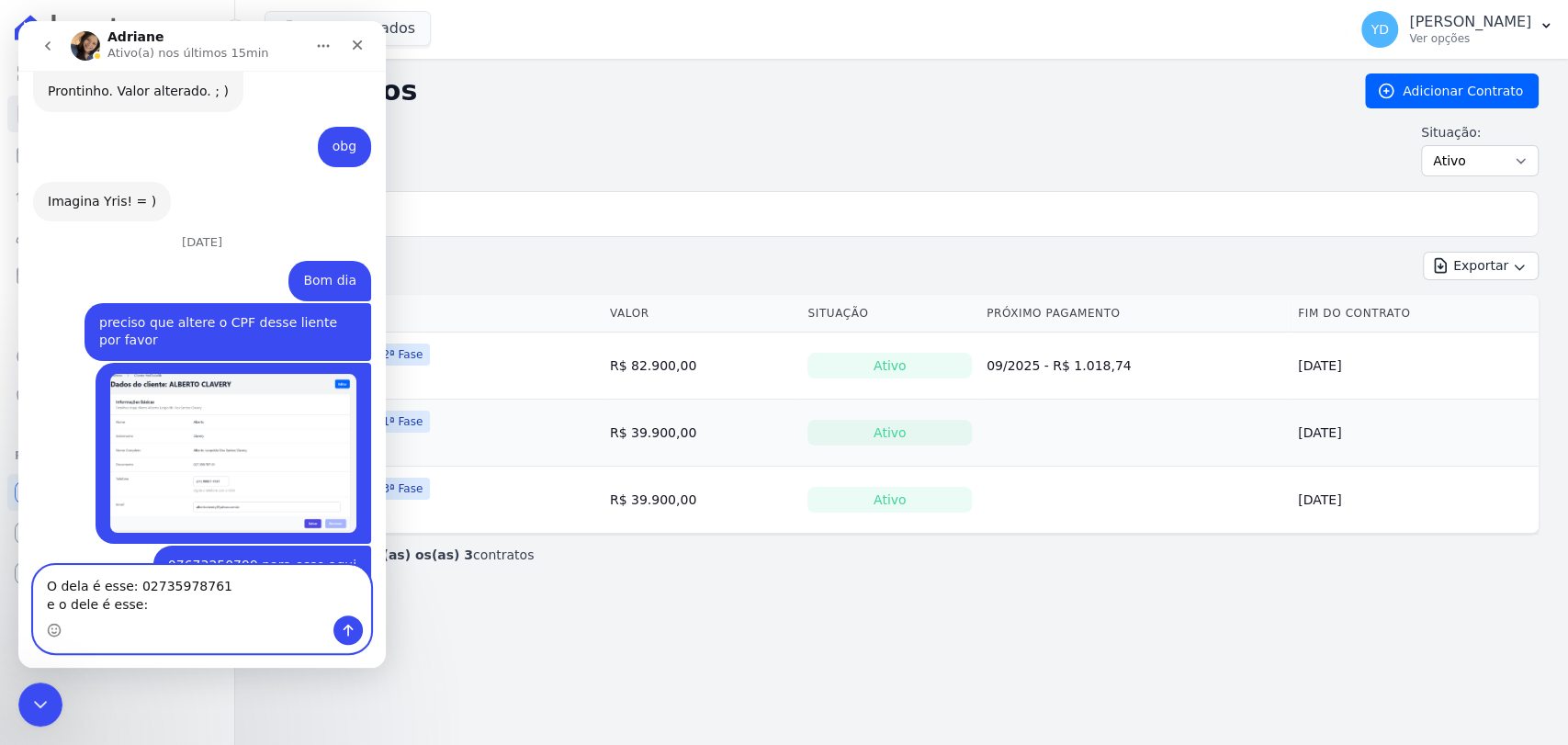
paste textarea "07673250799"
type textarea "O dela é esse: 02735978761 e o dele é esse: 07673250799"
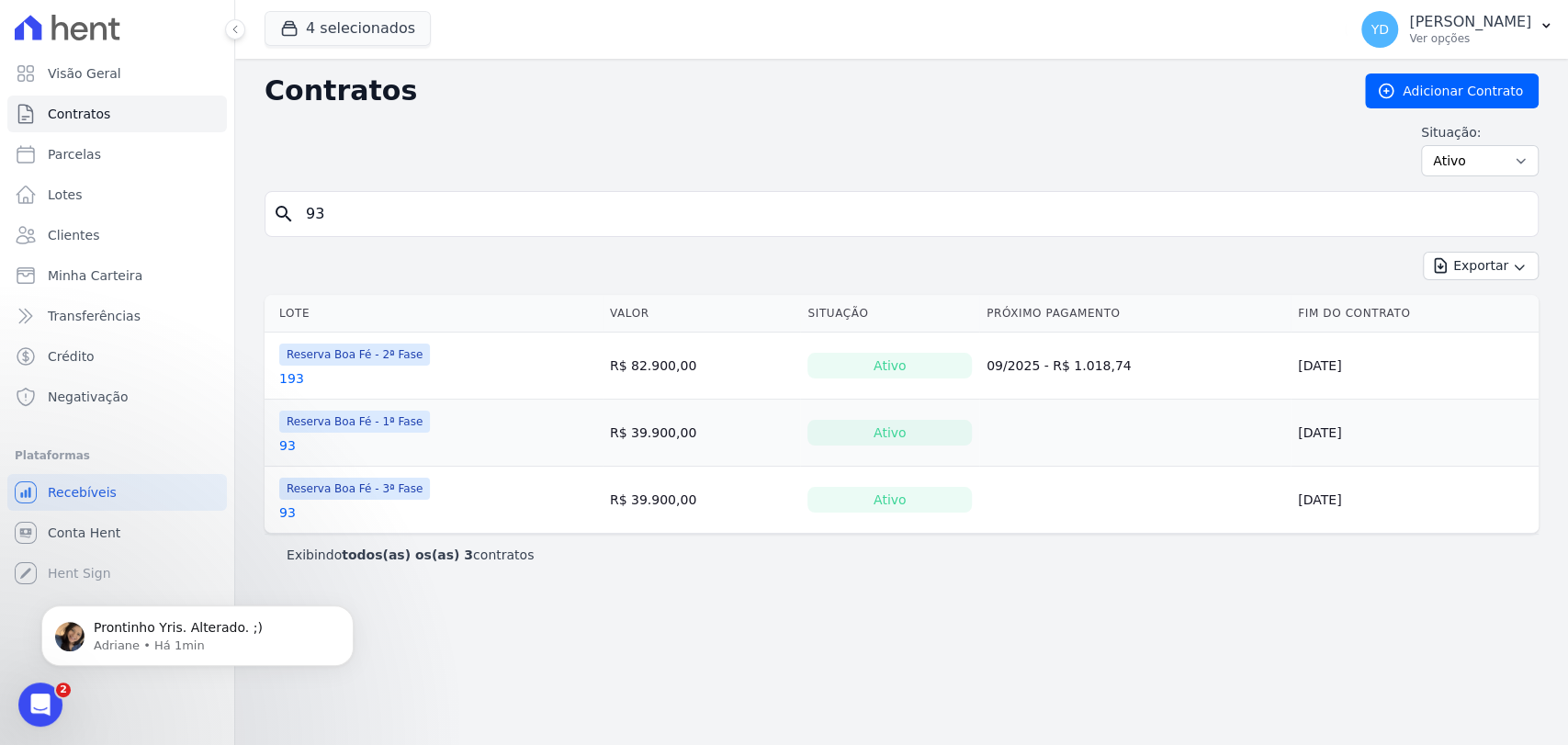
scroll to position [16438, 0]
click at [273, 625] on p "Prontinho Yris. Alterado. ;)" at bounding box center [212, 628] width 237 height 18
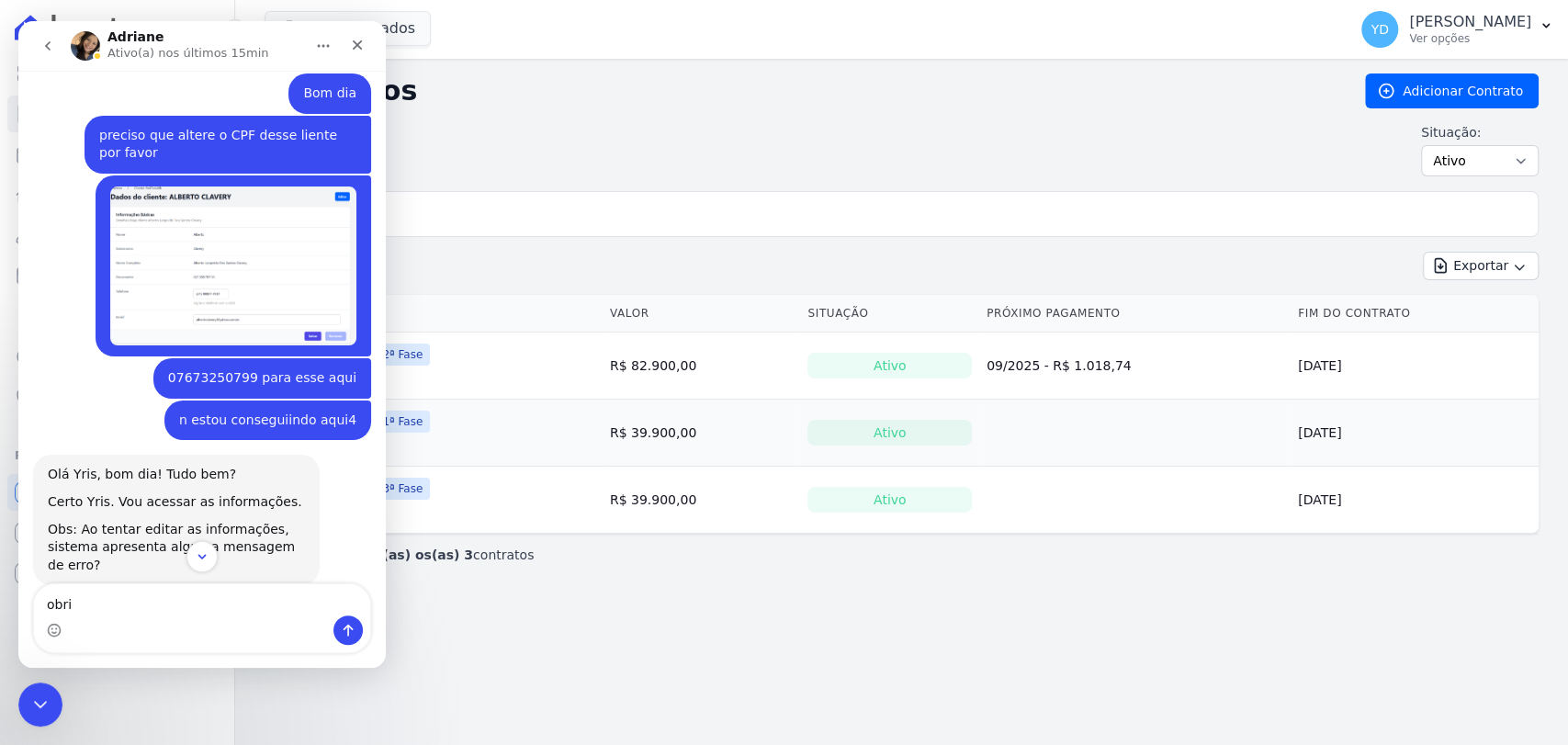
scroll to position [16468, 0]
type textarea "obrigada"
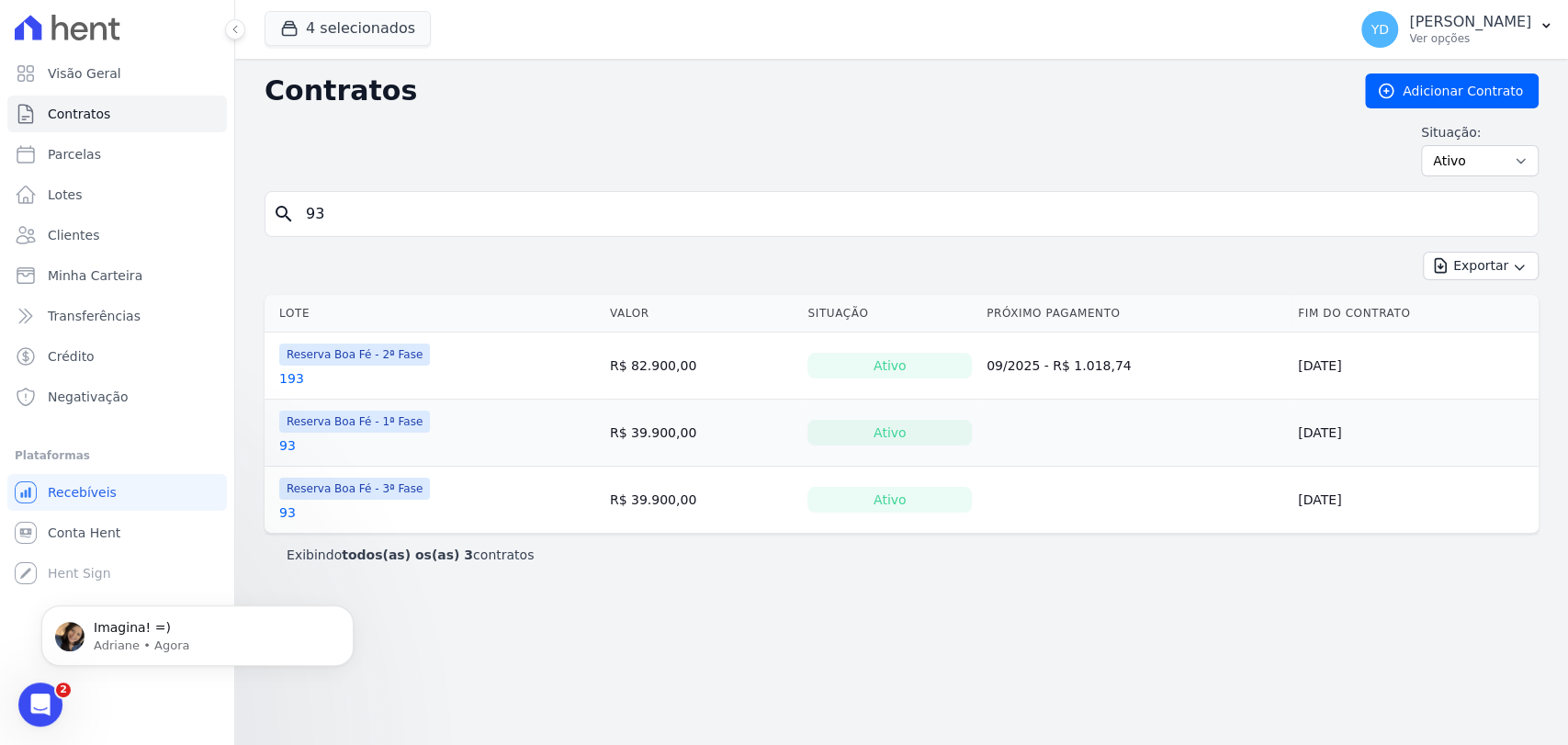
scroll to position [16547, 0]
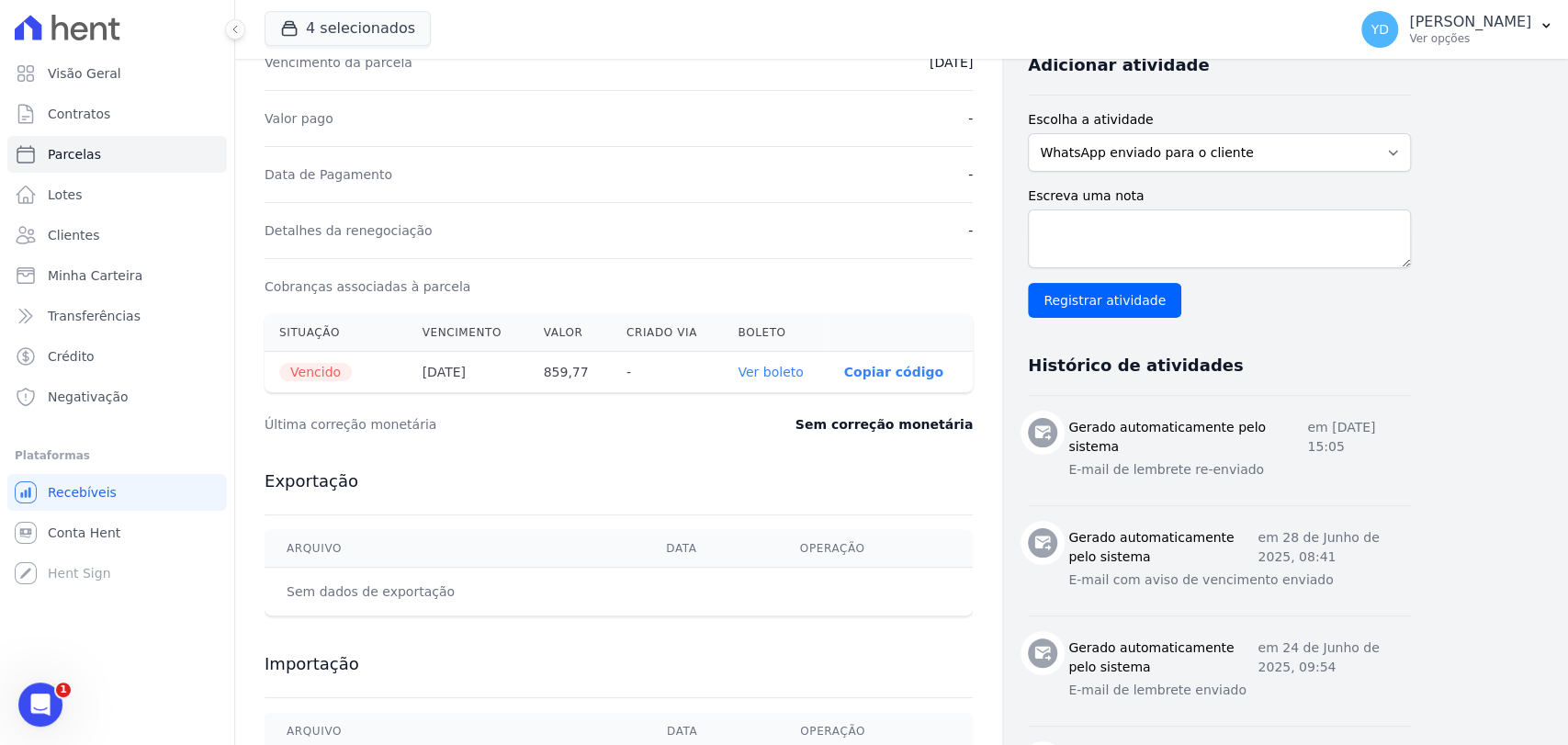
click at [772, 367] on link "Ver boleto" at bounding box center [770, 372] width 65 height 14
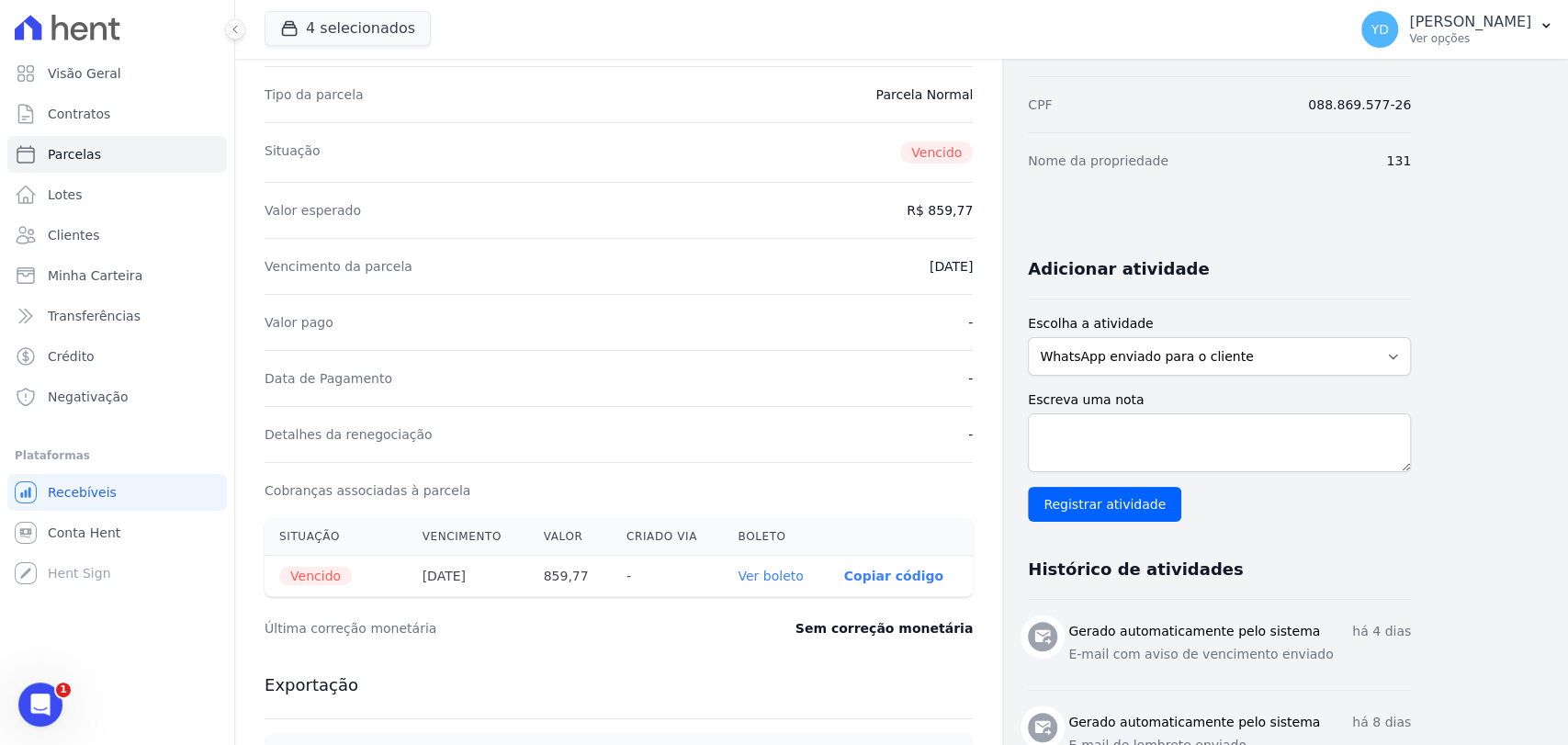
click at [803, 569] on link "Ver boleto" at bounding box center [770, 576] width 65 height 14
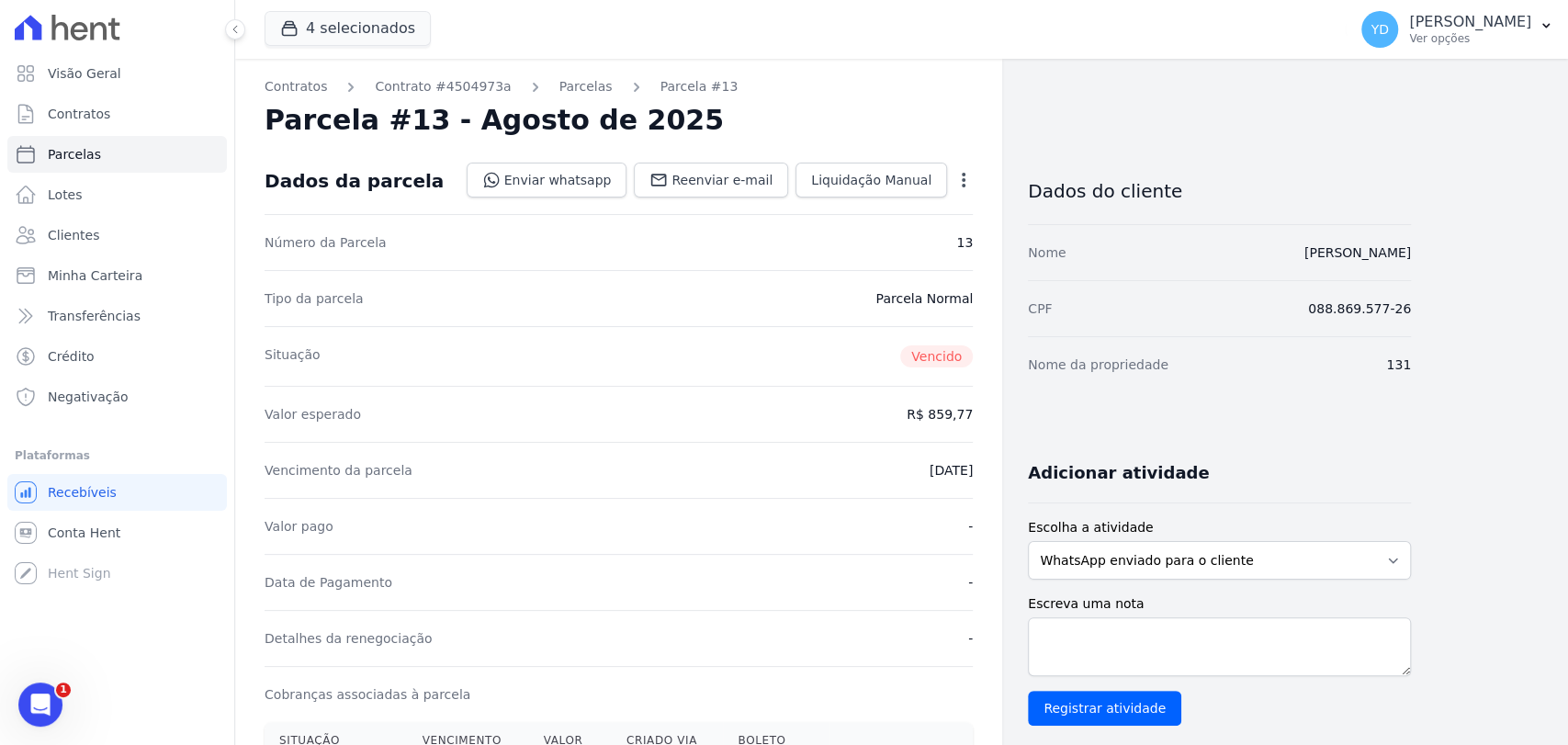
click at [962, 171] on icon "button" at bounding box center [964, 180] width 18 height 18
click at [946, 215] on link "Alterar" at bounding box center [885, 205] width 162 height 33
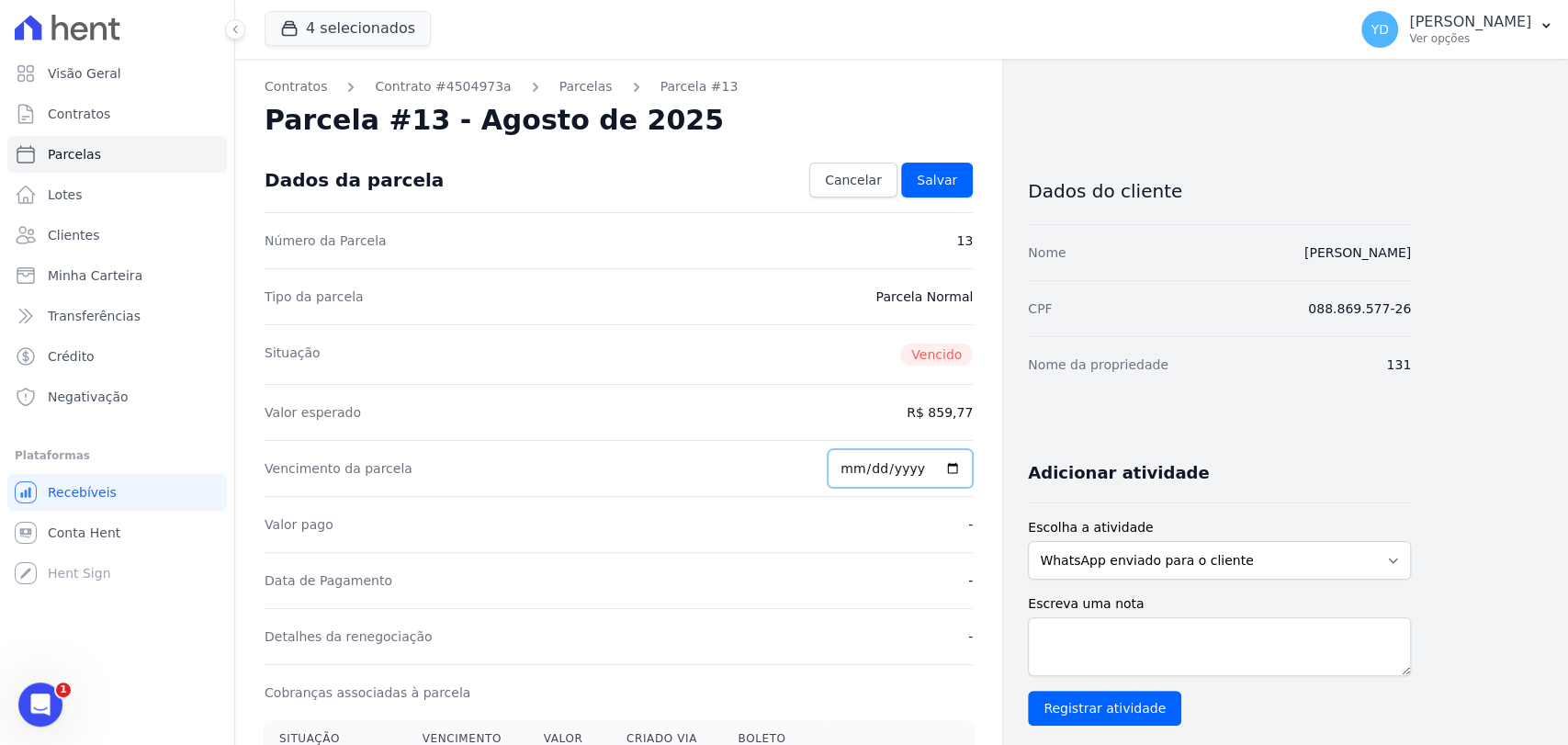
click at [854, 466] on input "2025-08-25" at bounding box center [900, 469] width 145 height 39
type input "2025-08-01"
type input "0009-06-01"
click at [875, 473] on input "0009-06-01" at bounding box center [900, 469] width 145 height 39
type input "[DATE]"
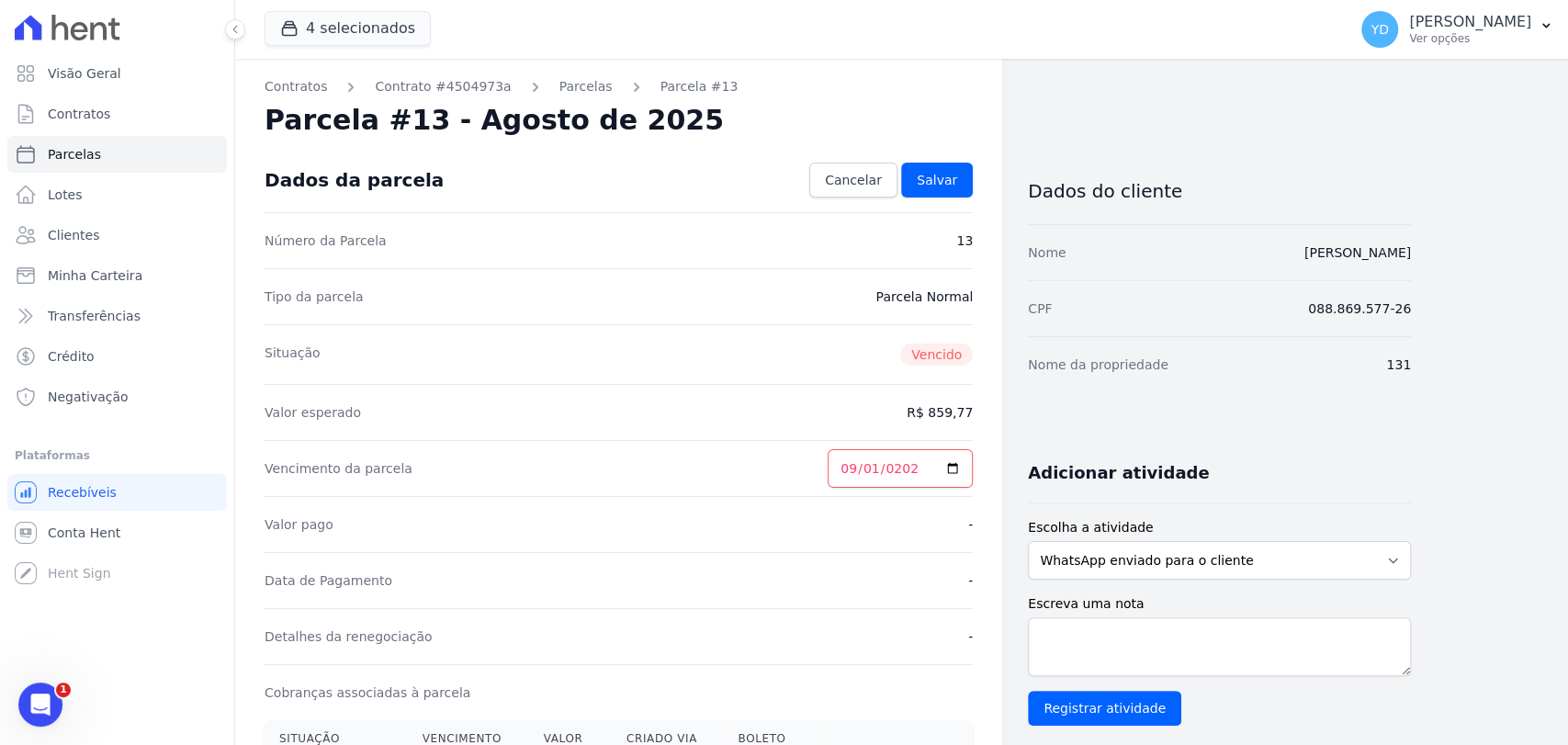
click at [856, 382] on div "Situação Vencido" at bounding box center [619, 354] width 708 height 60
click at [955, 202] on div "Dados da parcela Cancelar Salvar" at bounding box center [619, 180] width 708 height 64
click at [939, 191] on link "Salvar" at bounding box center [937, 180] width 71 height 35
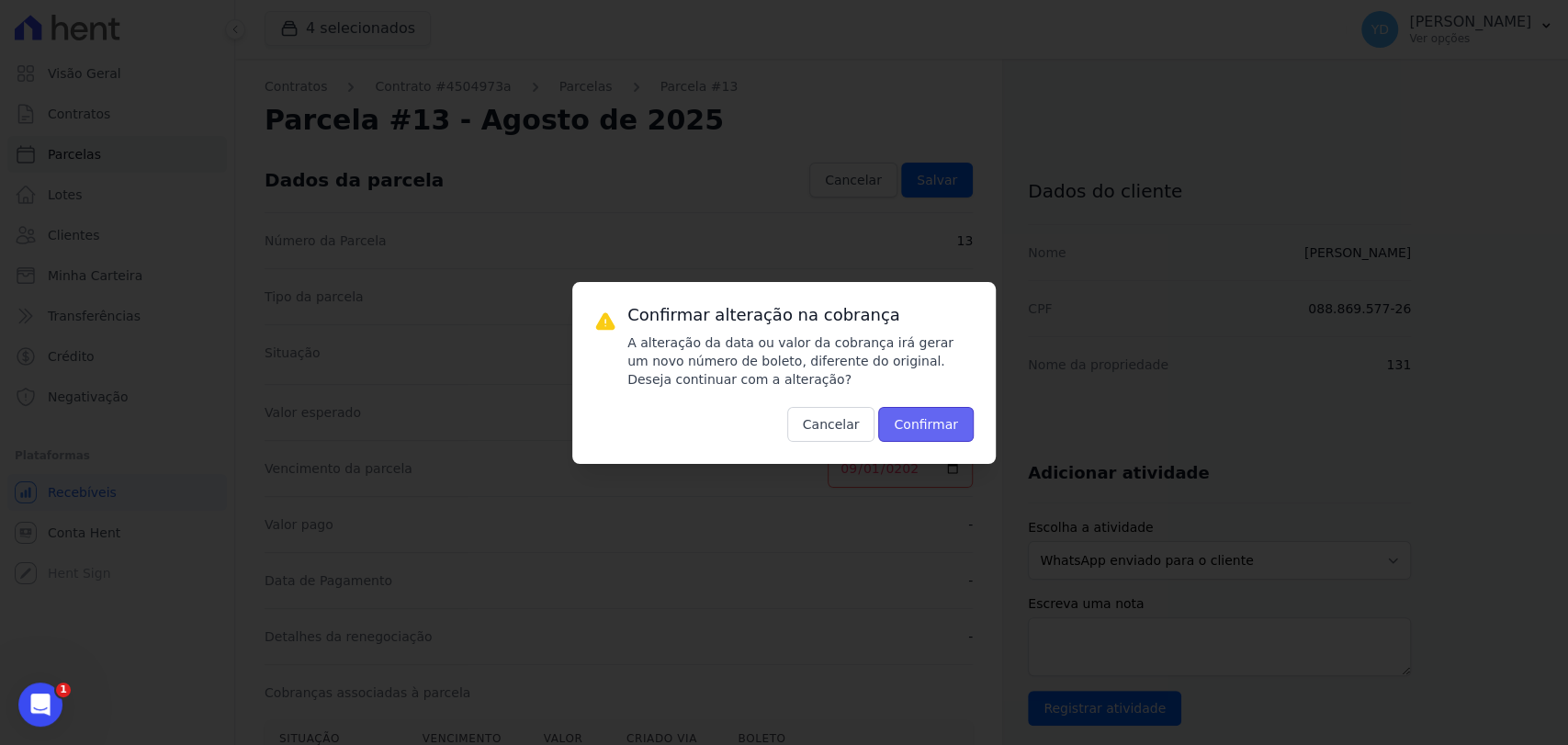
click at [962, 417] on button "Confirmar" at bounding box center [925, 424] width 95 height 35
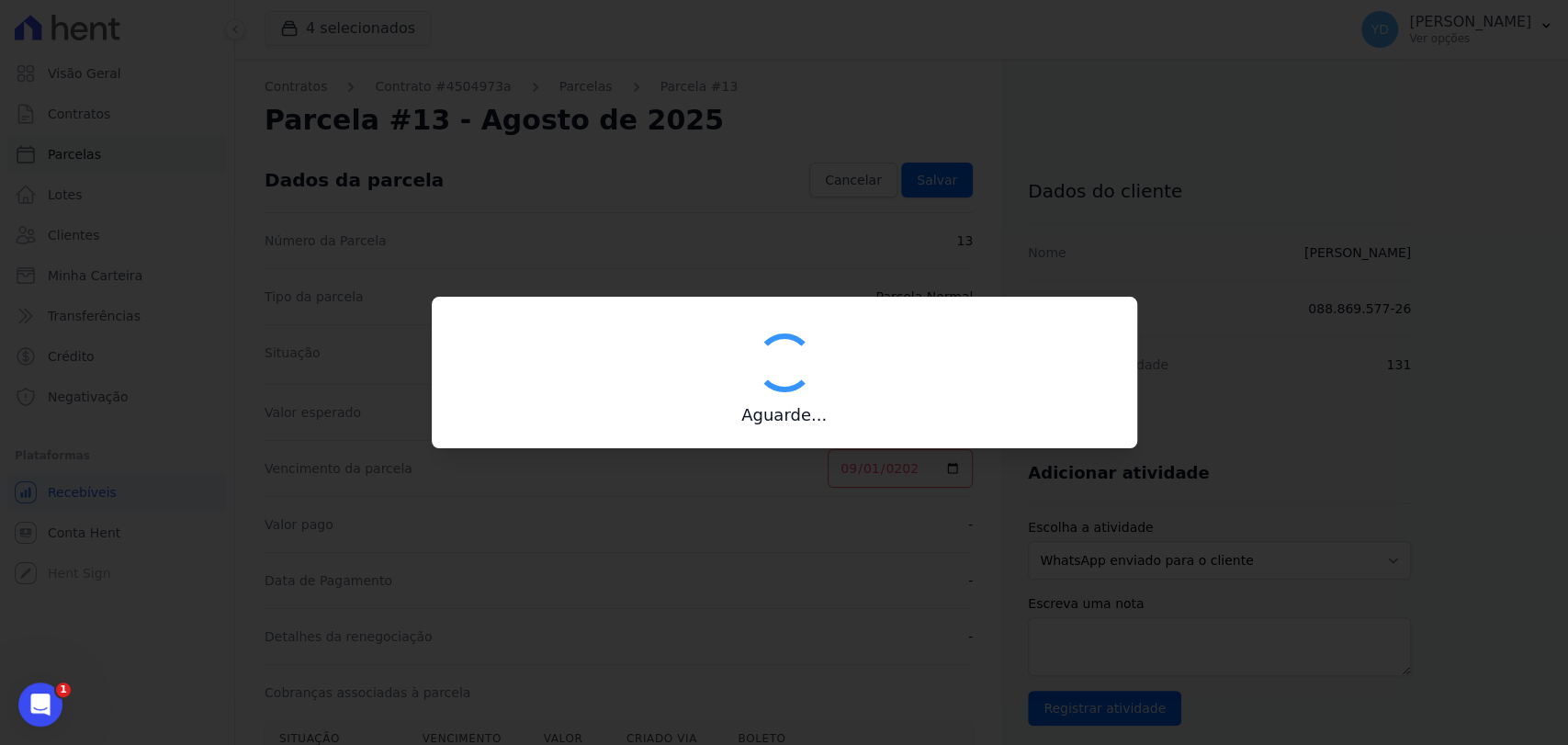
type input "00190000090335103300000651280174111840000085977"
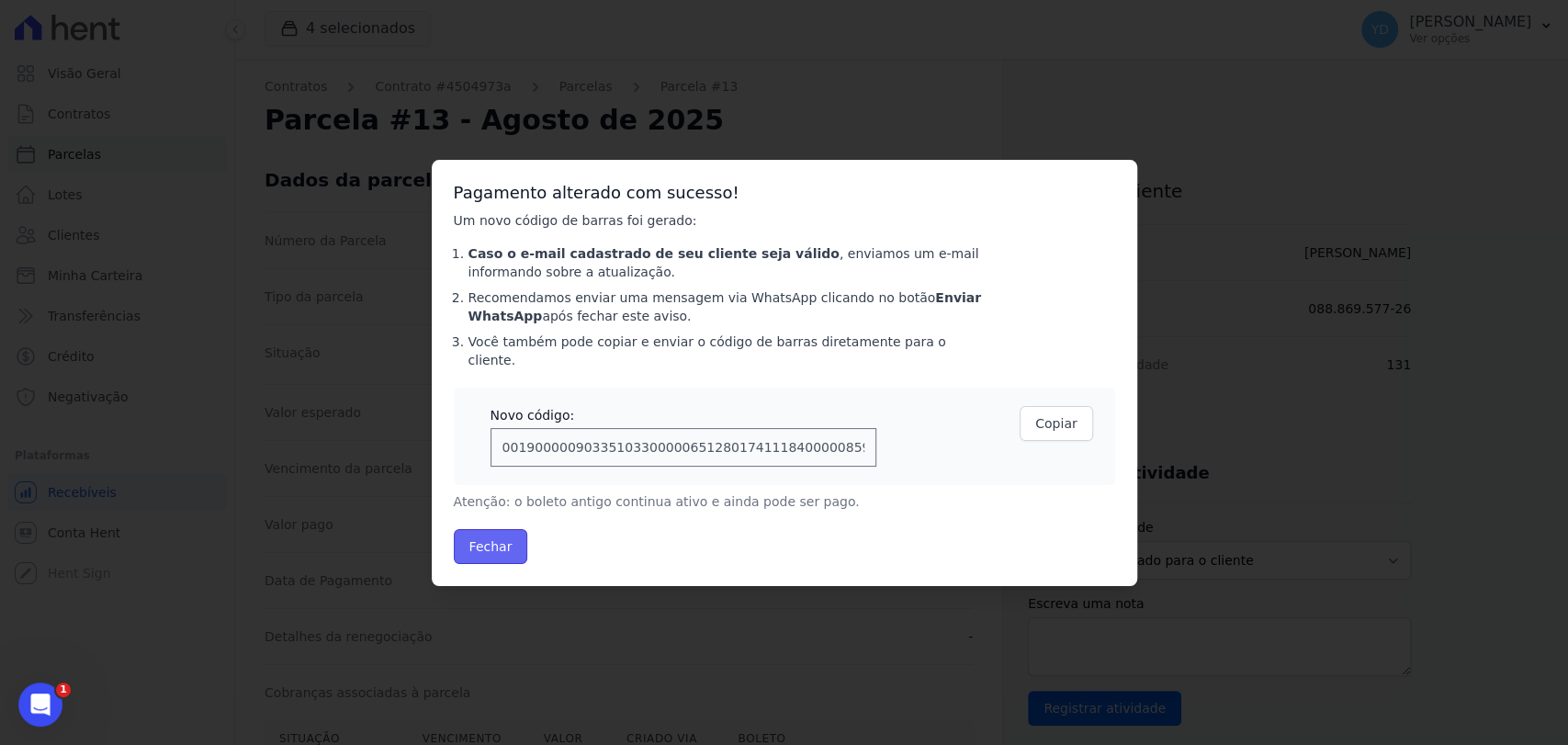
click at [473, 533] on button "Fechar" at bounding box center [490, 547] width 74 height 35
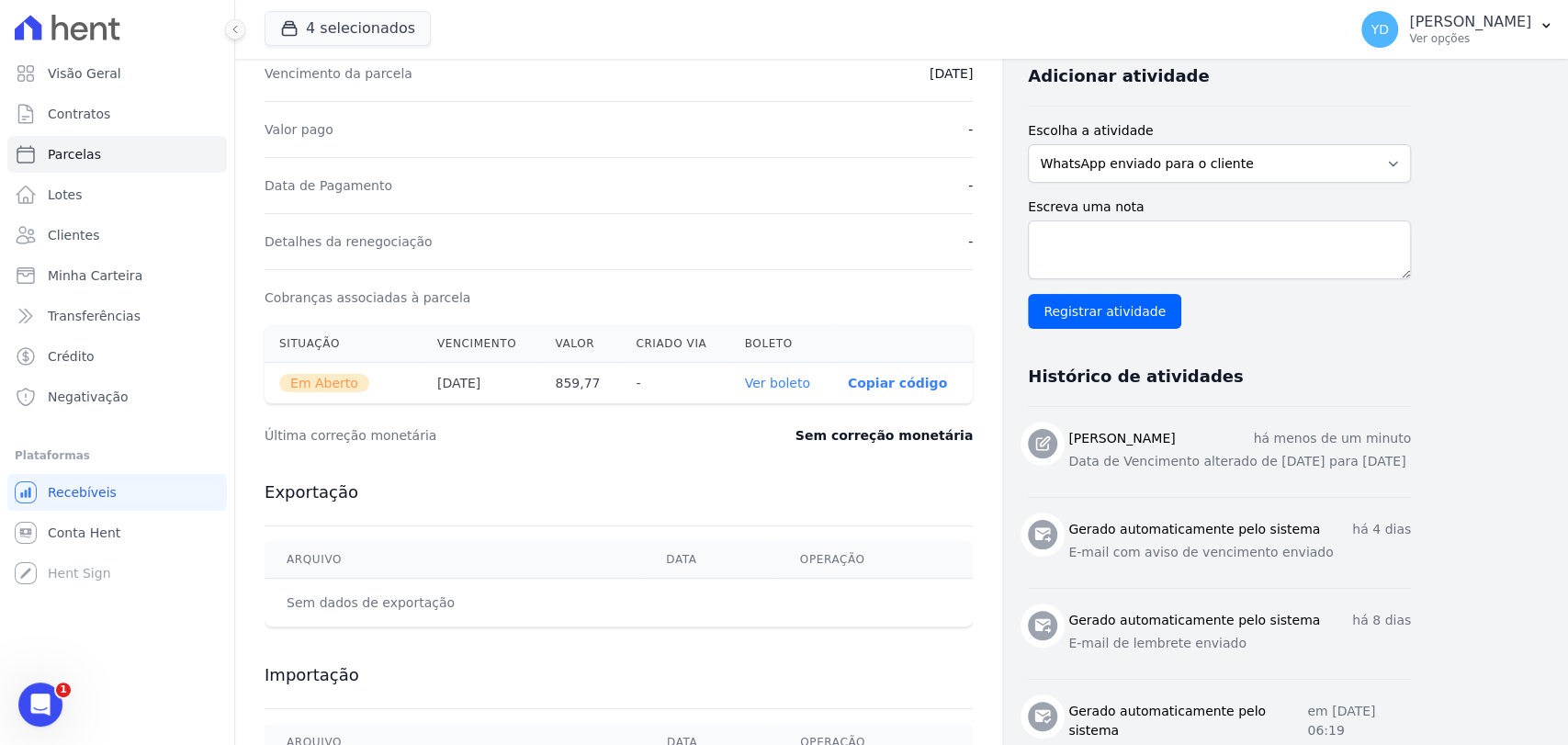
scroll to position [510, 0]
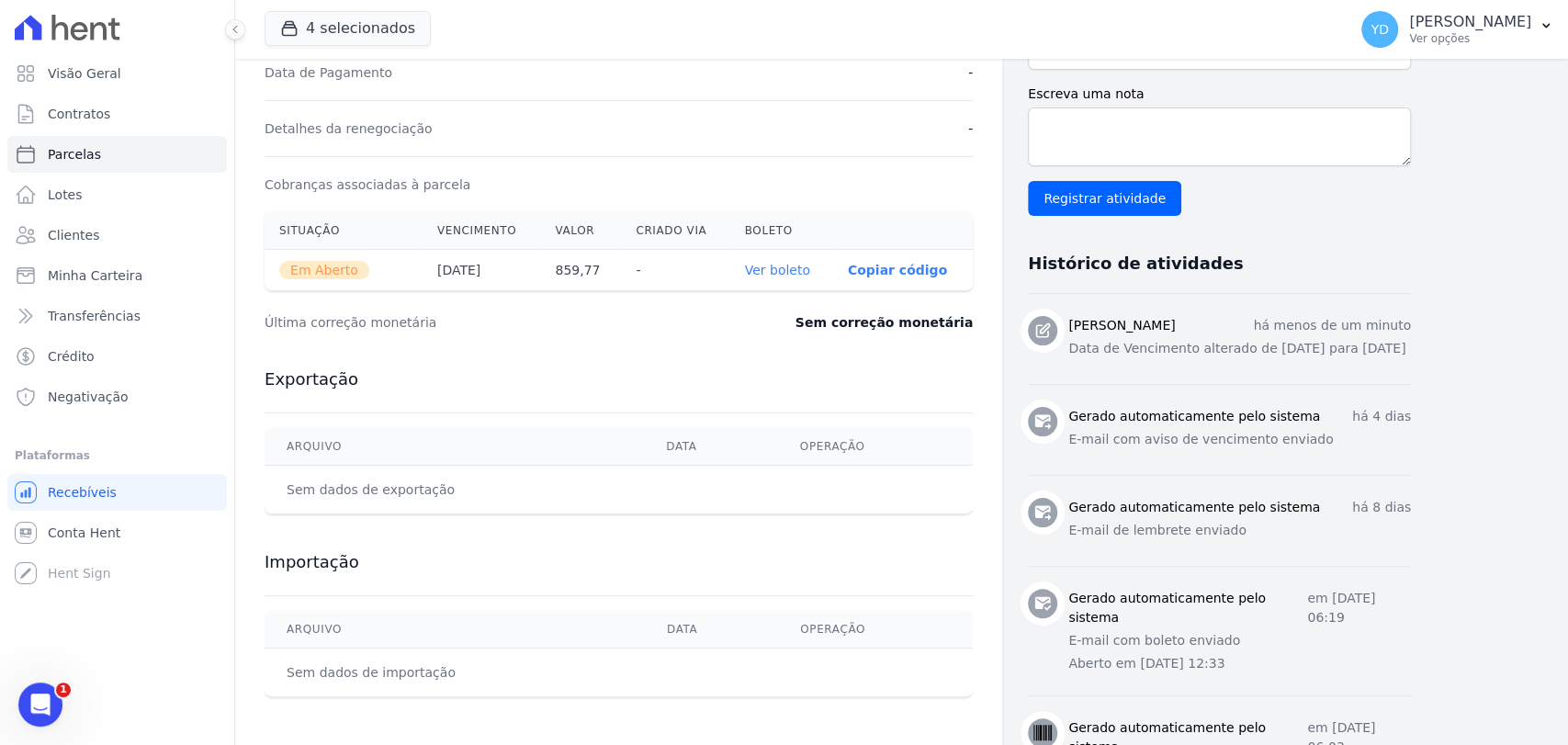
click at [768, 267] on link "Ver boleto" at bounding box center [778, 270] width 65 height 14
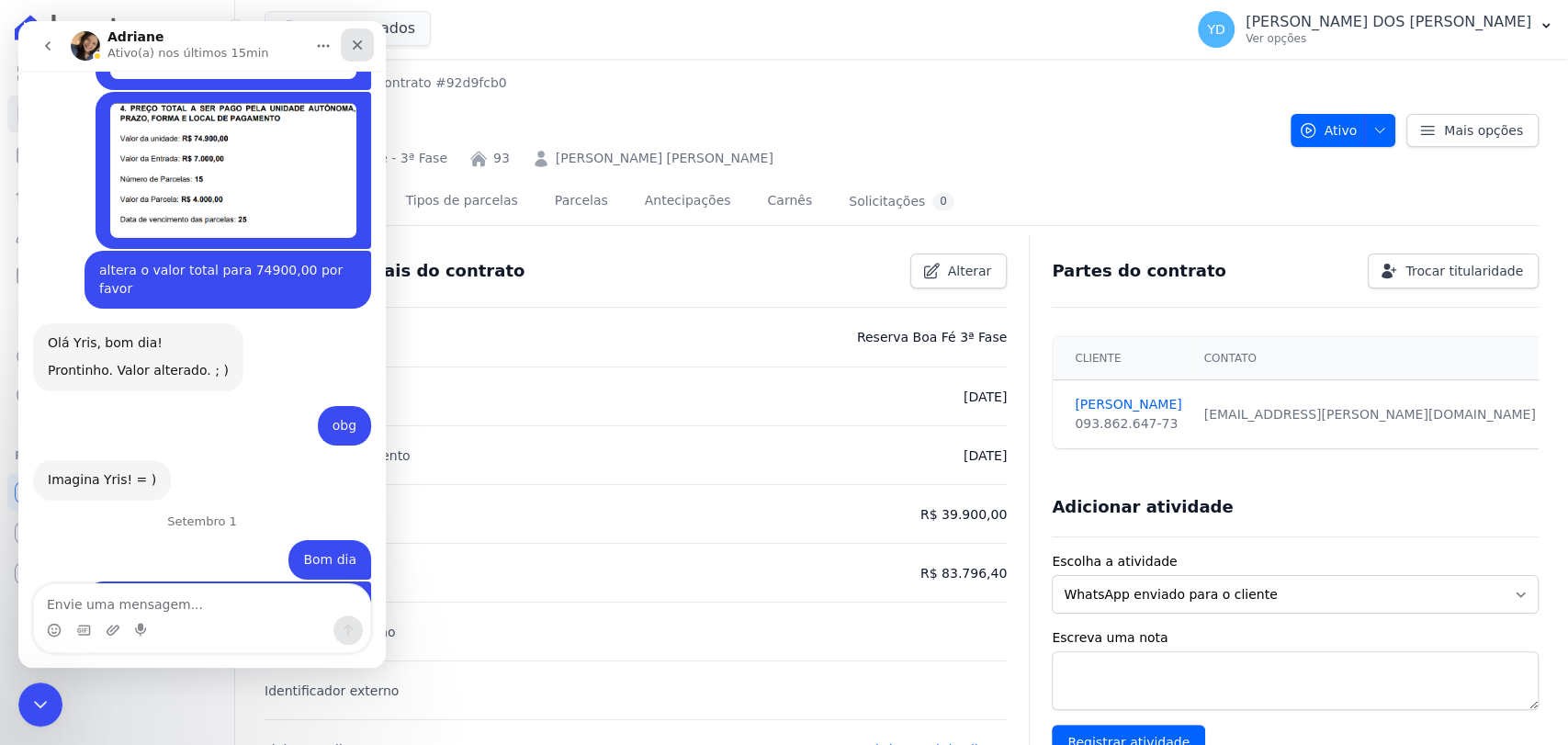
scroll to position [15940, 0]
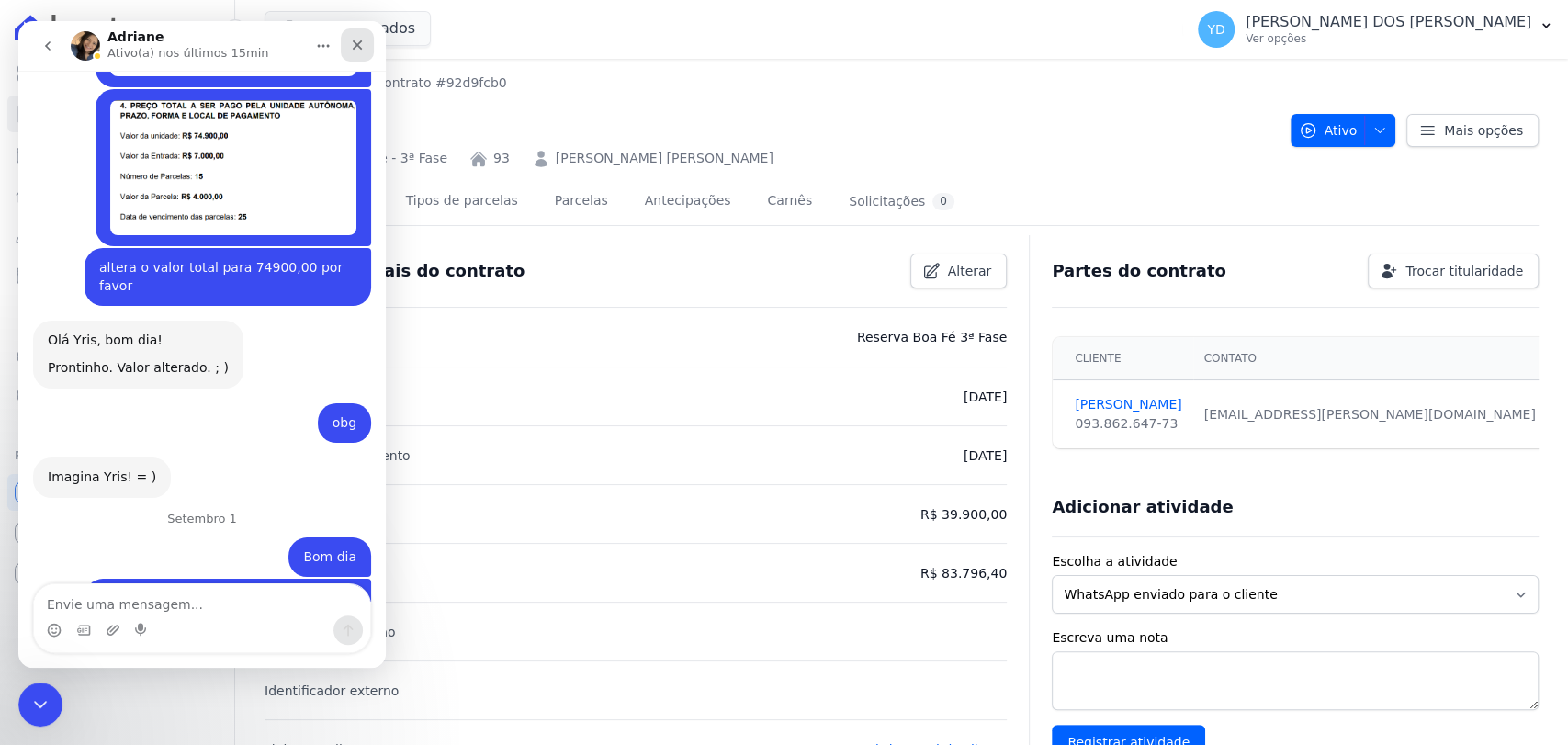
click at [360, 41] on icon "Fechar" at bounding box center [357, 45] width 10 height 10
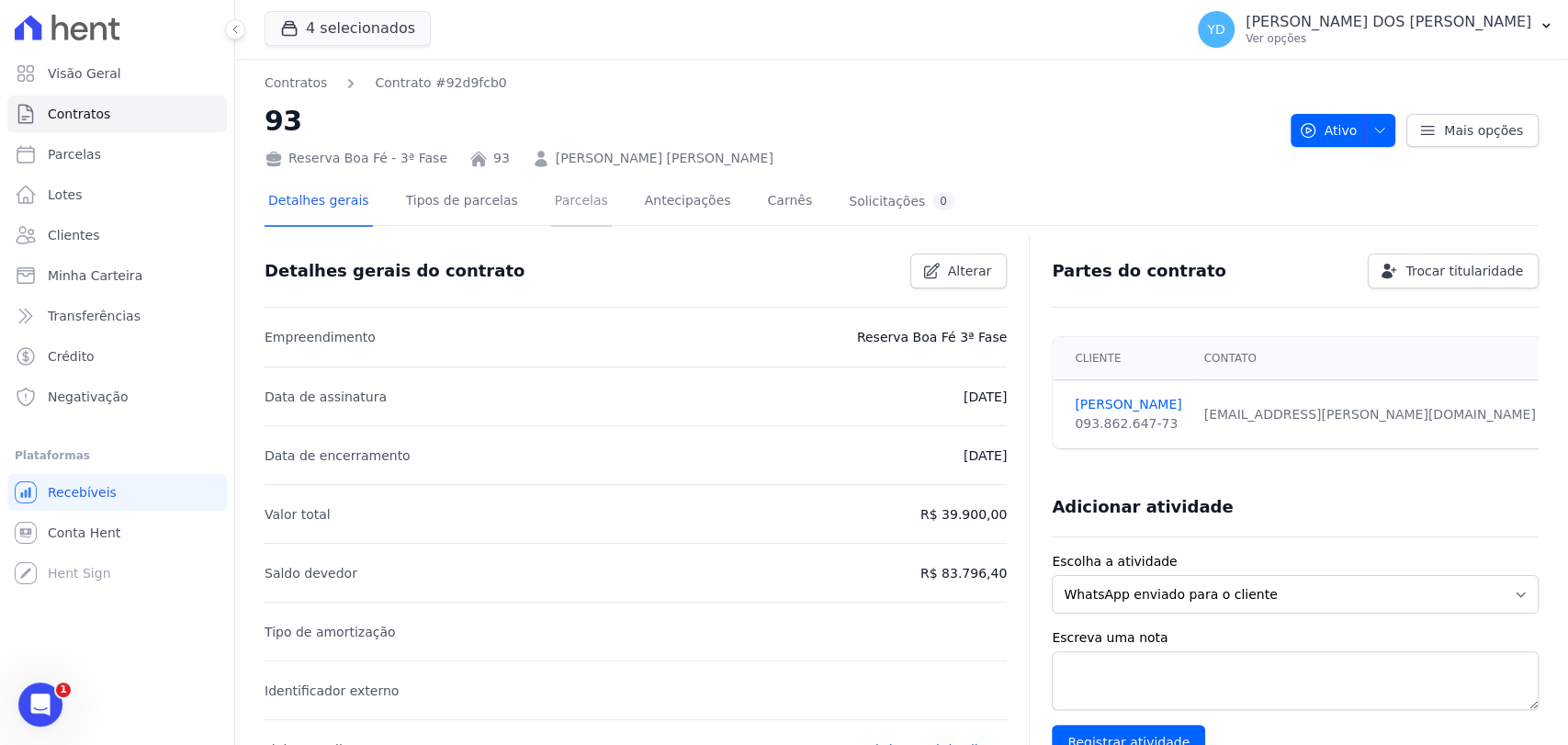
click at [552, 218] on link "Parcelas" at bounding box center [581, 202] width 61 height 49
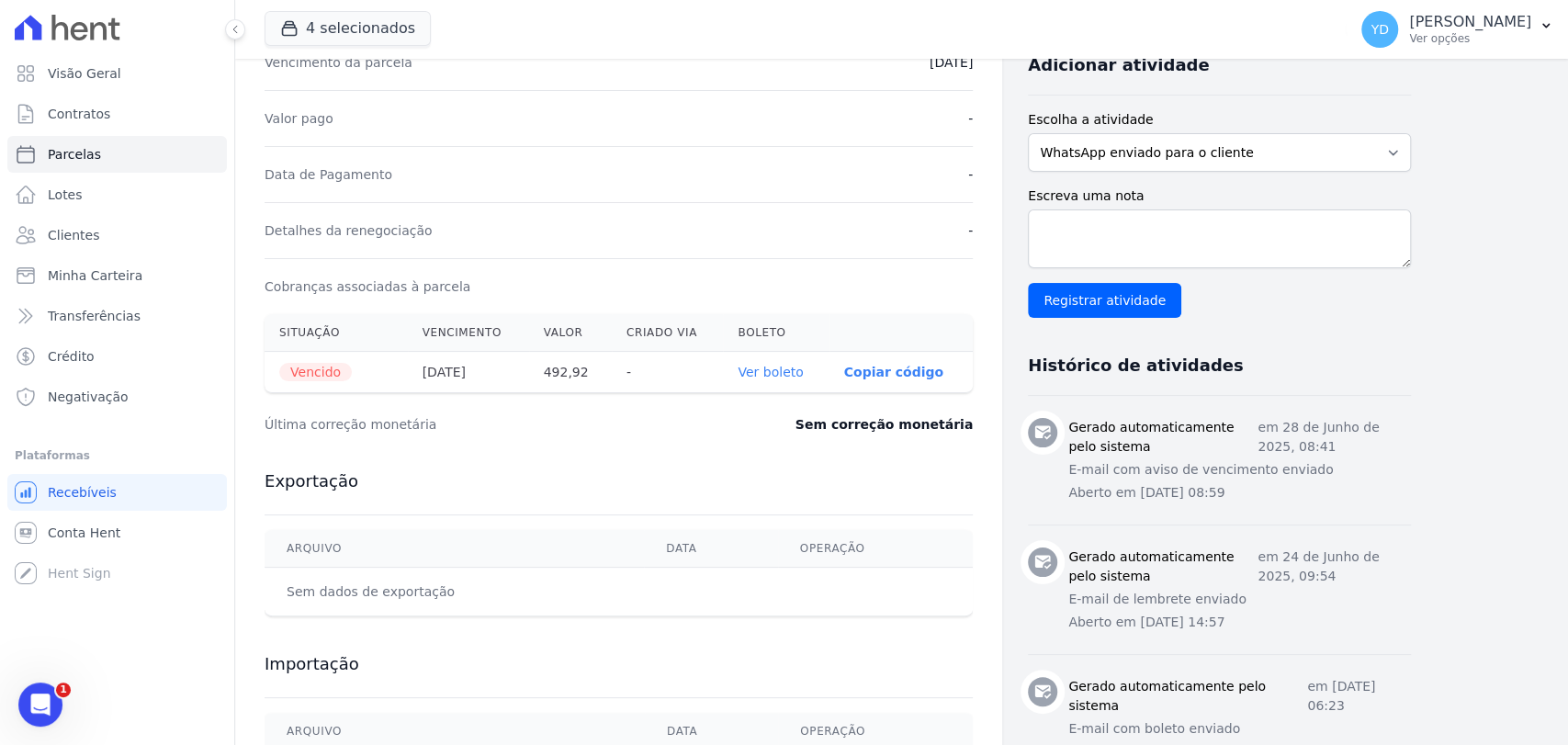
click at [803, 371] on link "Ver boleto" at bounding box center [770, 372] width 65 height 14
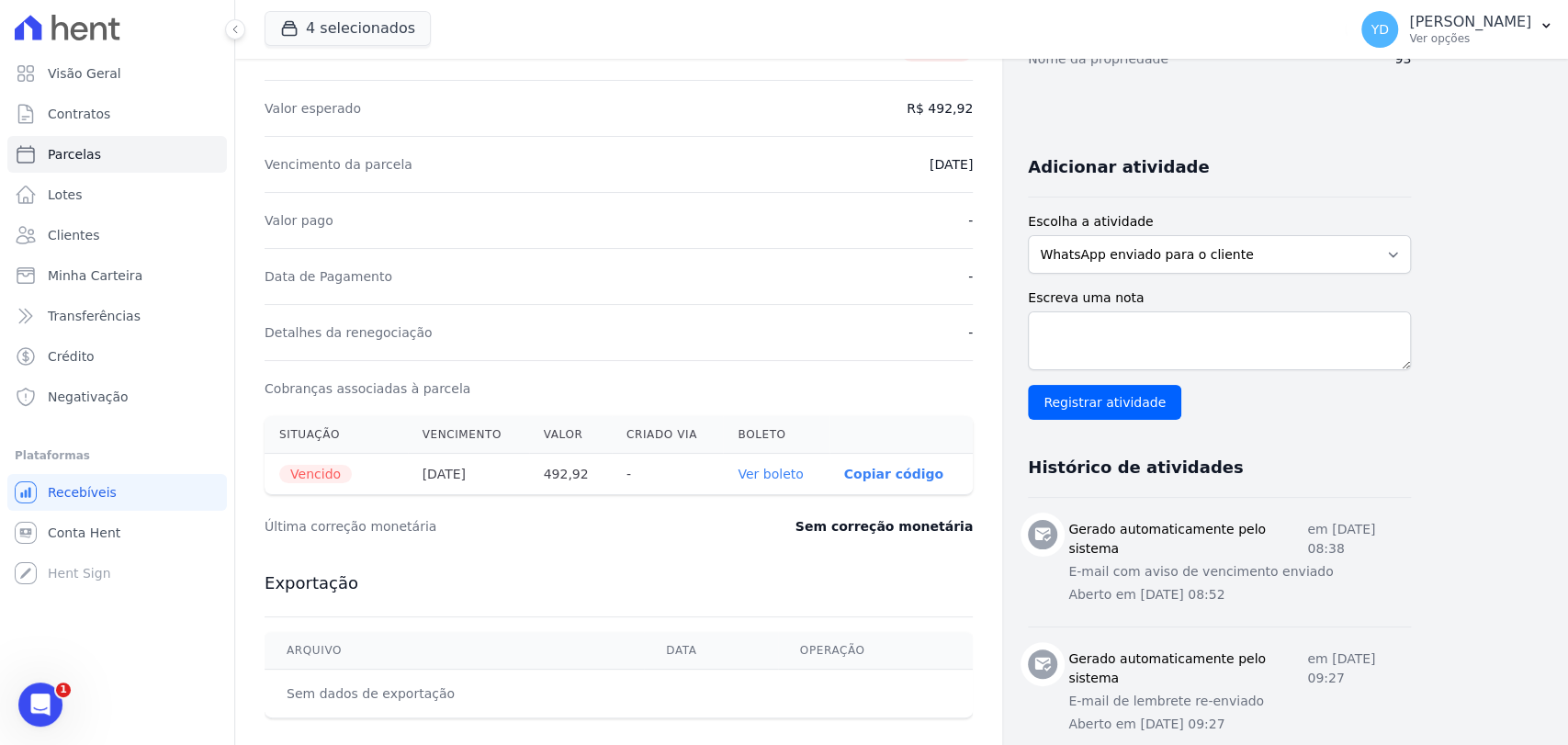
click at [773, 472] on link "Ver boleto" at bounding box center [770, 474] width 65 height 14
